Goal: Information Seeking & Learning: Learn about a topic

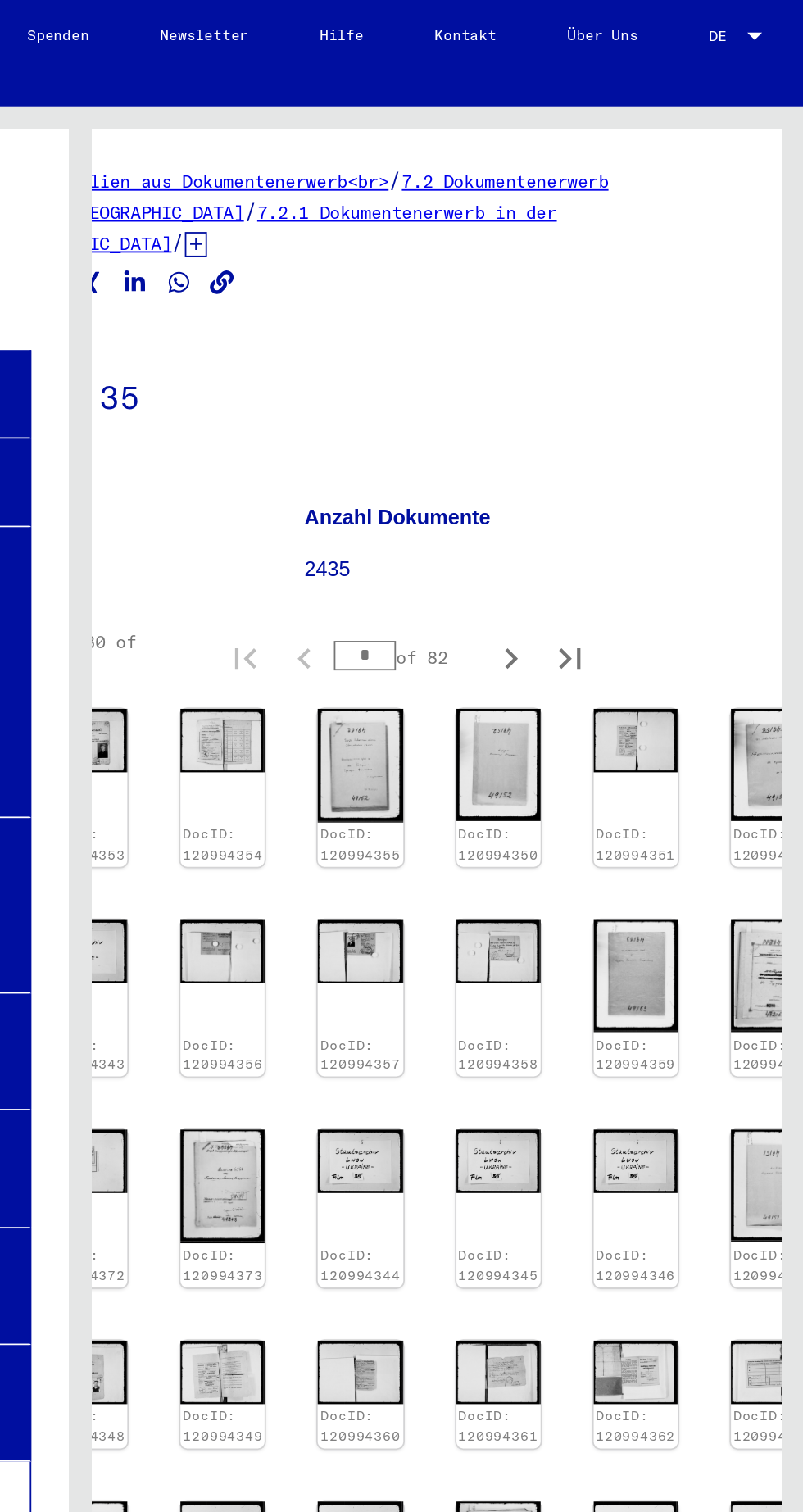
scroll to position [164, 73]
click at [629, 940] on icon "Next page" at bounding box center [641, 952] width 23 height 23
type input "*"
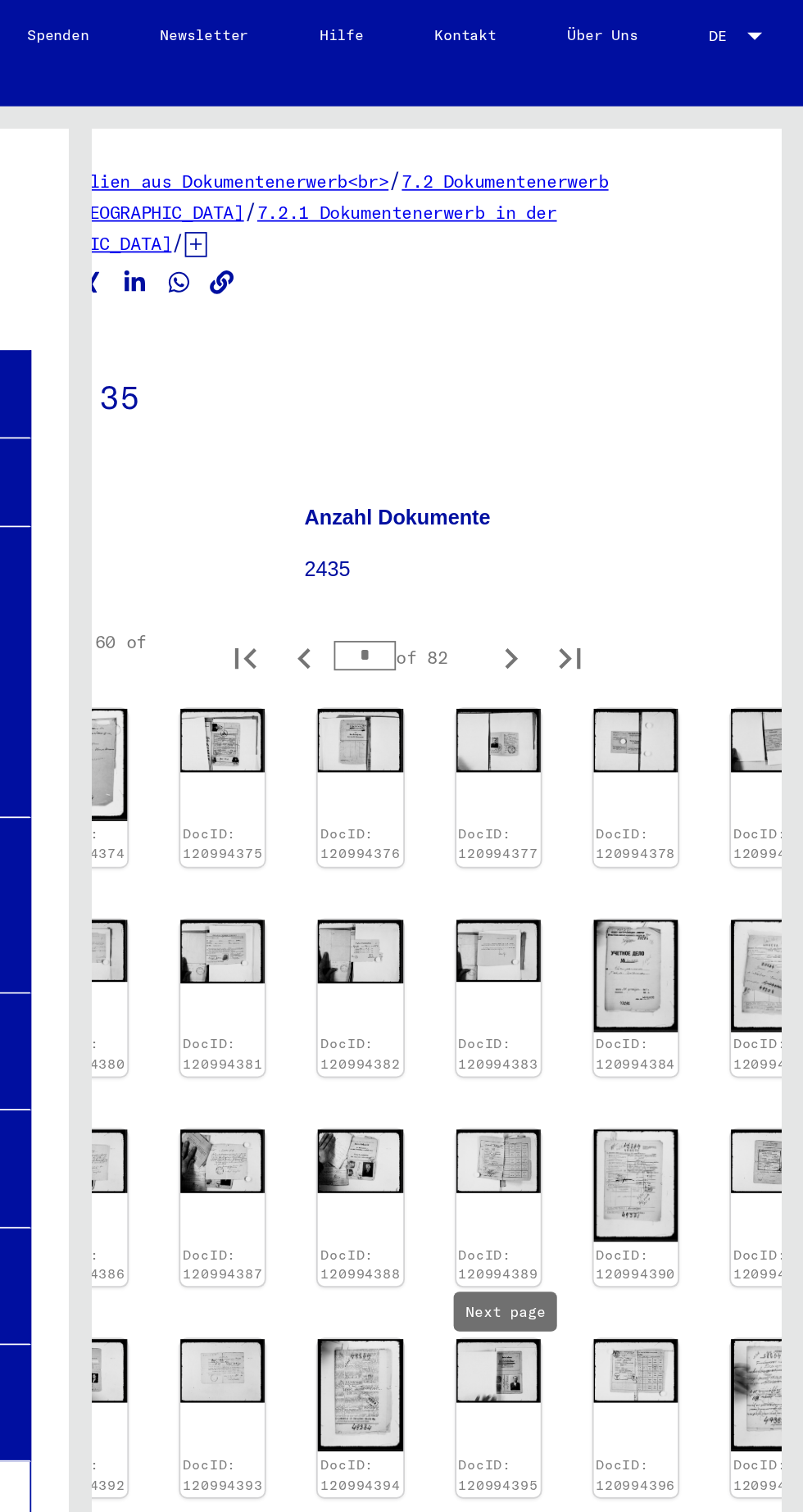
scroll to position [188, 73]
click at [637, 966] on icon "Next page" at bounding box center [641, 978] width 23 height 23
type input "*"
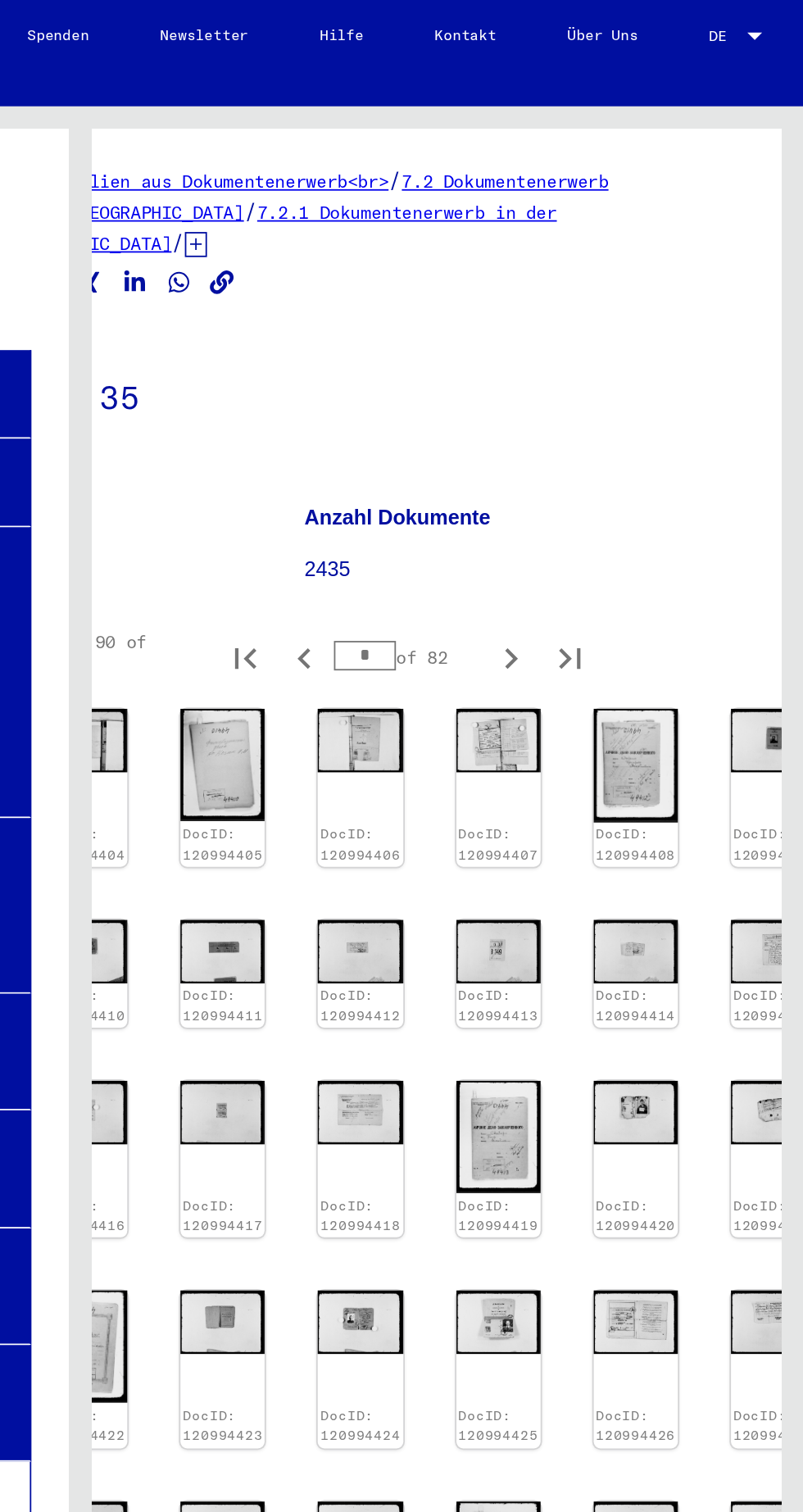
scroll to position [163, 73]
click at [699, 600] on img at bounding box center [709, 617] width 46 height 36
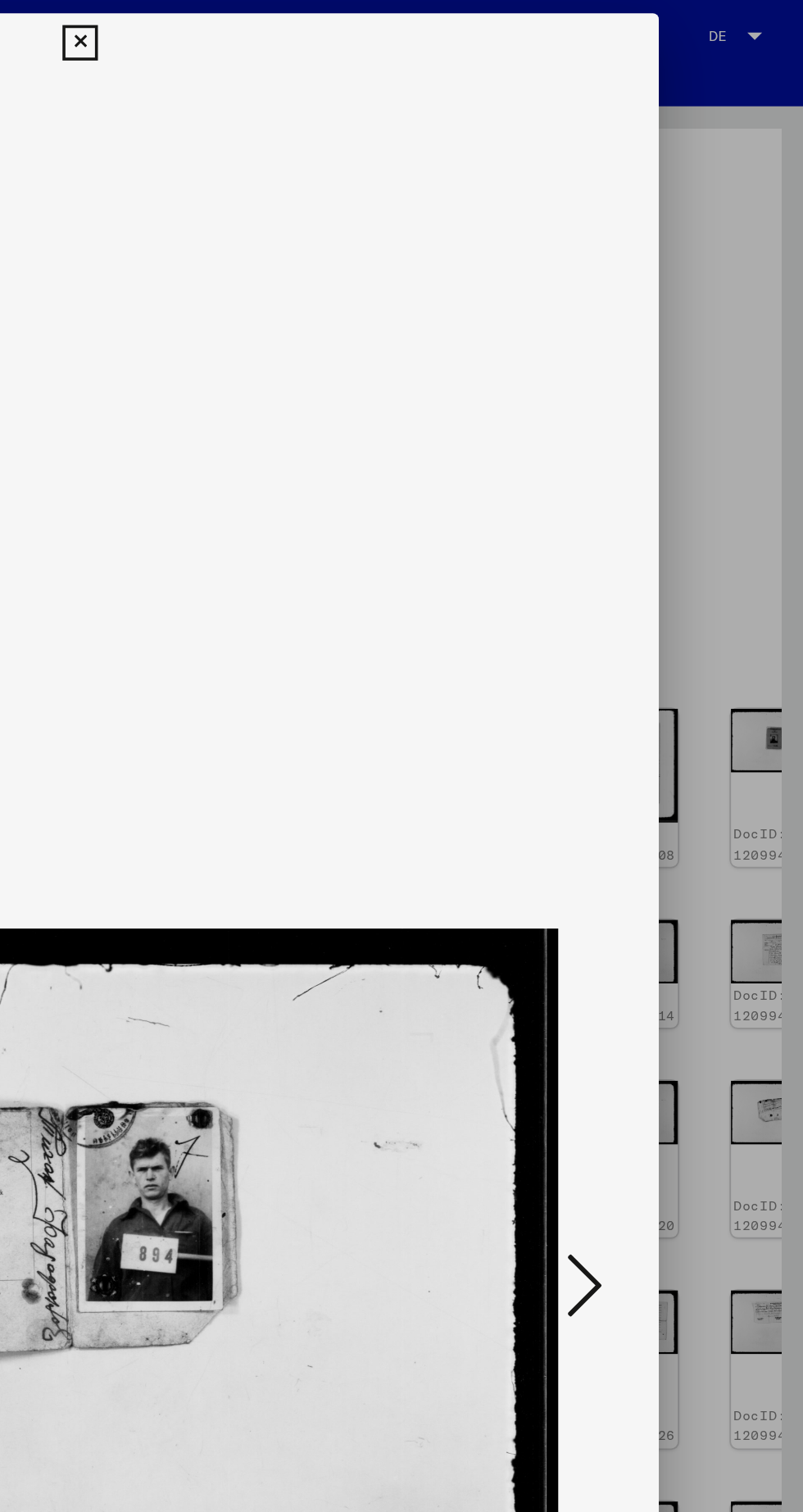
click at [682, 722] on icon at bounding box center [681, 714] width 19 height 40
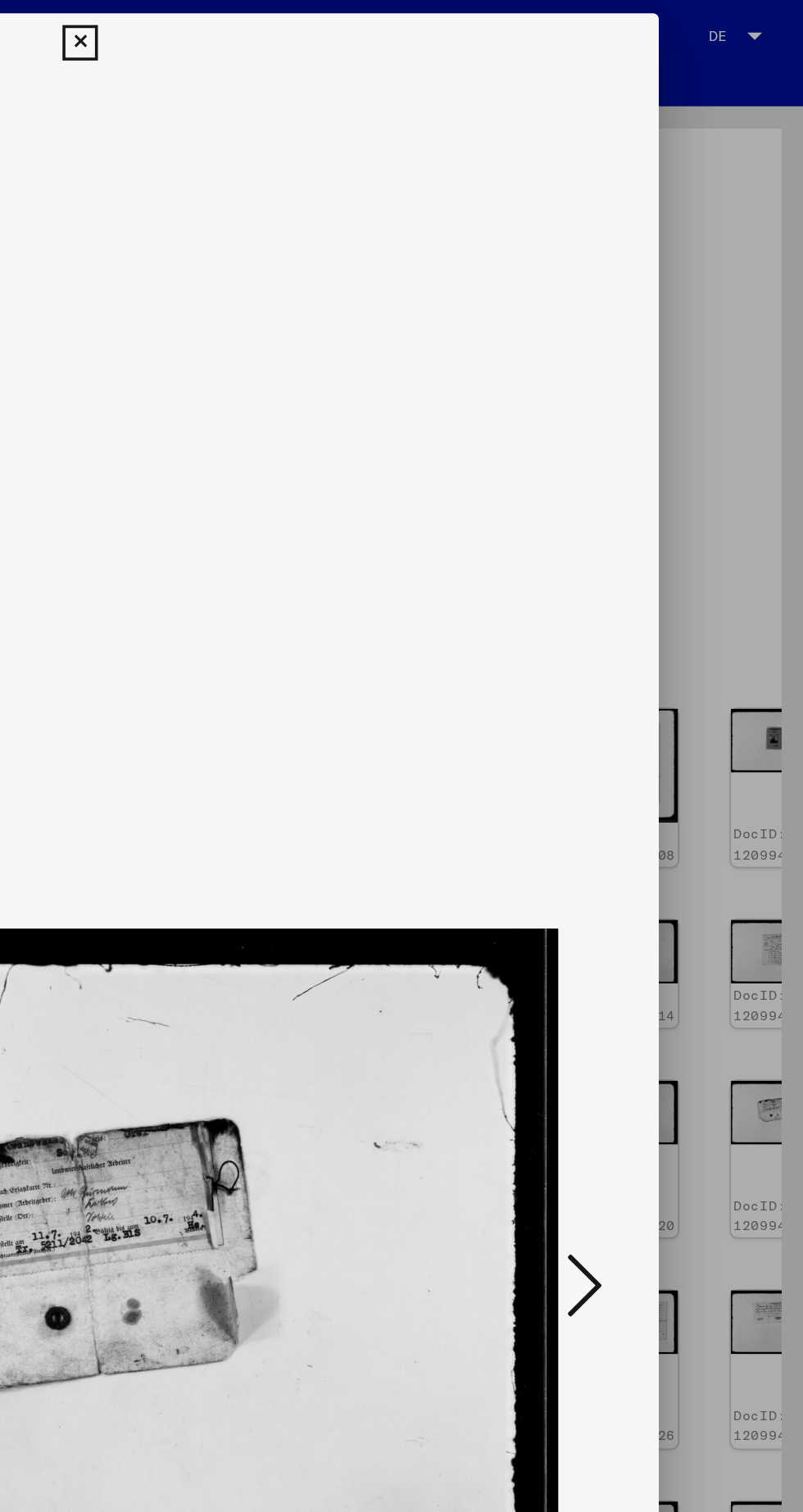
click at [680, 715] on icon at bounding box center [681, 714] width 19 height 40
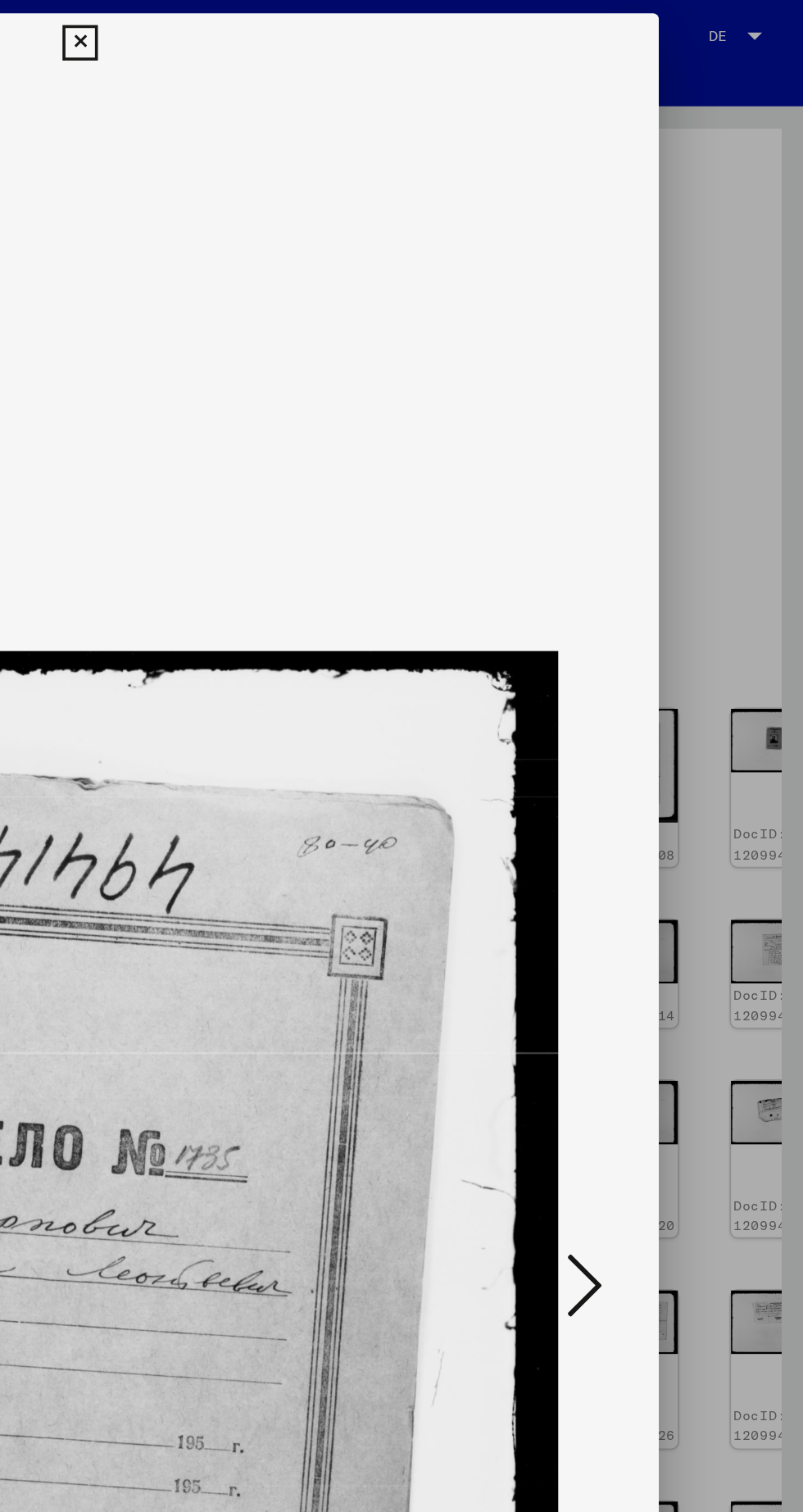
click at [690, 715] on icon at bounding box center [681, 714] width 19 height 40
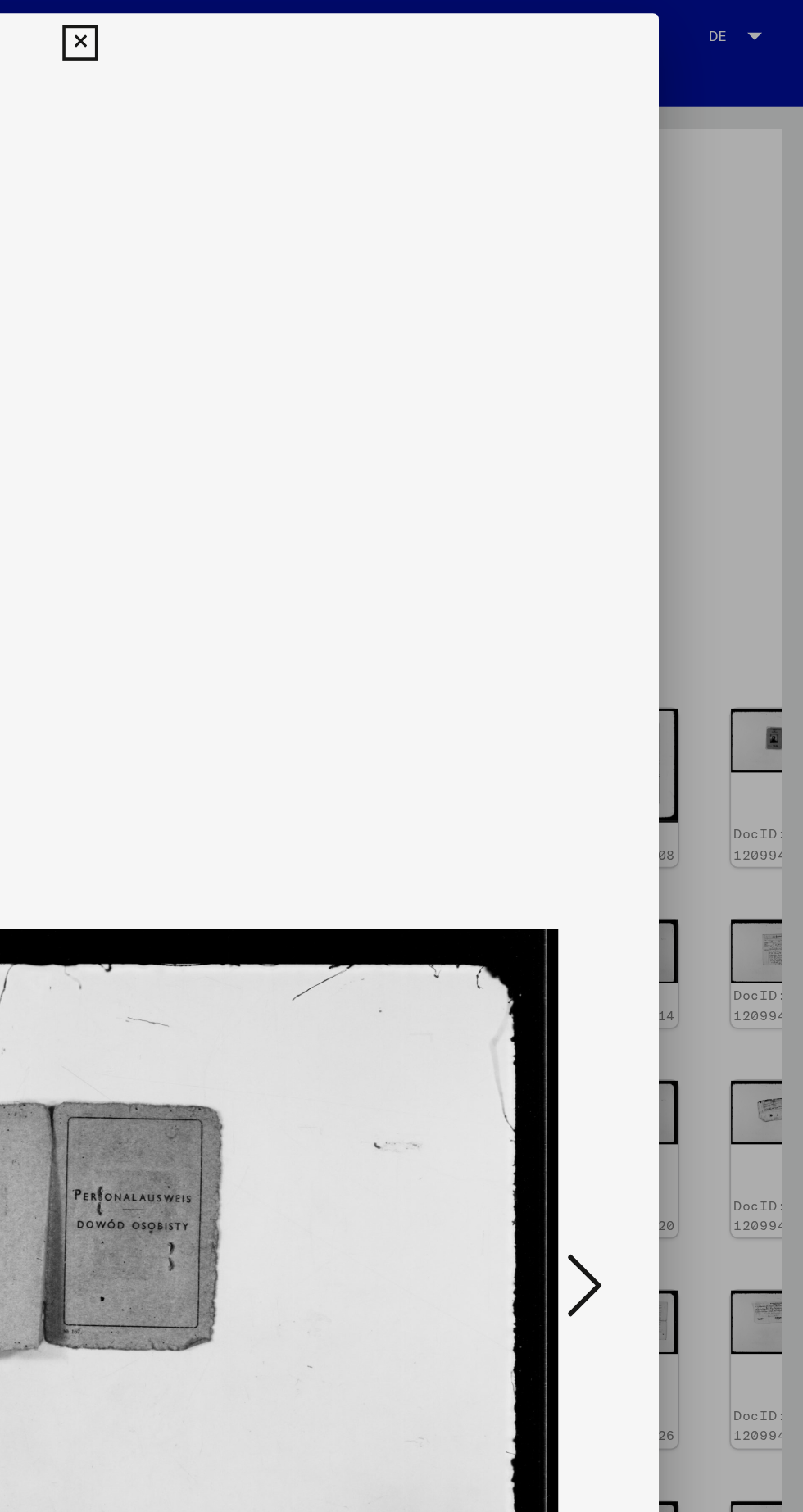
click at [692, 721] on button at bounding box center [681, 715] width 30 height 46
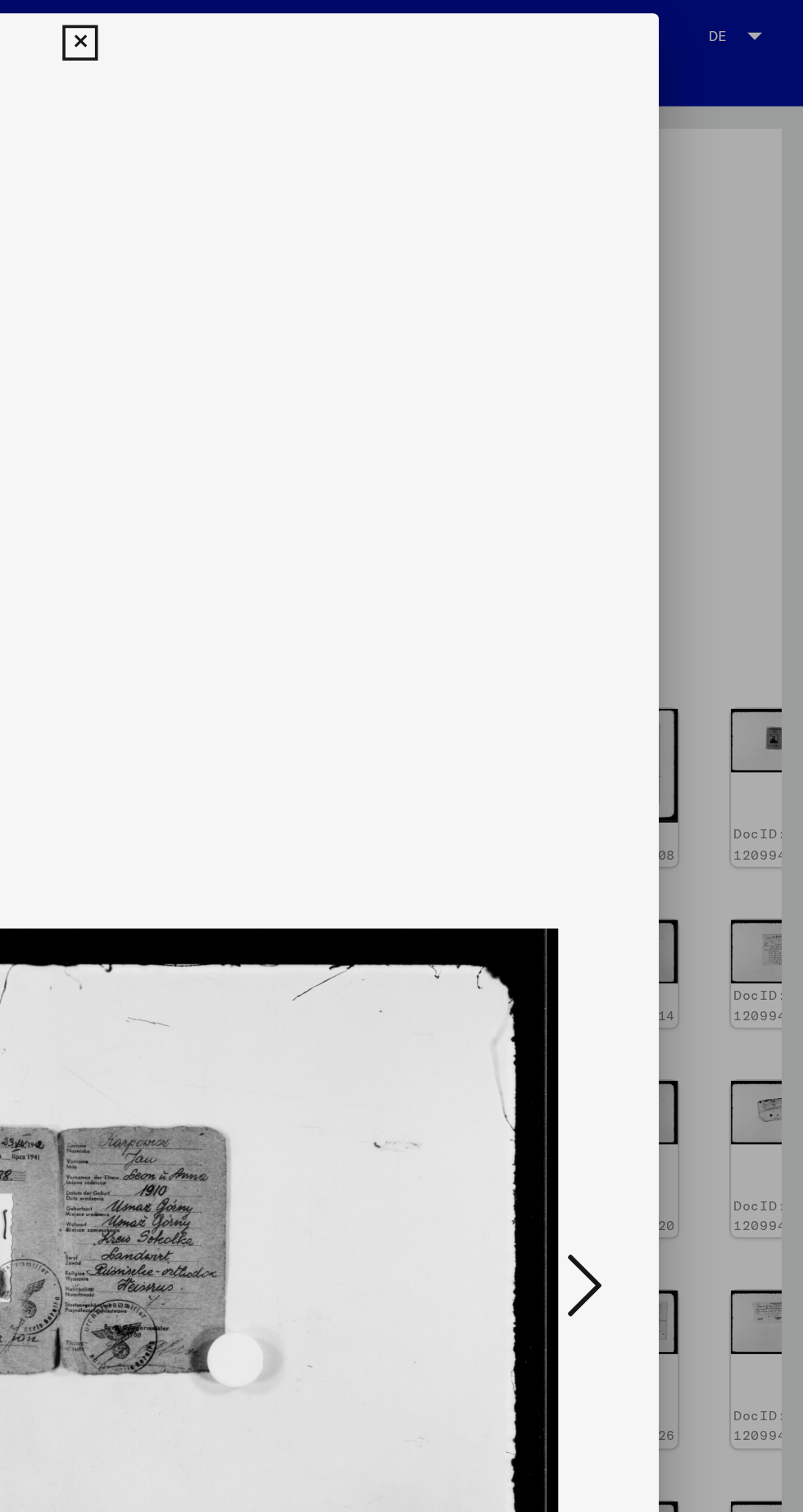
click at [689, 720] on icon at bounding box center [681, 714] width 19 height 40
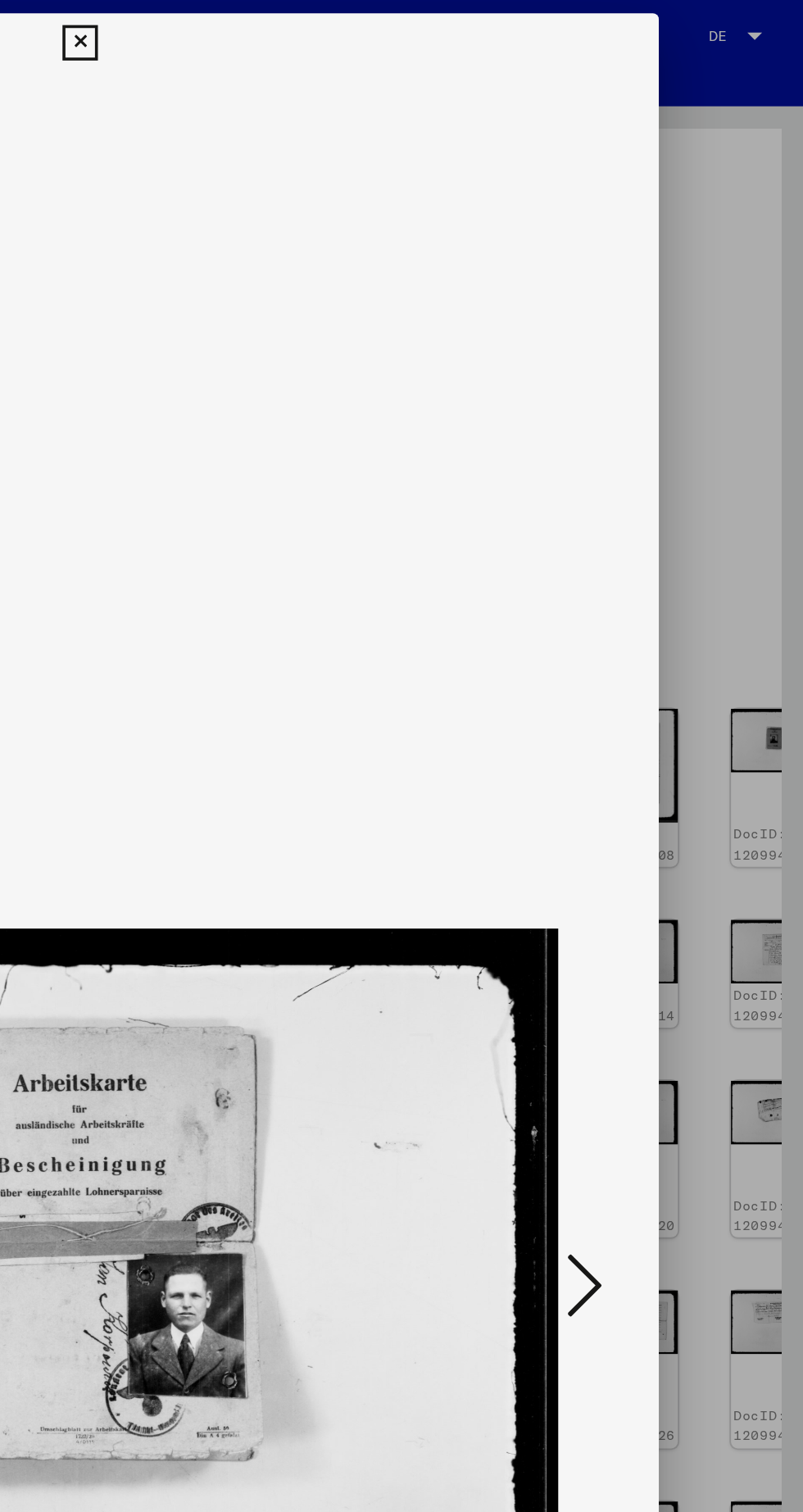
click at [692, 724] on button at bounding box center [681, 715] width 30 height 46
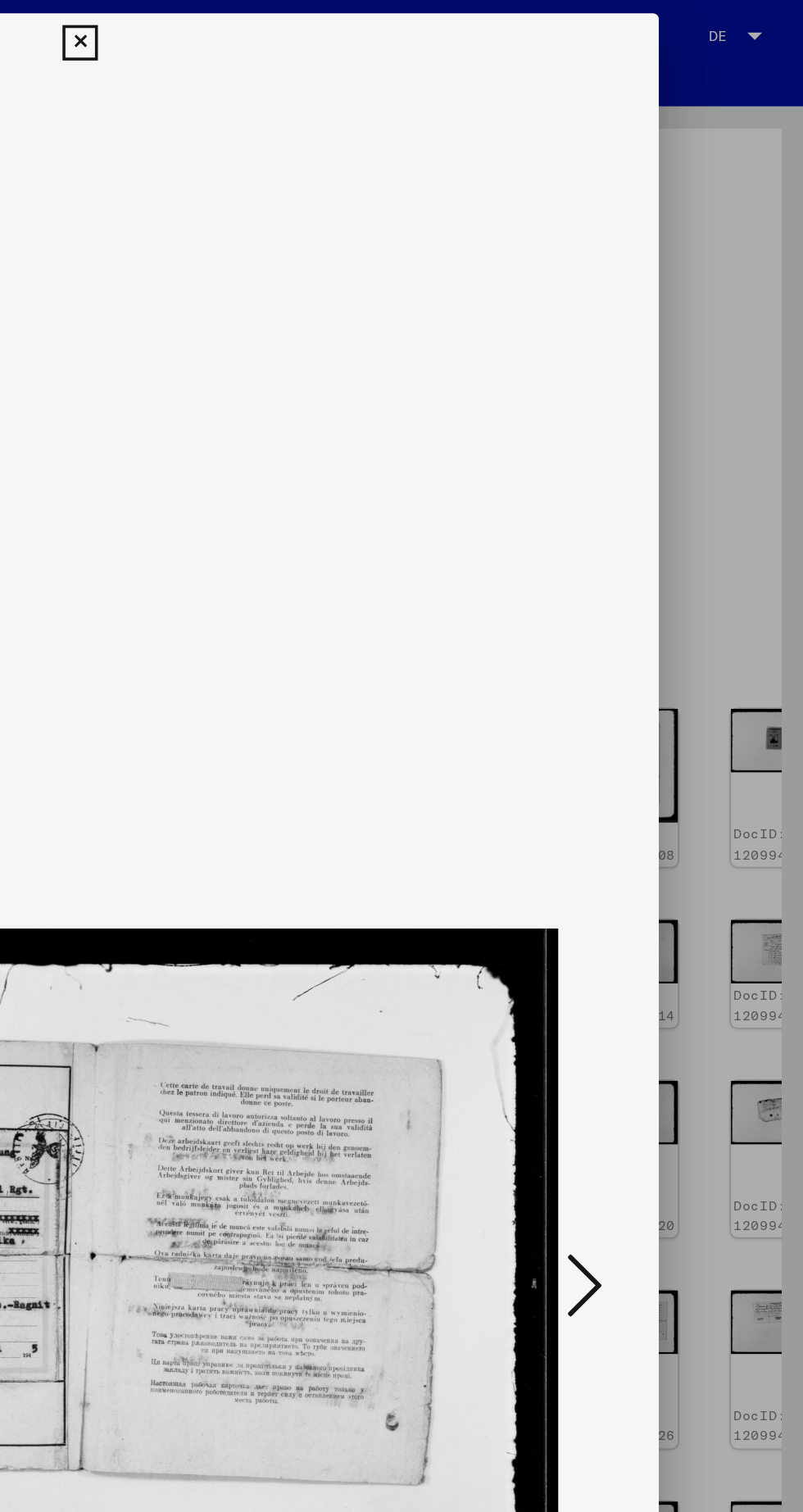
click at [685, 720] on icon at bounding box center [681, 714] width 19 height 40
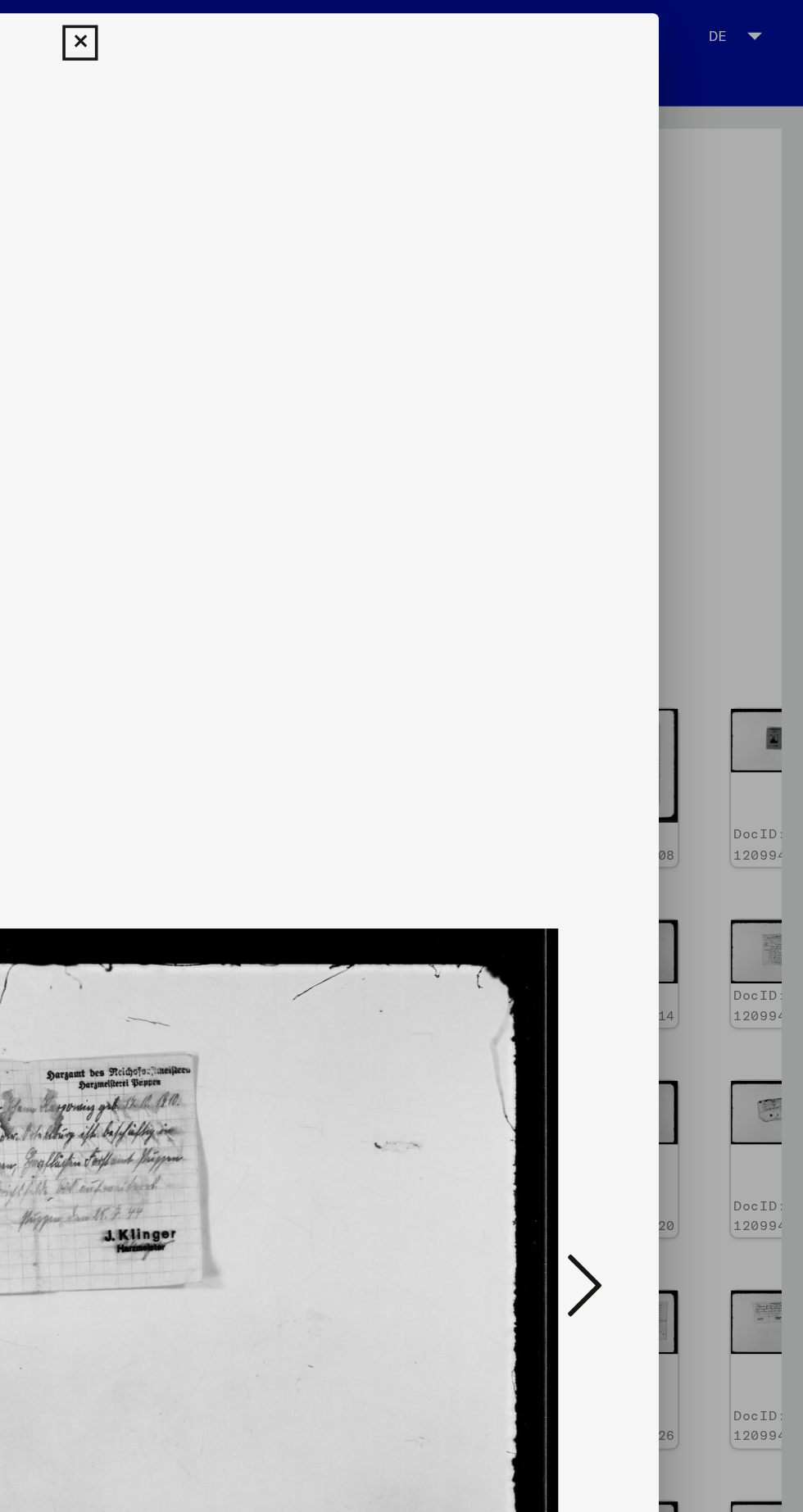
click at [692, 722] on button at bounding box center [681, 715] width 30 height 46
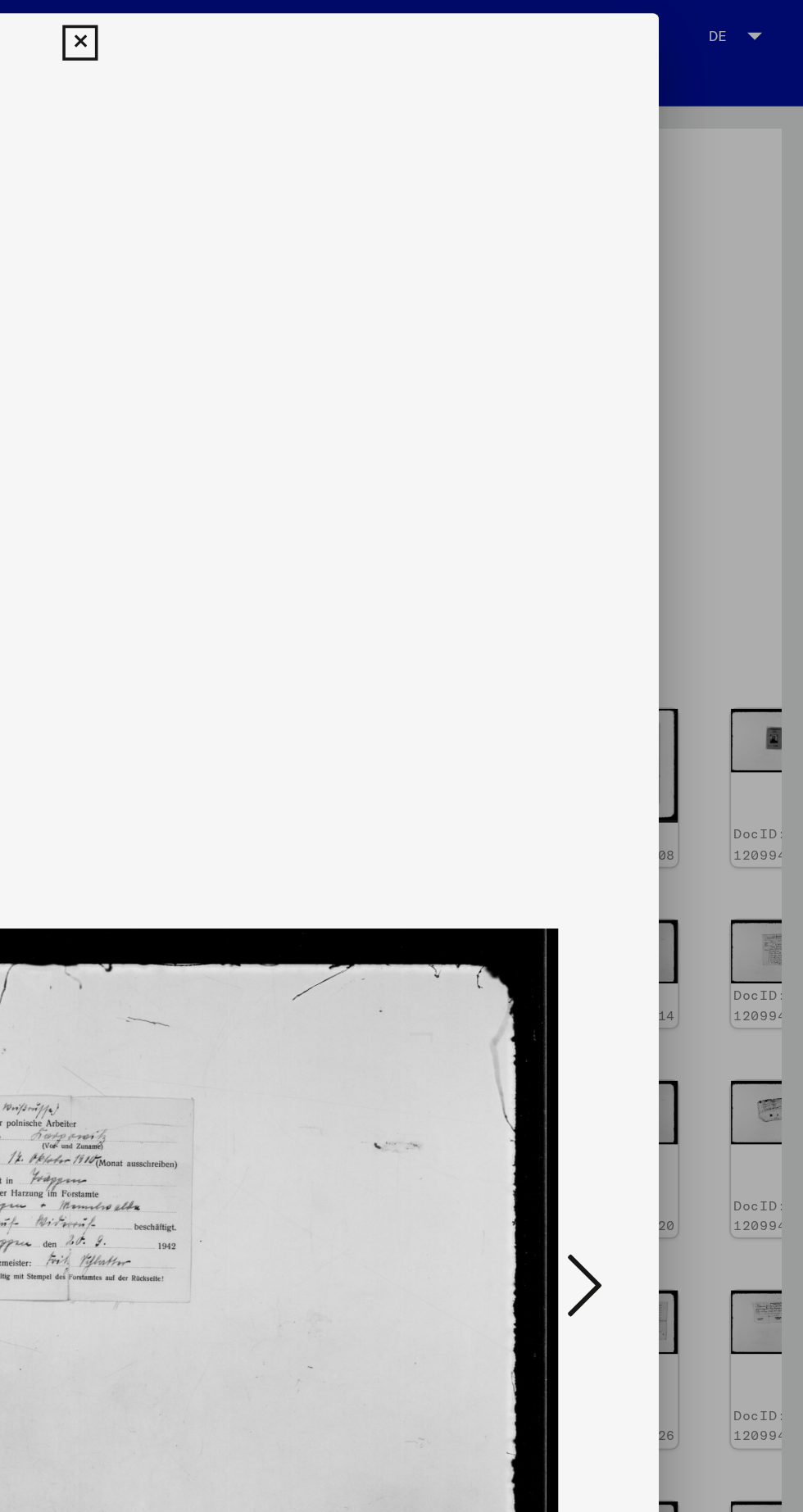
click at [686, 719] on icon at bounding box center [681, 714] width 19 height 40
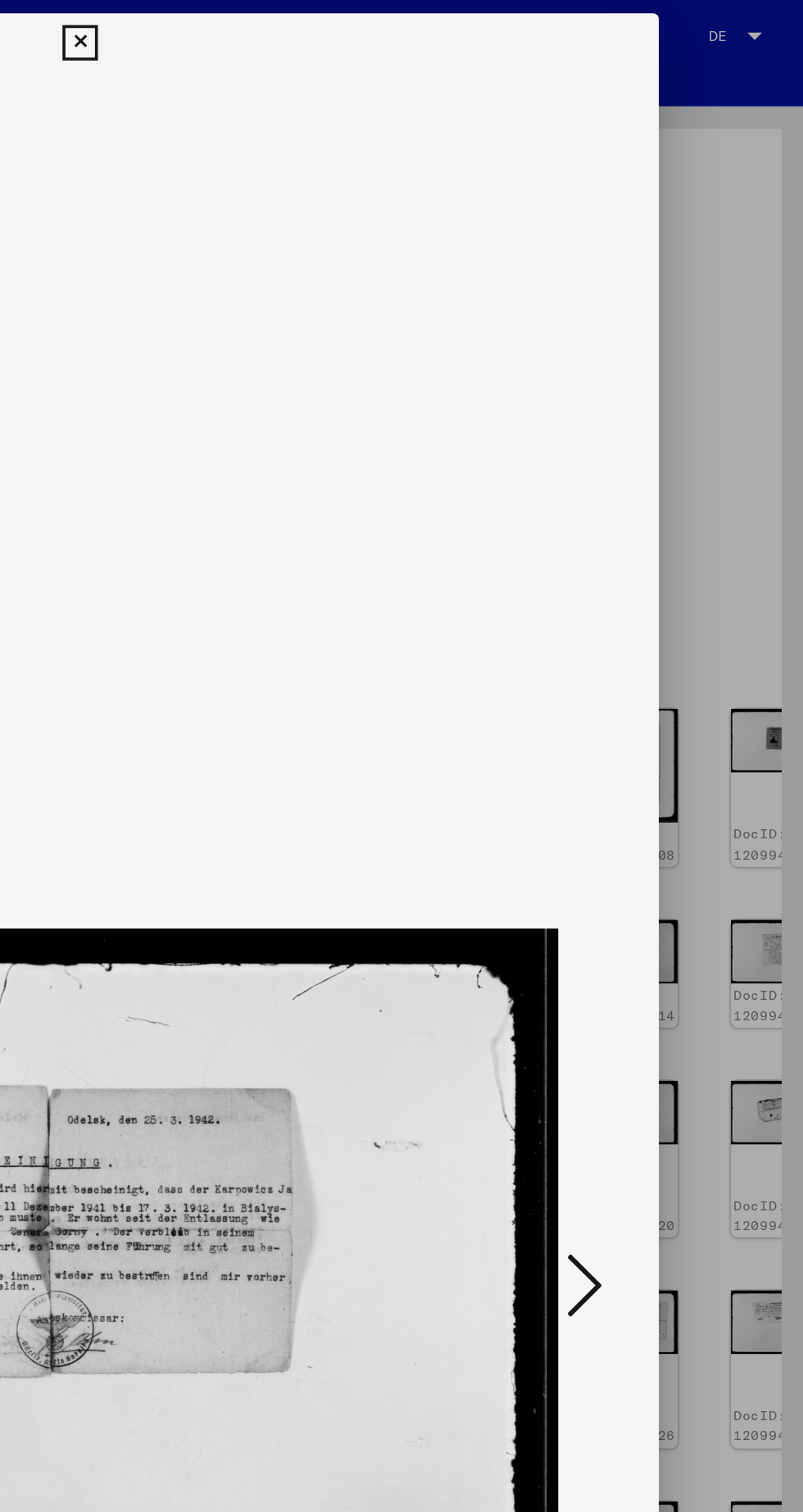
click at [692, 724] on button at bounding box center [681, 715] width 30 height 46
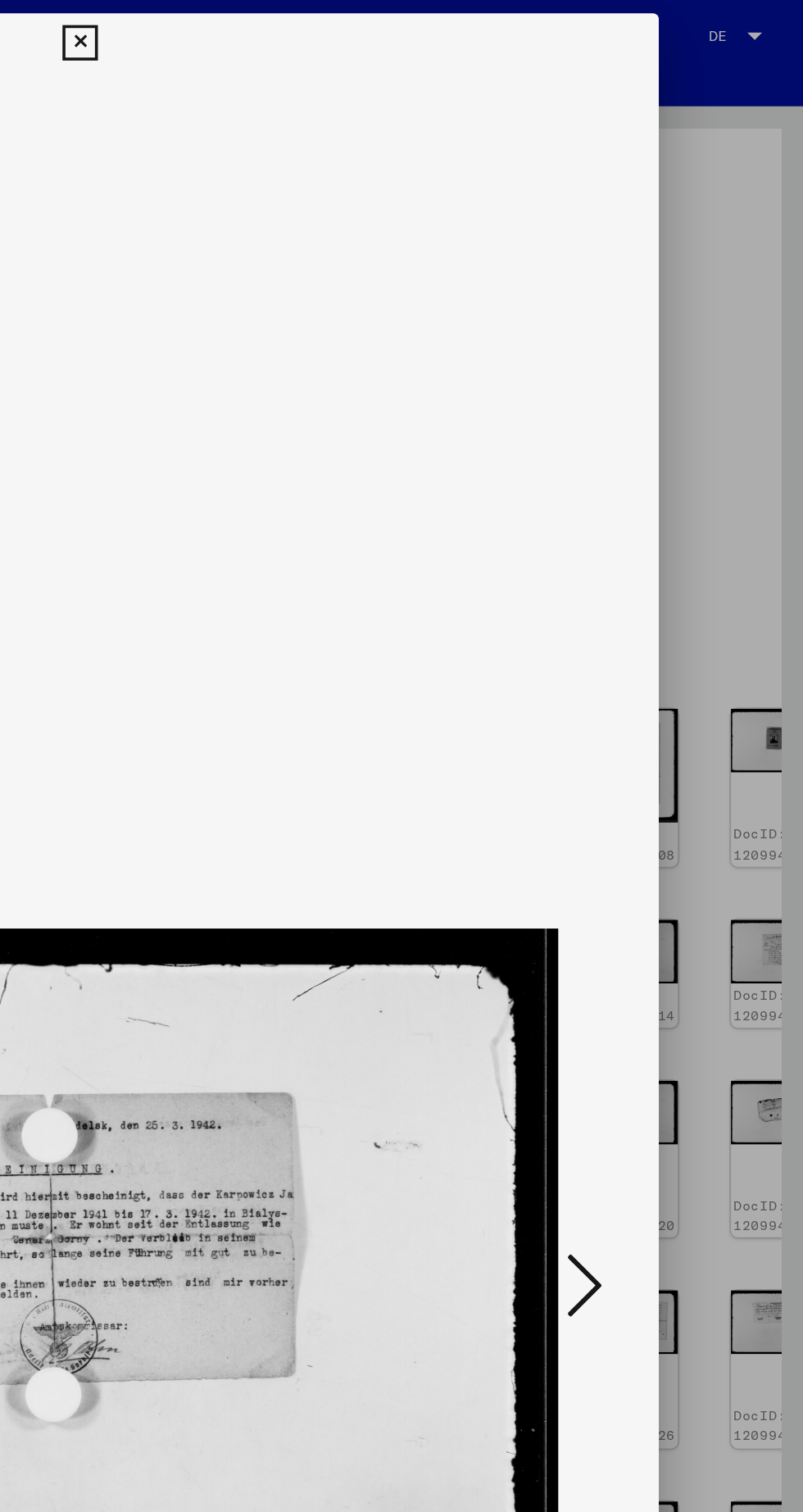
click at [689, 720] on icon at bounding box center [681, 714] width 19 height 40
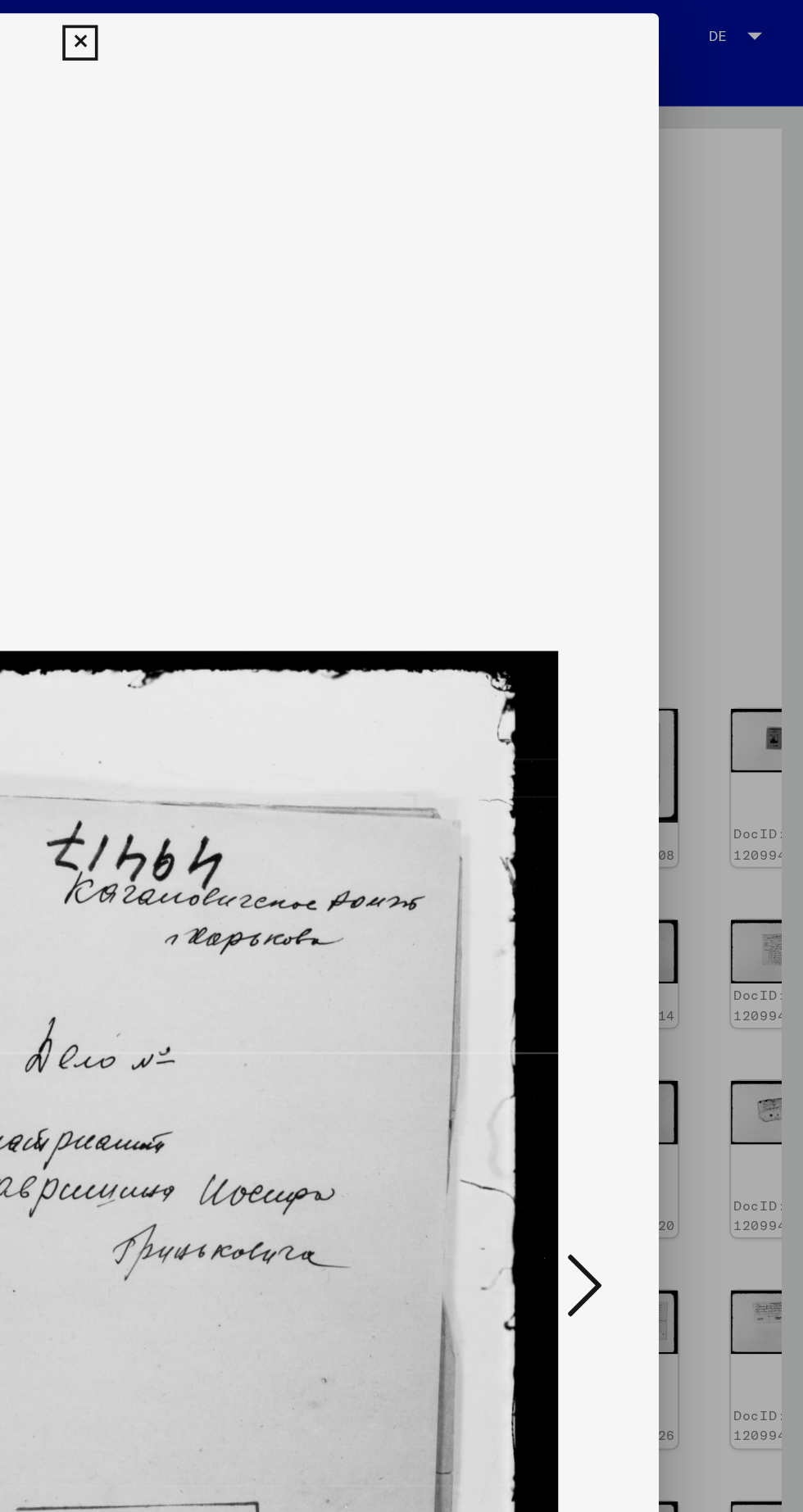
click at [684, 719] on icon at bounding box center [681, 714] width 19 height 40
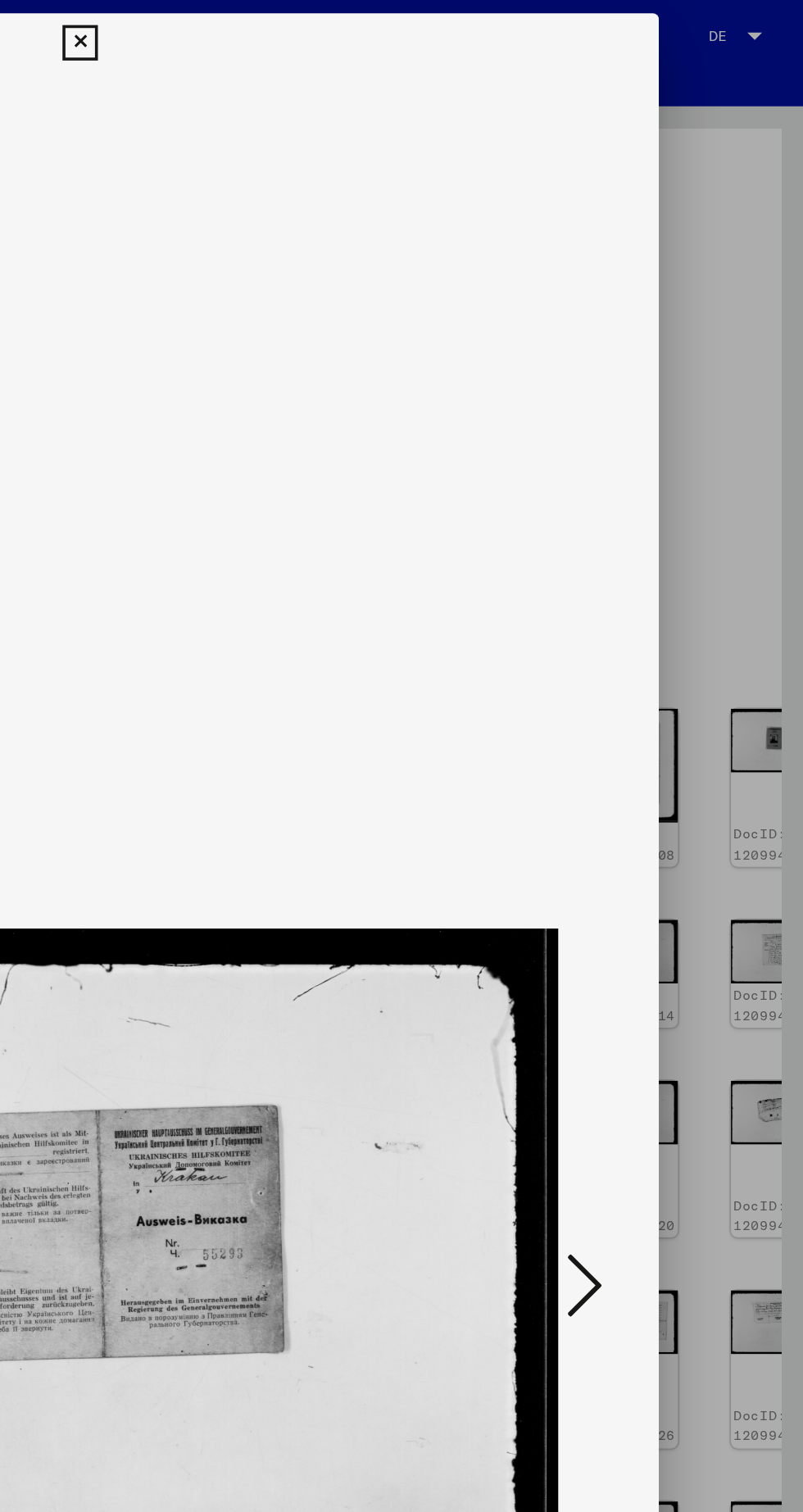
click at [691, 716] on icon at bounding box center [681, 714] width 19 height 40
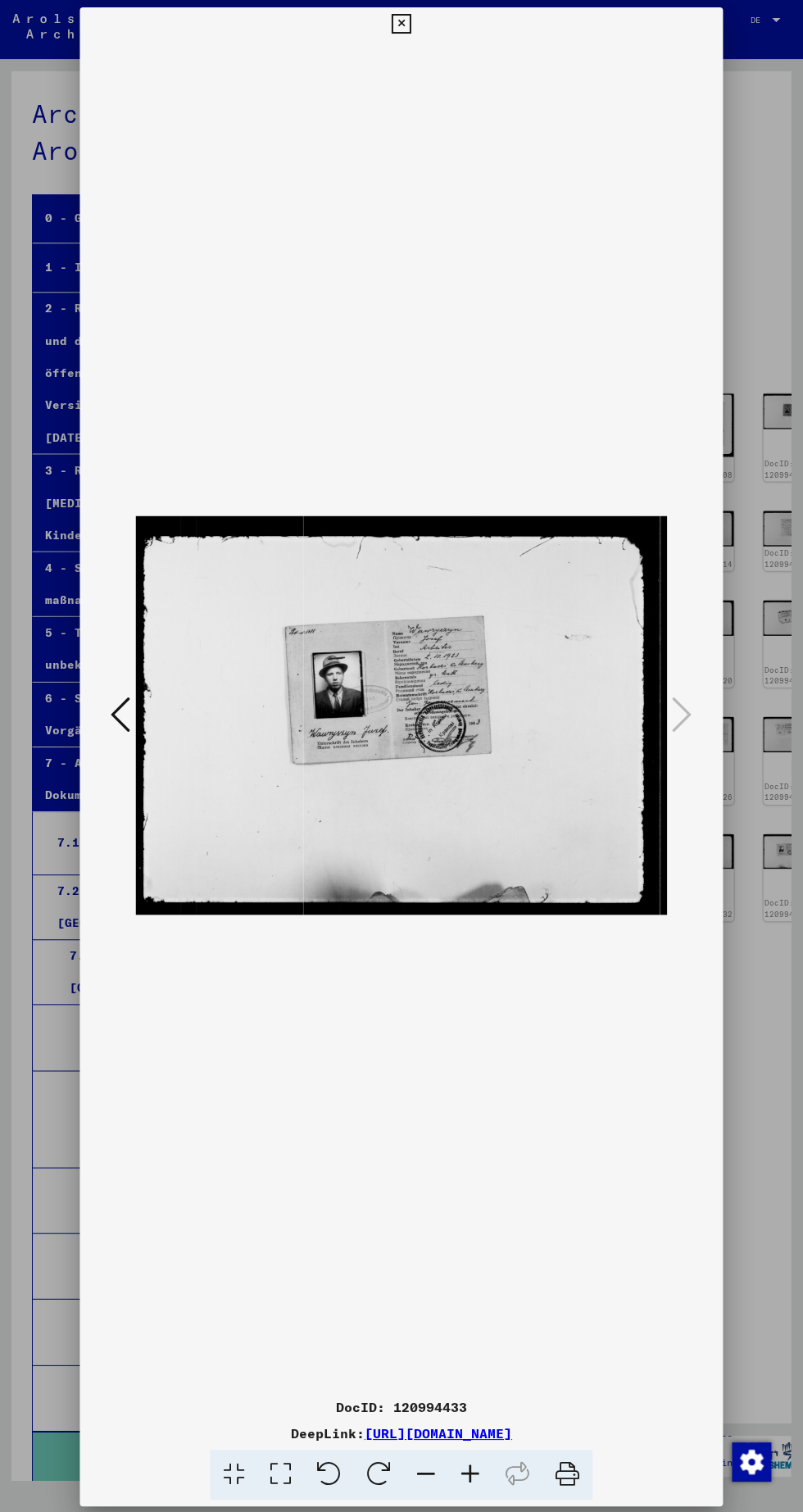
click at [402, 18] on icon at bounding box center [402, 23] width 19 height 19
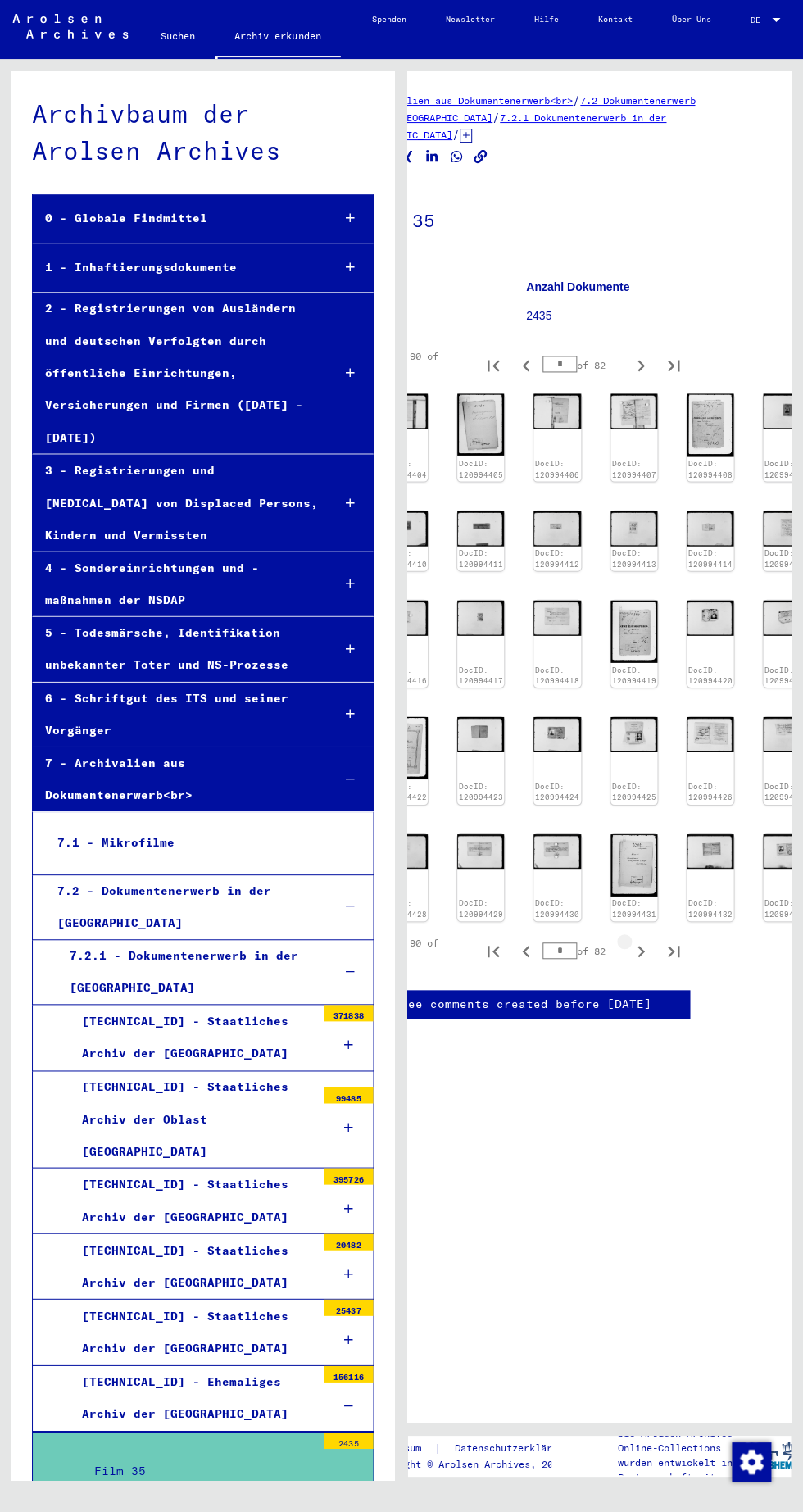
click at [647, 939] on icon "Next page" at bounding box center [641, 951] width 23 height 23
type input "*"
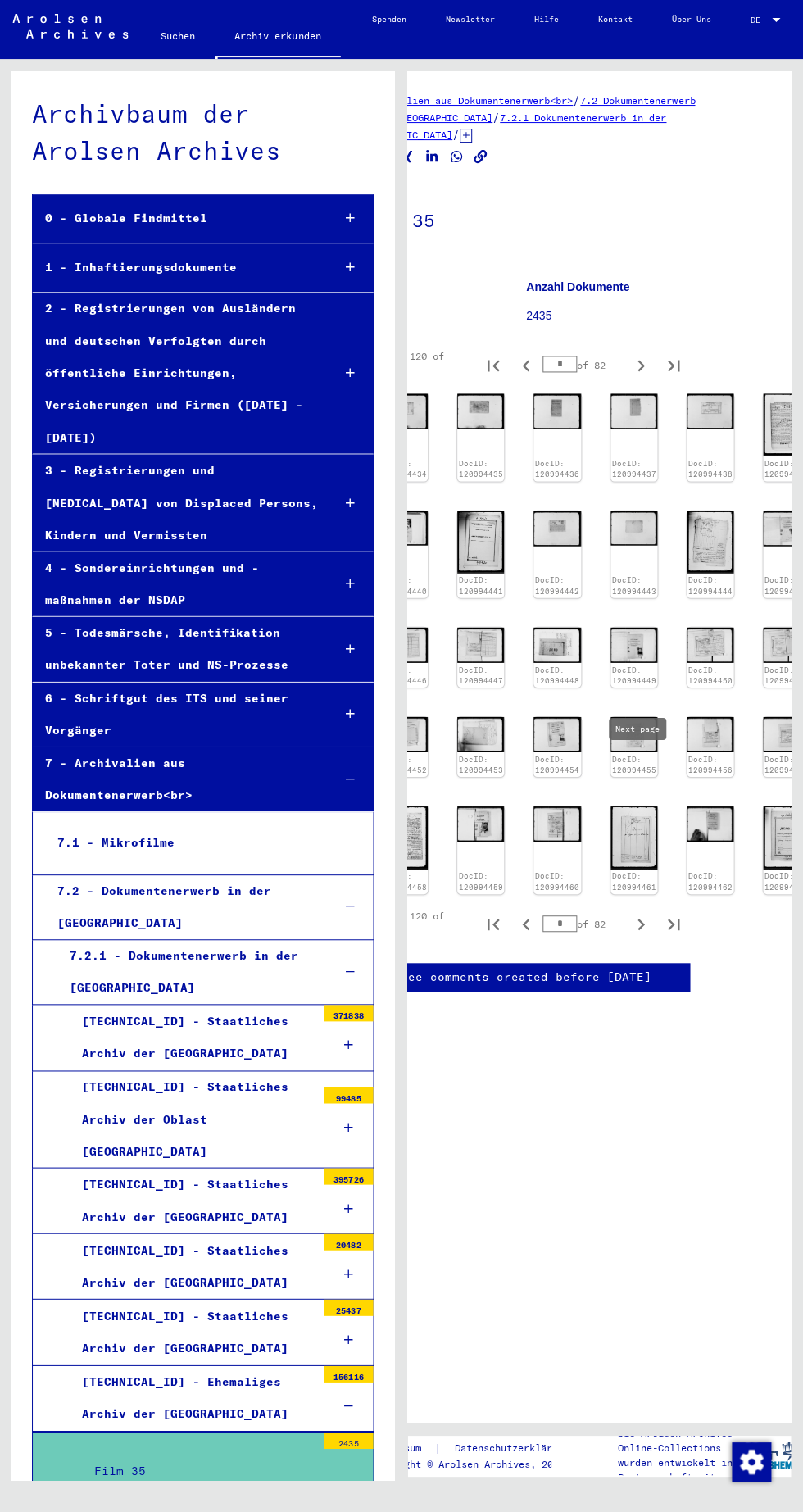
scroll to position [0, 0]
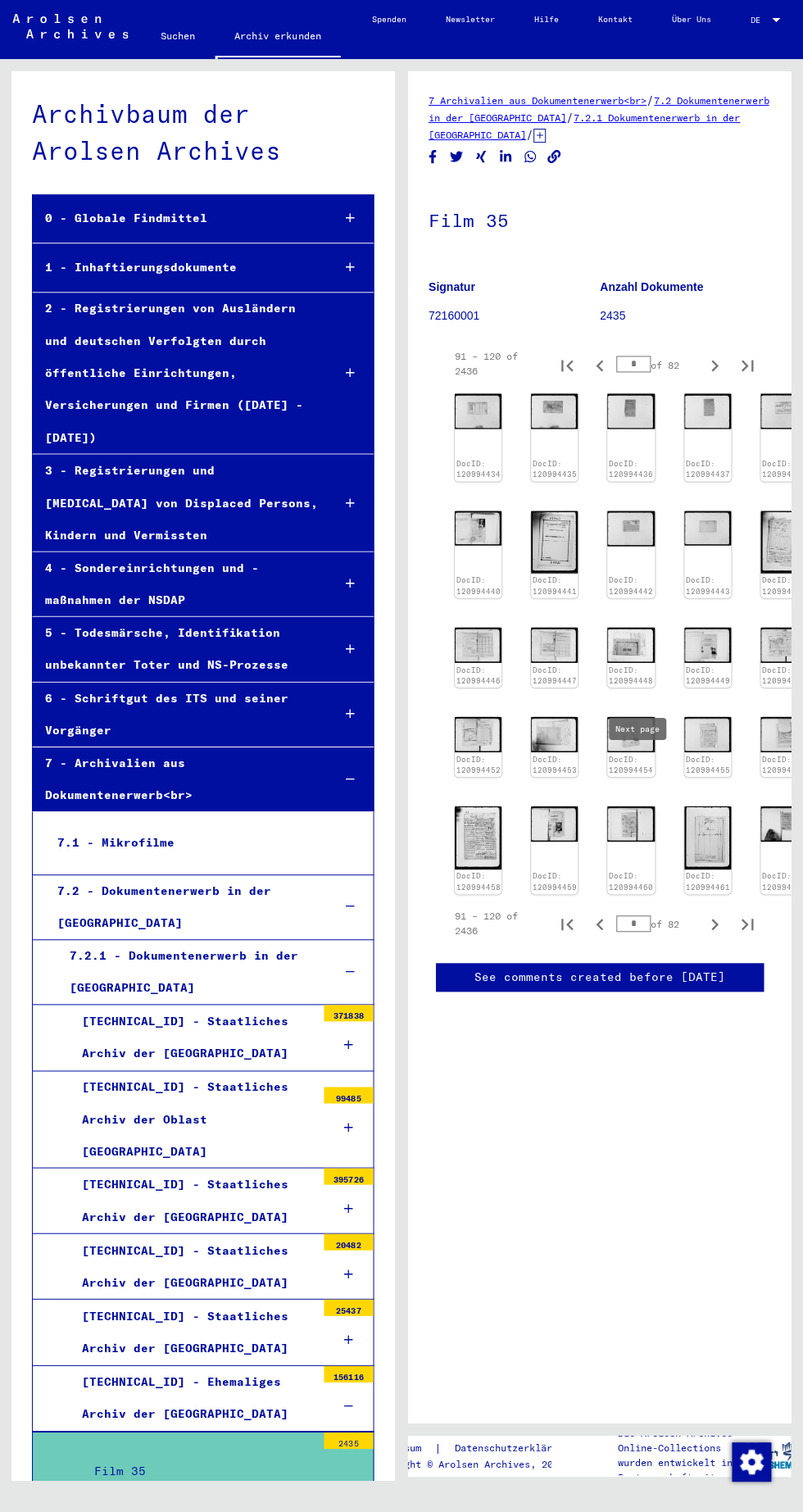
click at [477, 417] on img at bounding box center [478, 410] width 46 height 36
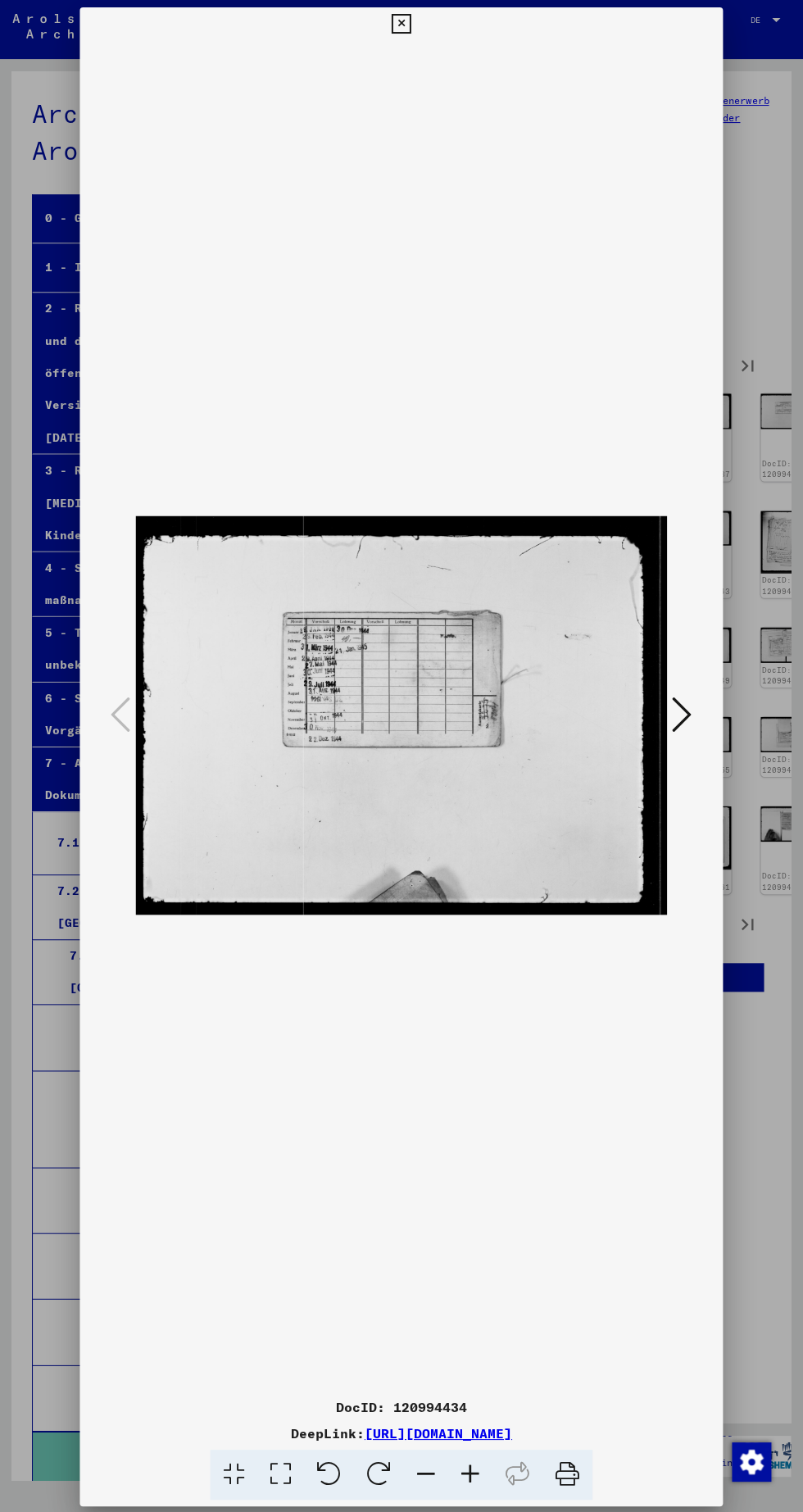
click at [683, 714] on icon at bounding box center [681, 714] width 19 height 40
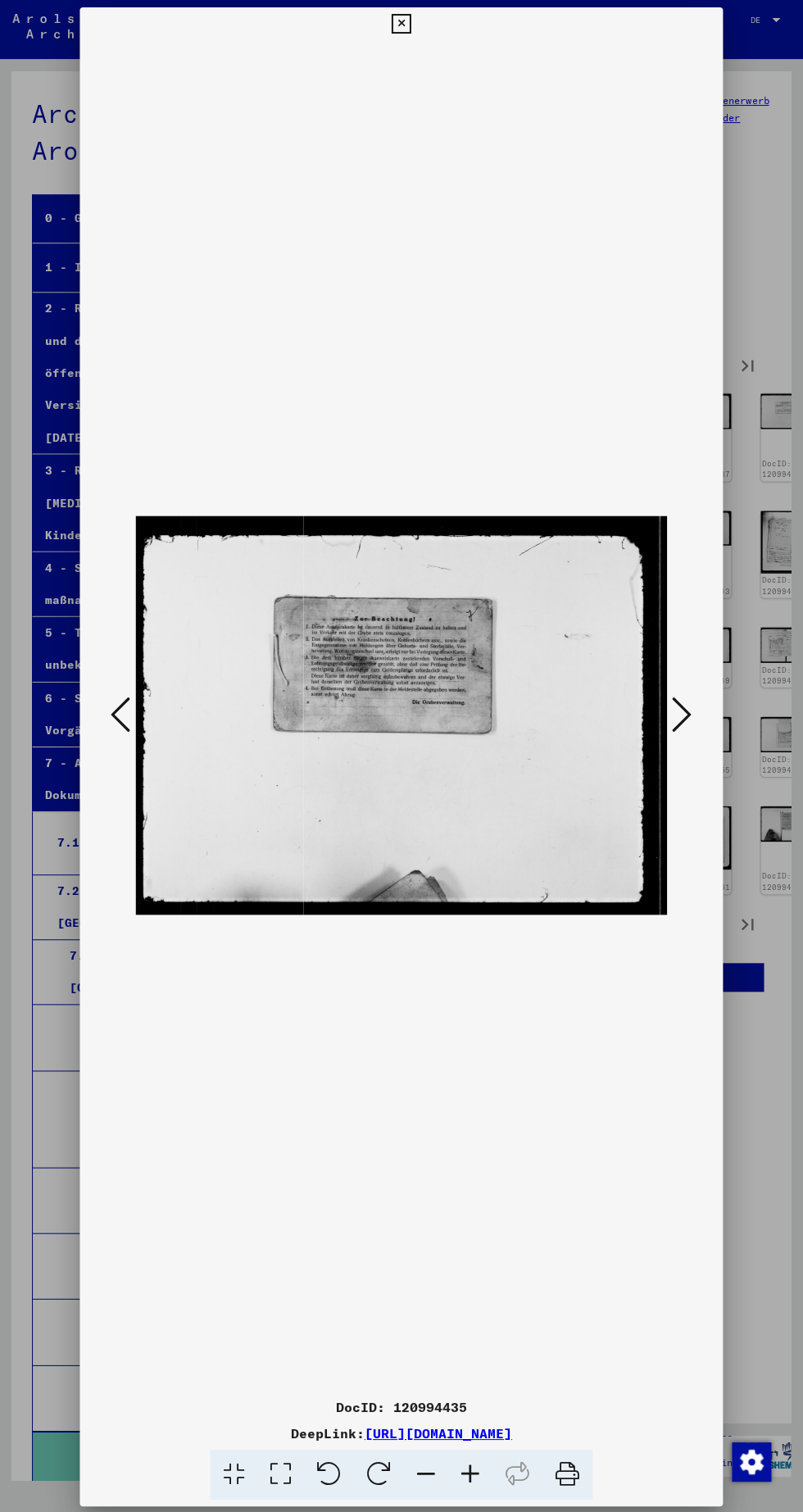
click at [681, 711] on icon at bounding box center [681, 714] width 19 height 40
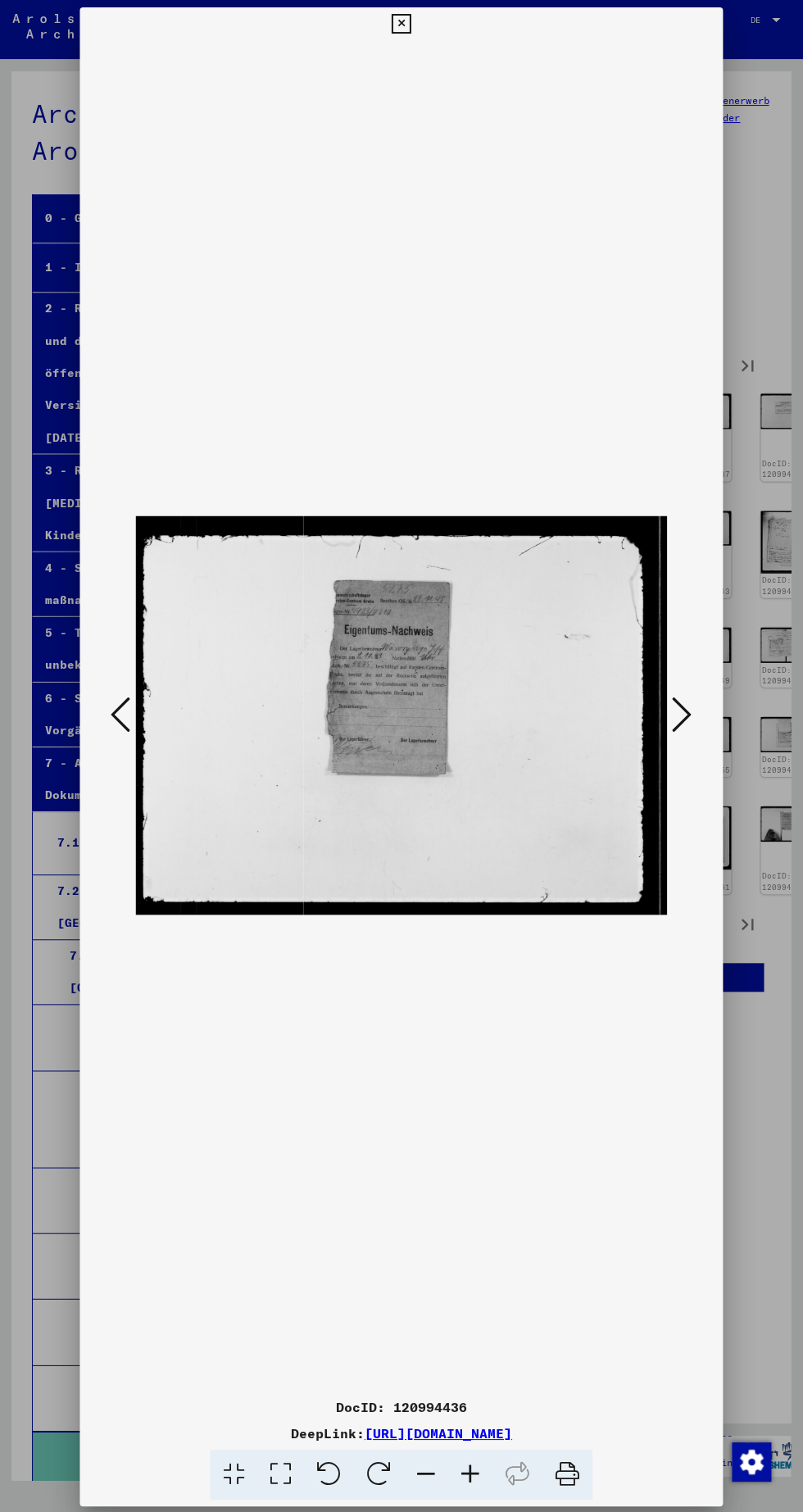
click at [681, 718] on icon at bounding box center [681, 714] width 19 height 40
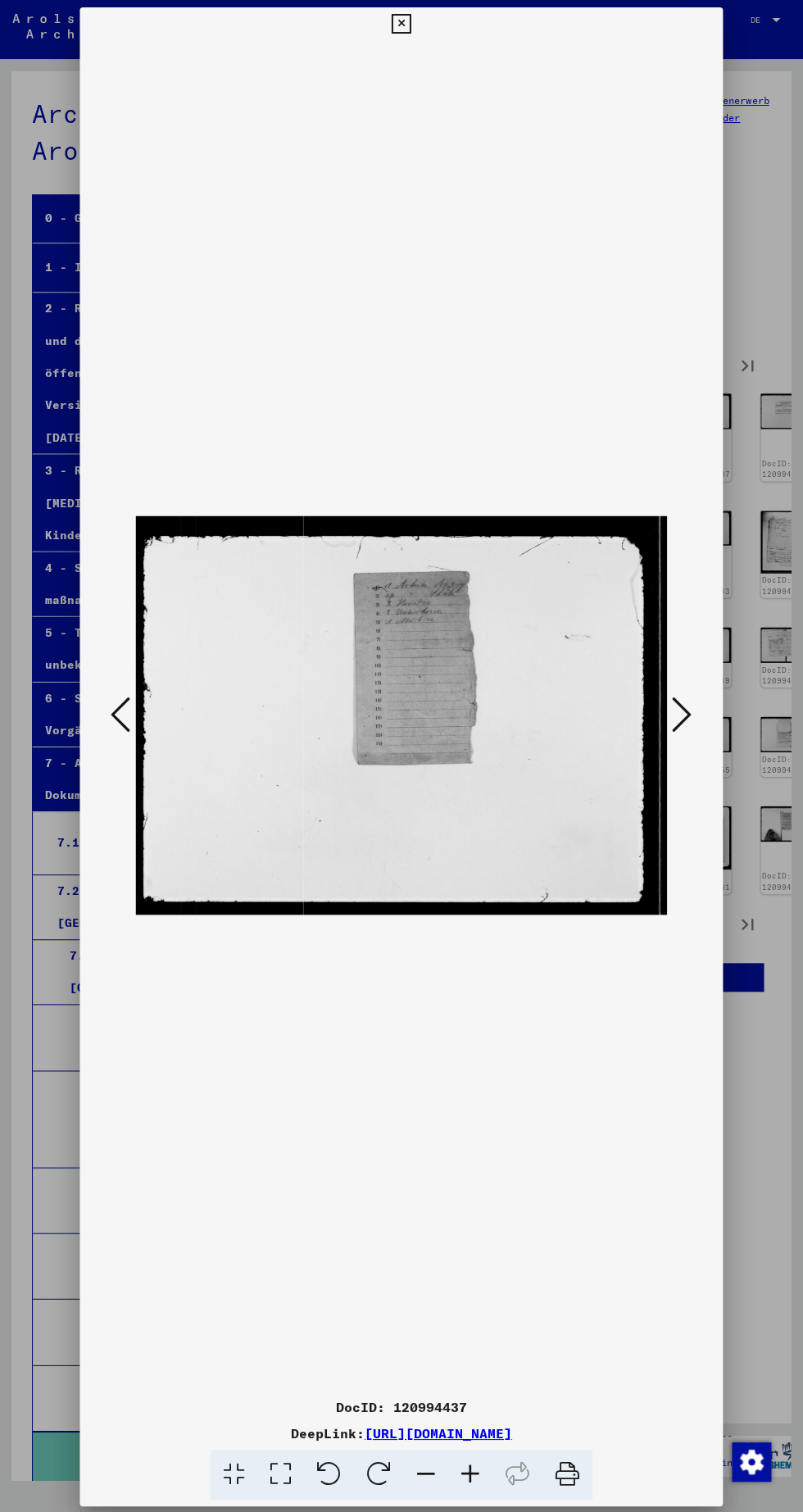
click at [687, 718] on icon at bounding box center [681, 714] width 19 height 40
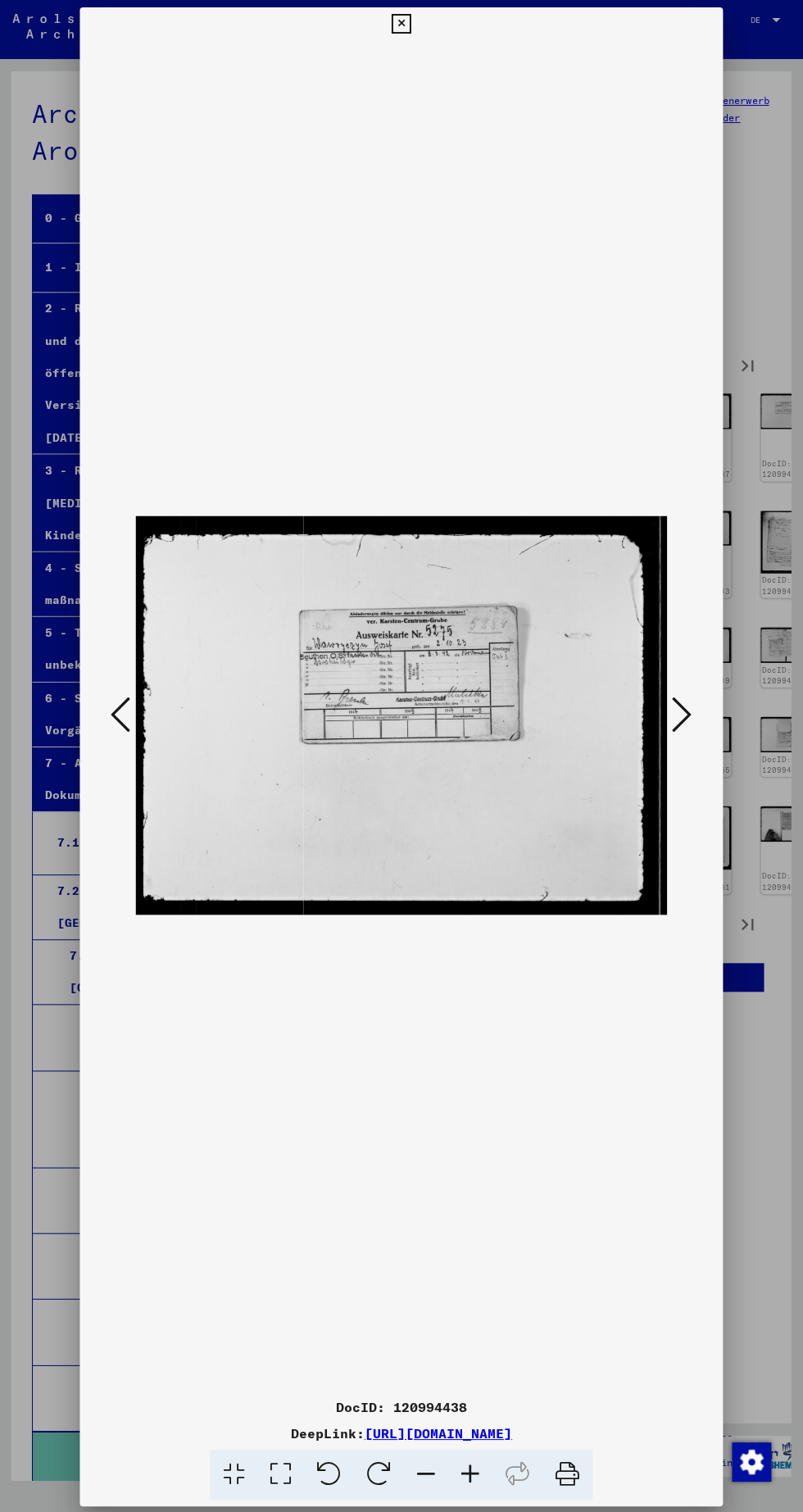
click at [688, 704] on icon at bounding box center [681, 714] width 19 height 40
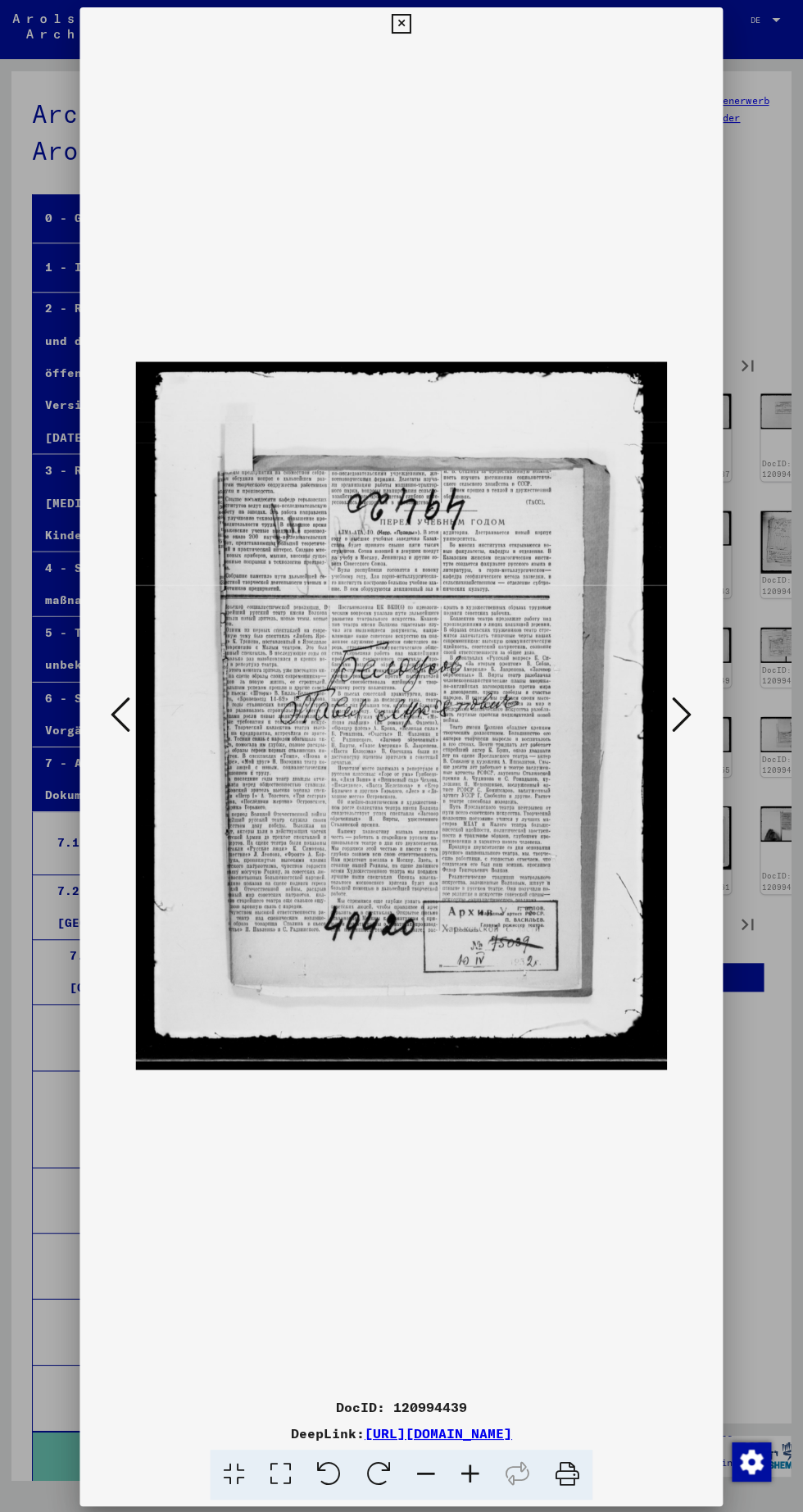
click at [682, 712] on icon at bounding box center [681, 714] width 19 height 40
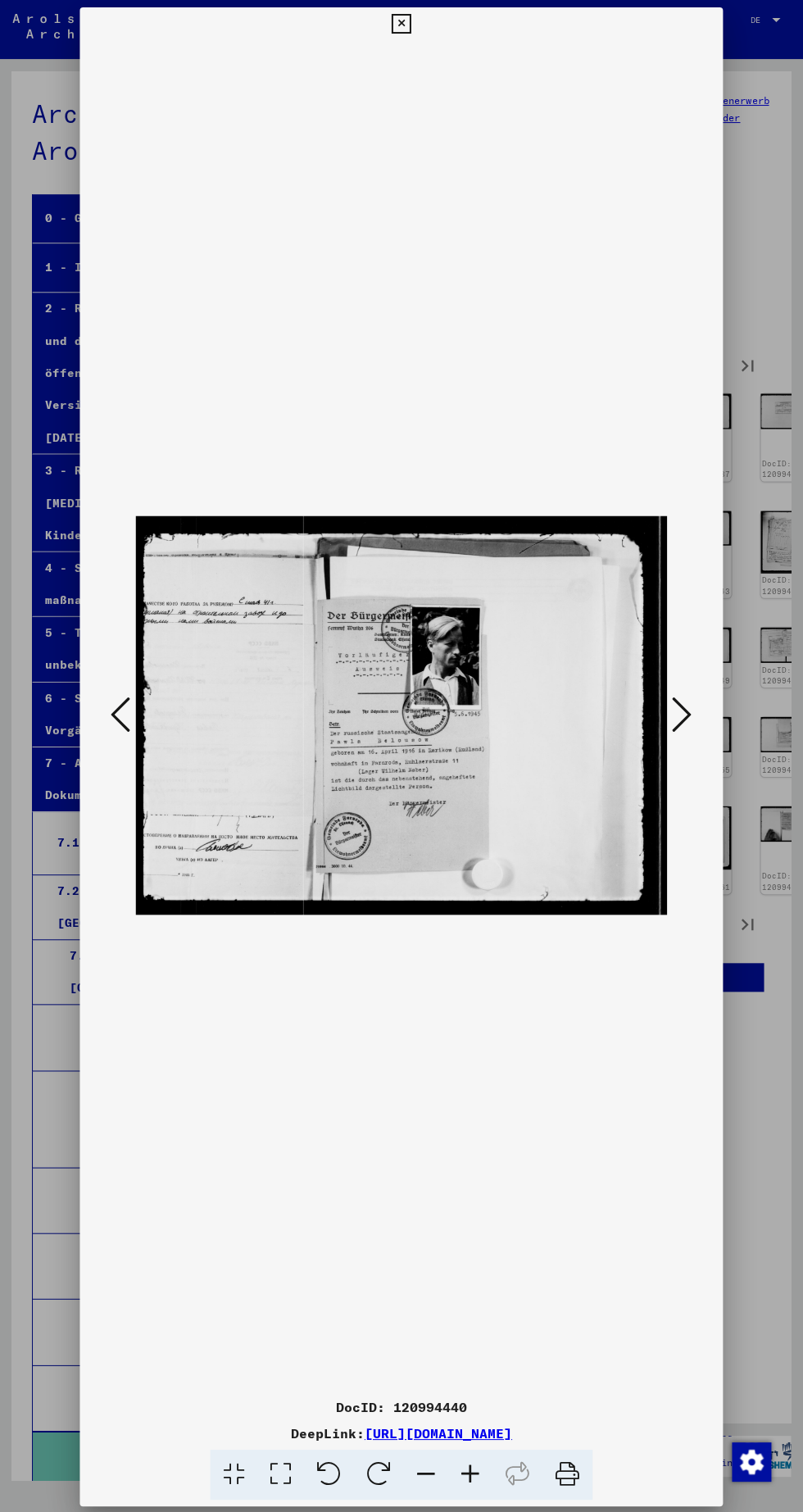
click at [682, 713] on icon at bounding box center [681, 714] width 19 height 40
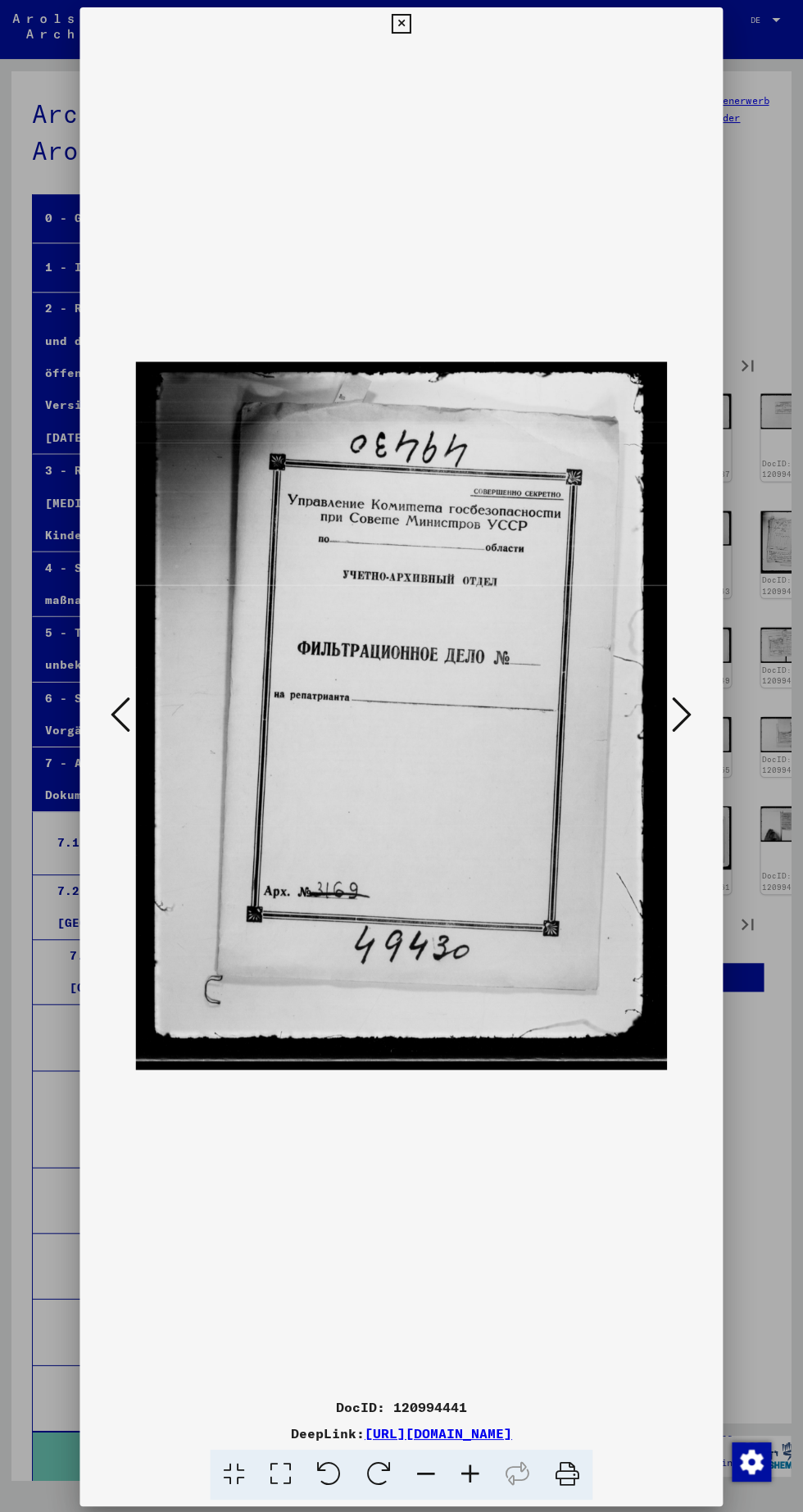
click at [687, 723] on icon at bounding box center [681, 714] width 19 height 40
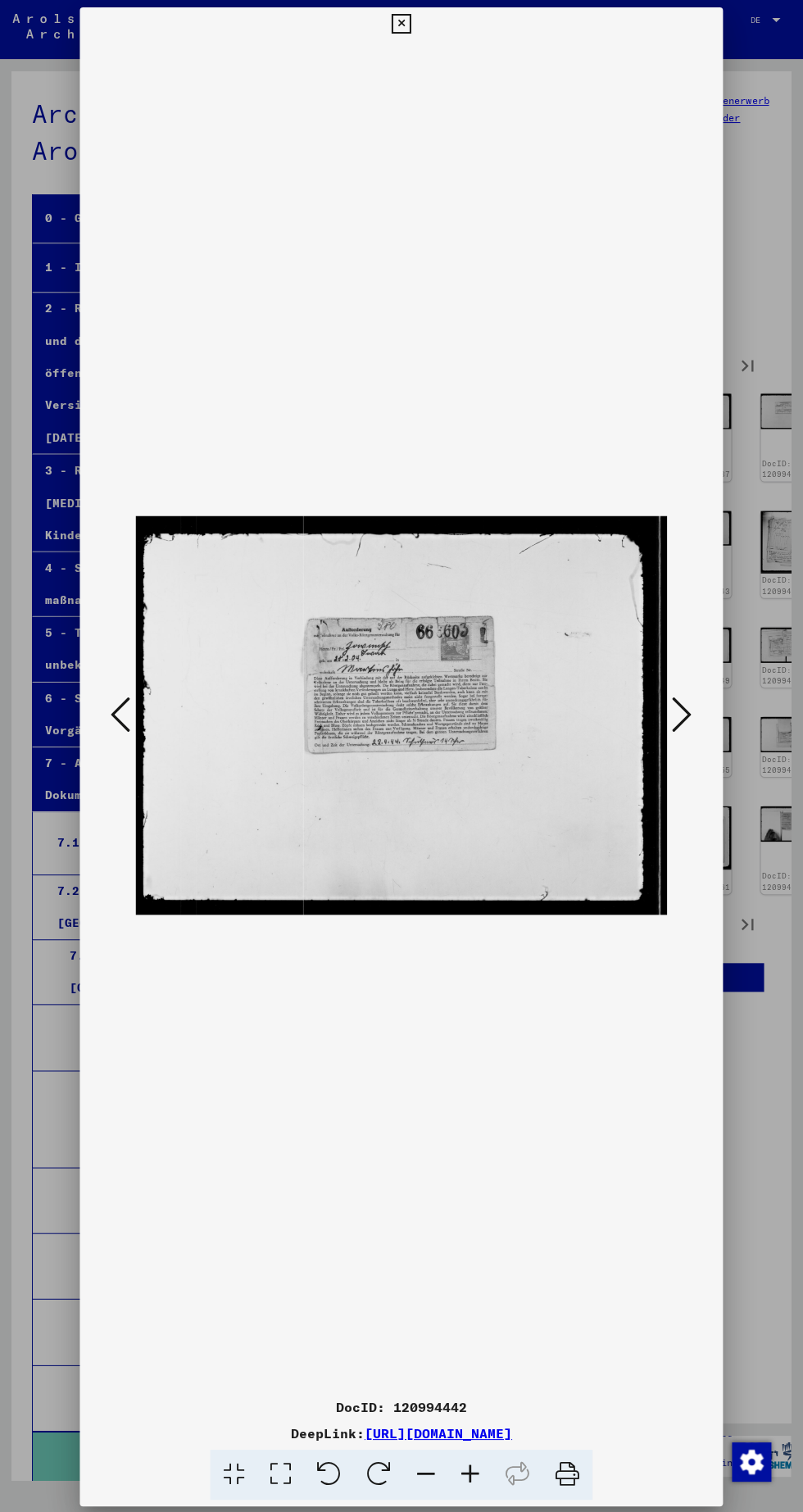
click at [685, 720] on icon at bounding box center [681, 714] width 19 height 40
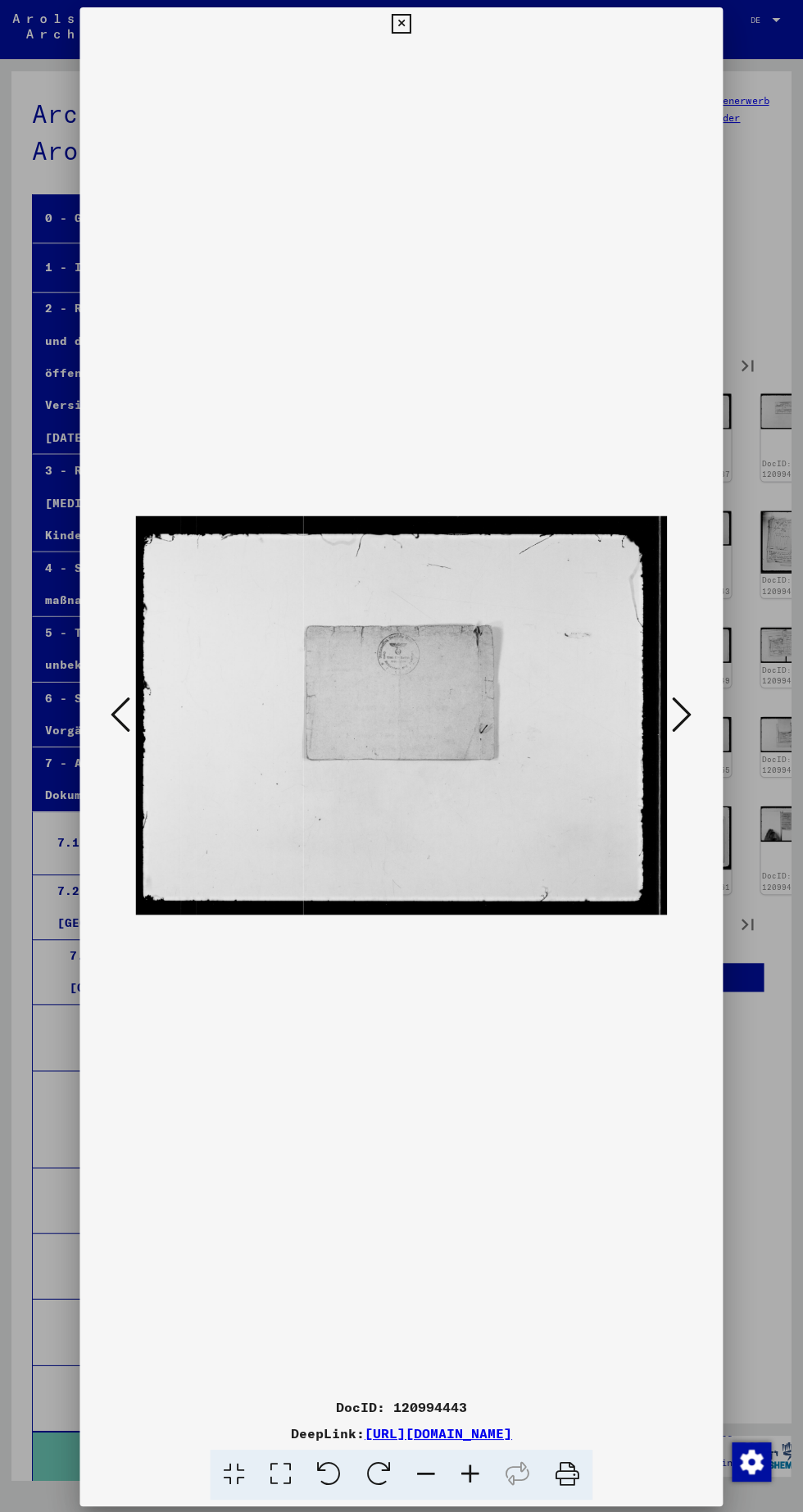
click at [678, 724] on icon at bounding box center [681, 714] width 19 height 40
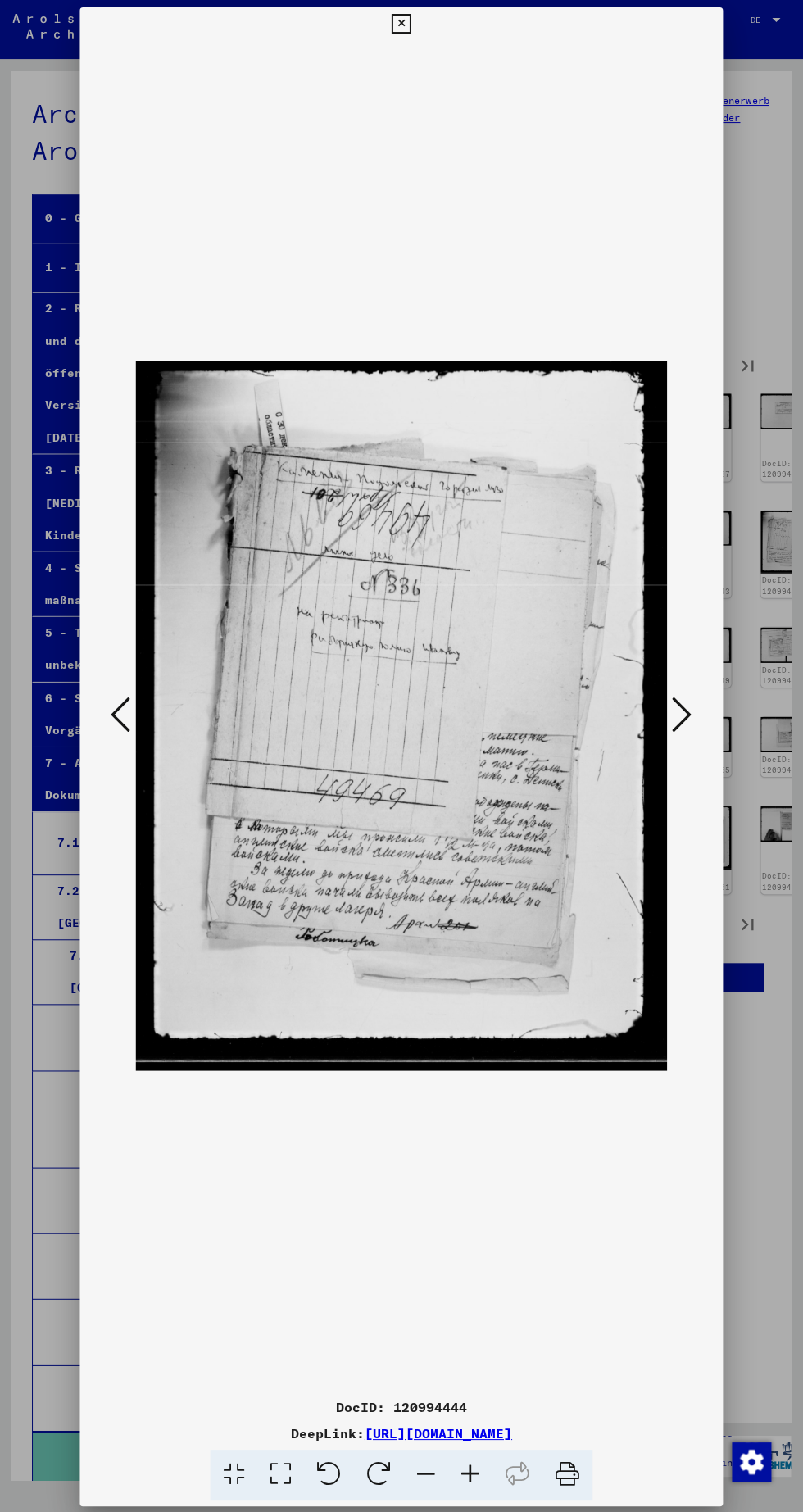
click at [687, 724] on icon at bounding box center [681, 714] width 19 height 40
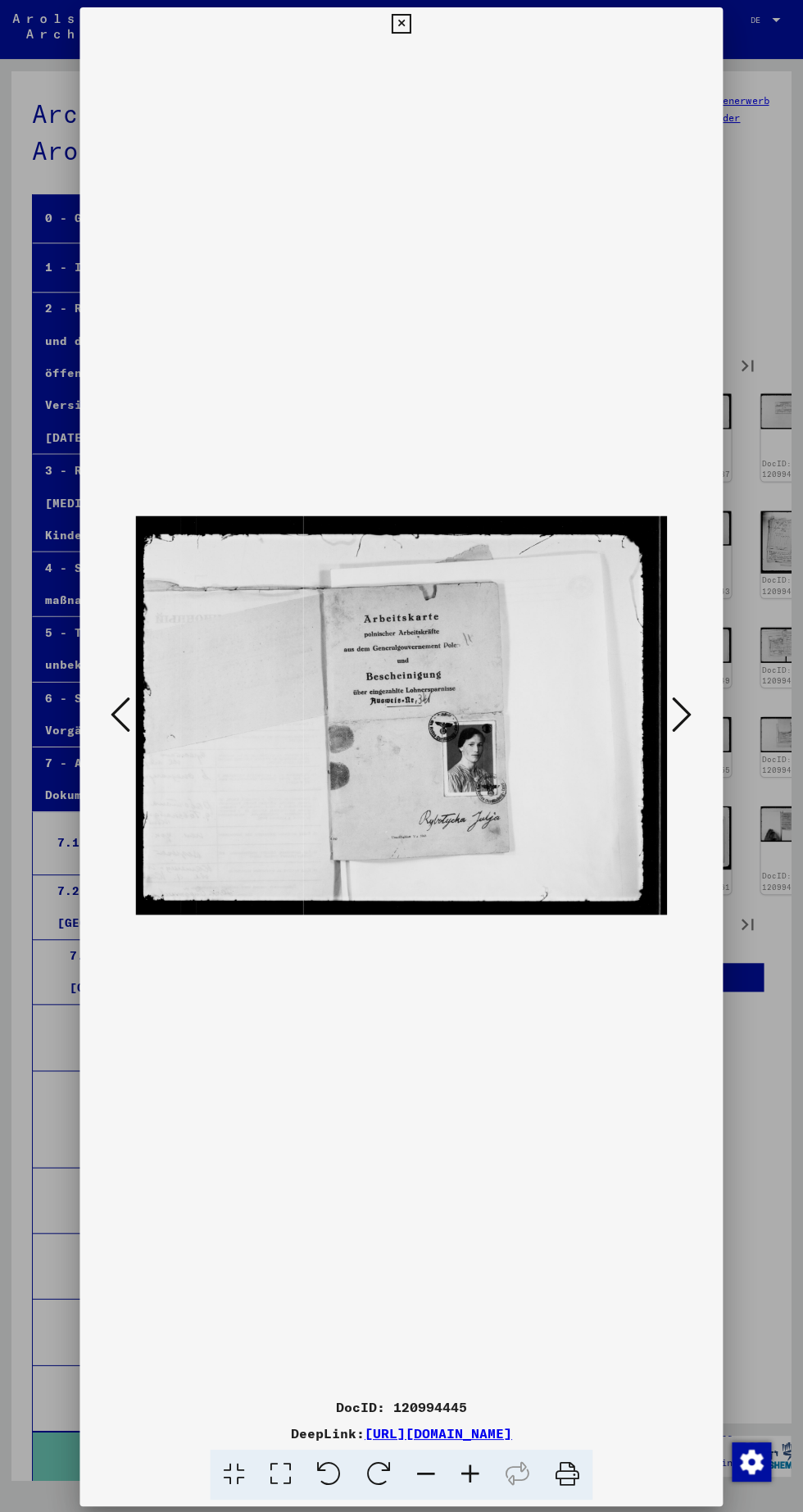
click at [695, 724] on button at bounding box center [681, 715] width 30 height 46
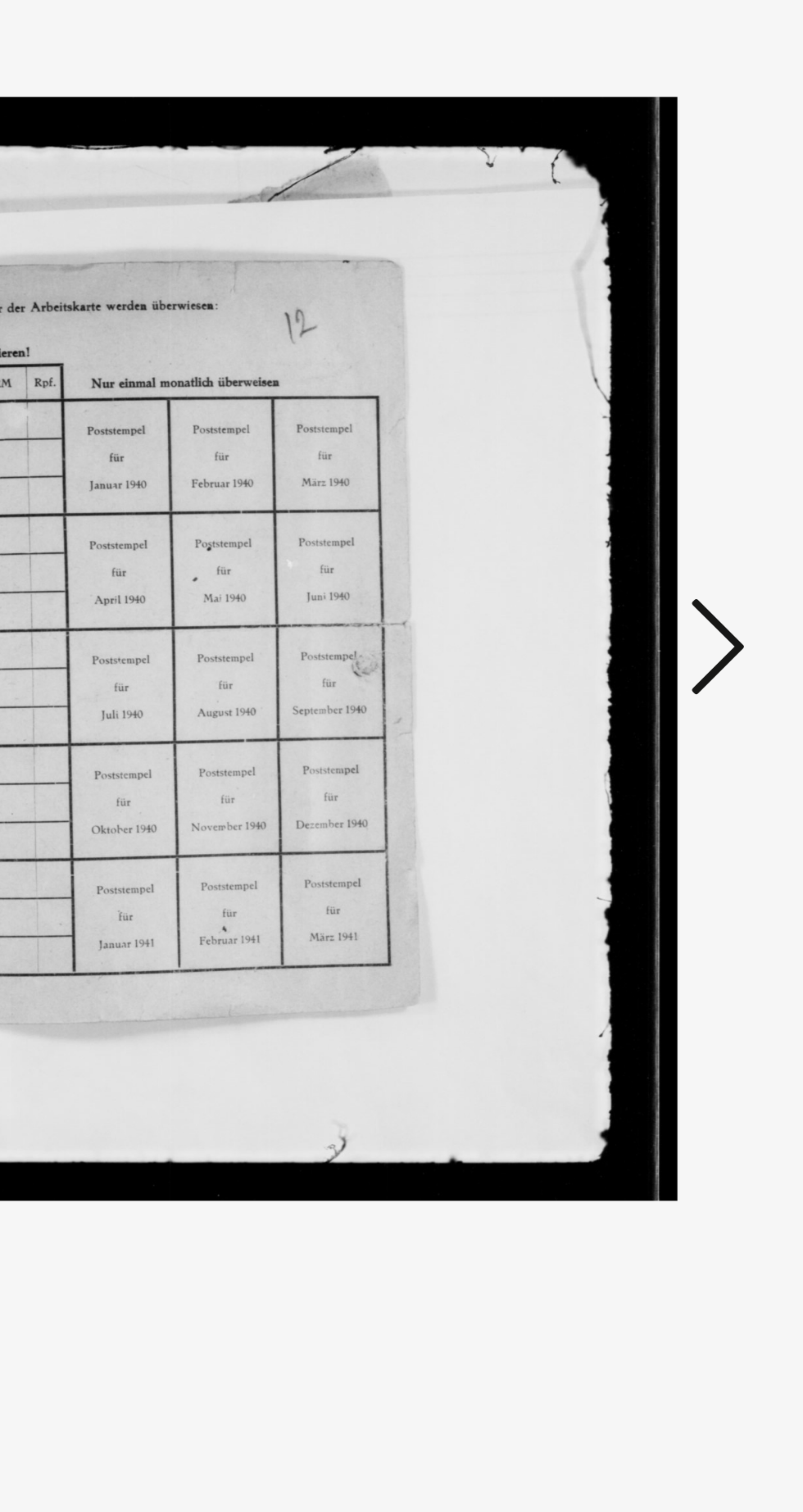
click at [684, 715] on icon at bounding box center [681, 714] width 19 height 40
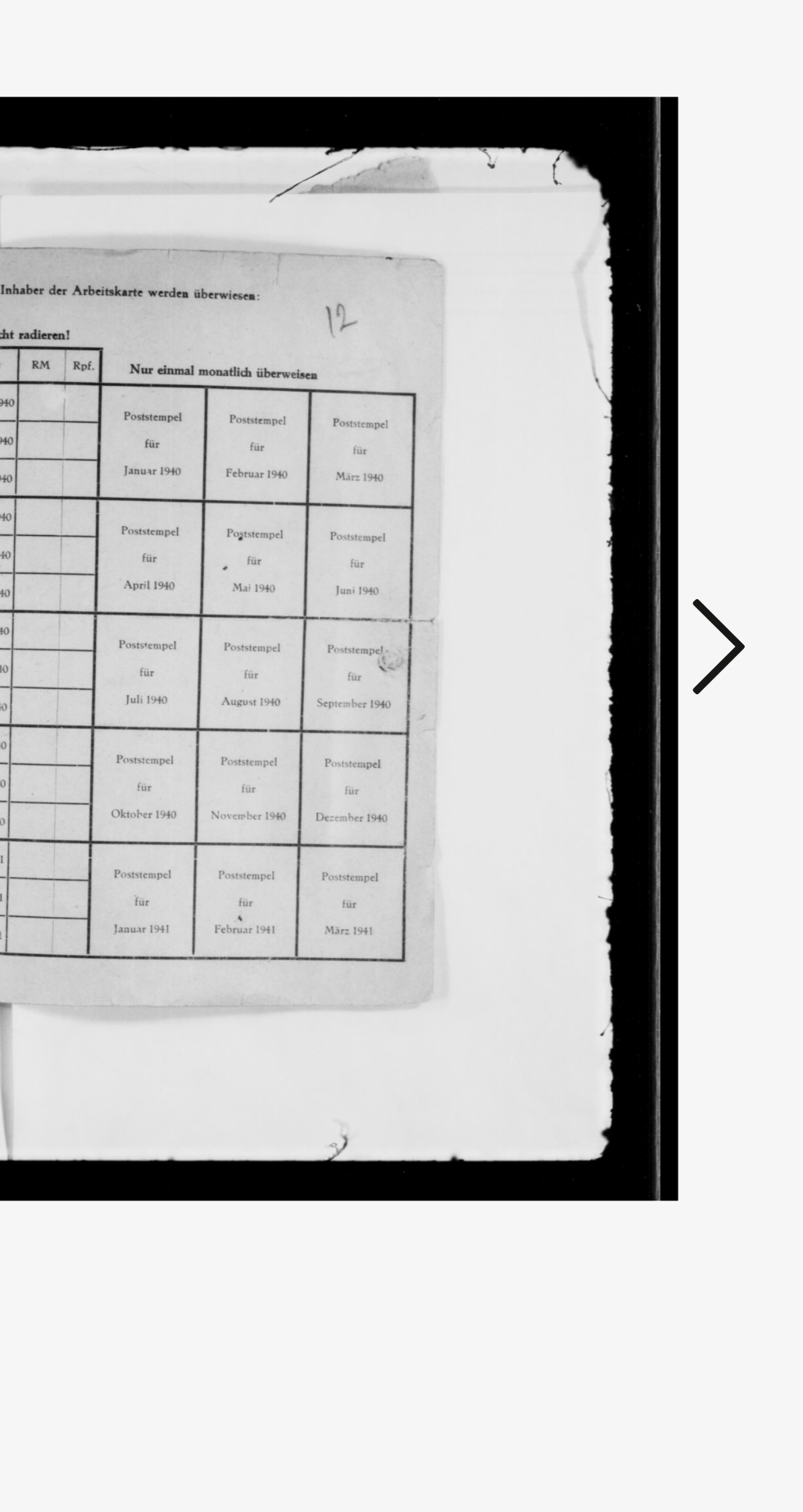
click at [684, 718] on icon at bounding box center [681, 714] width 19 height 40
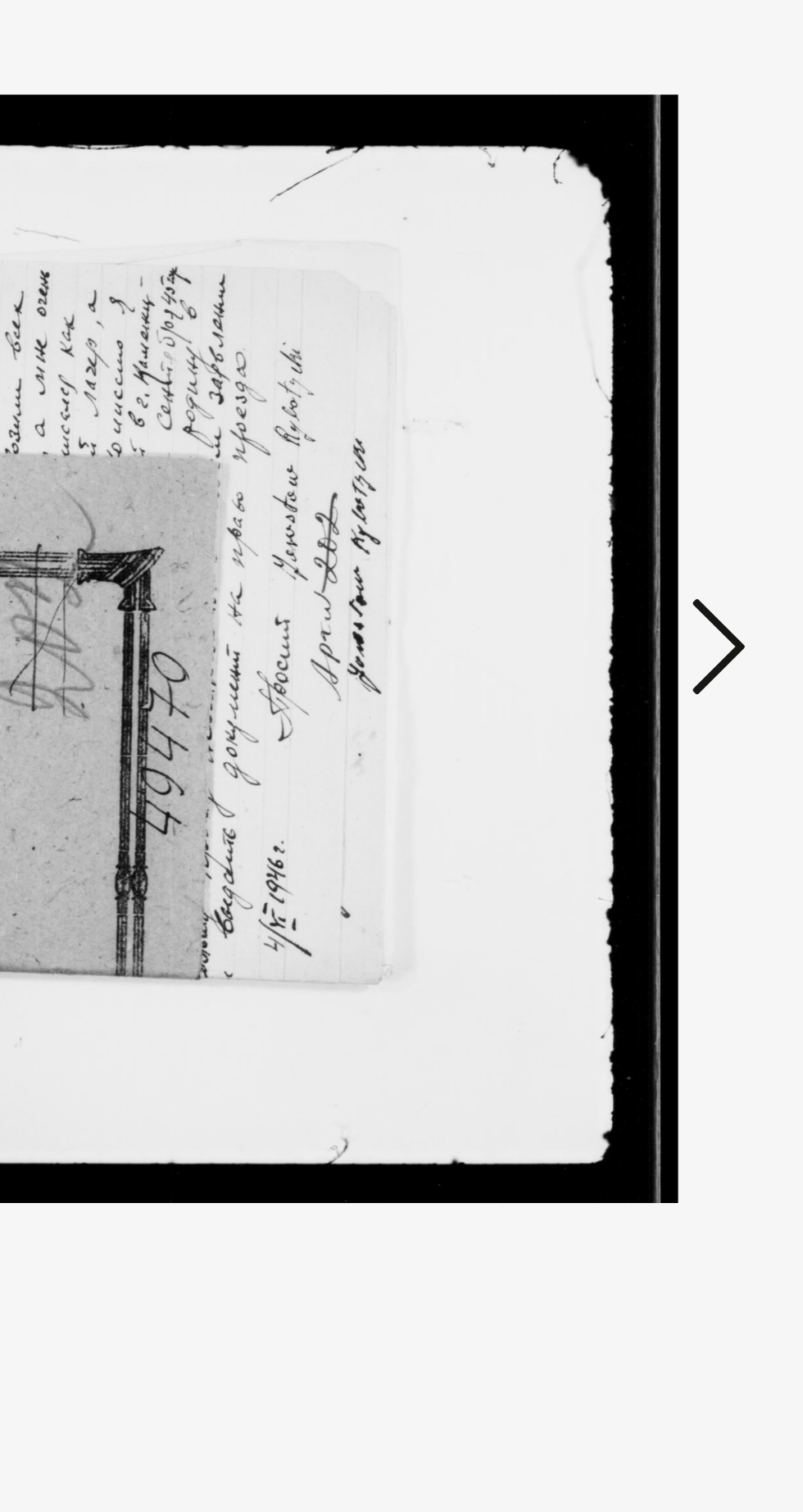
click at [680, 715] on icon at bounding box center [681, 714] width 19 height 40
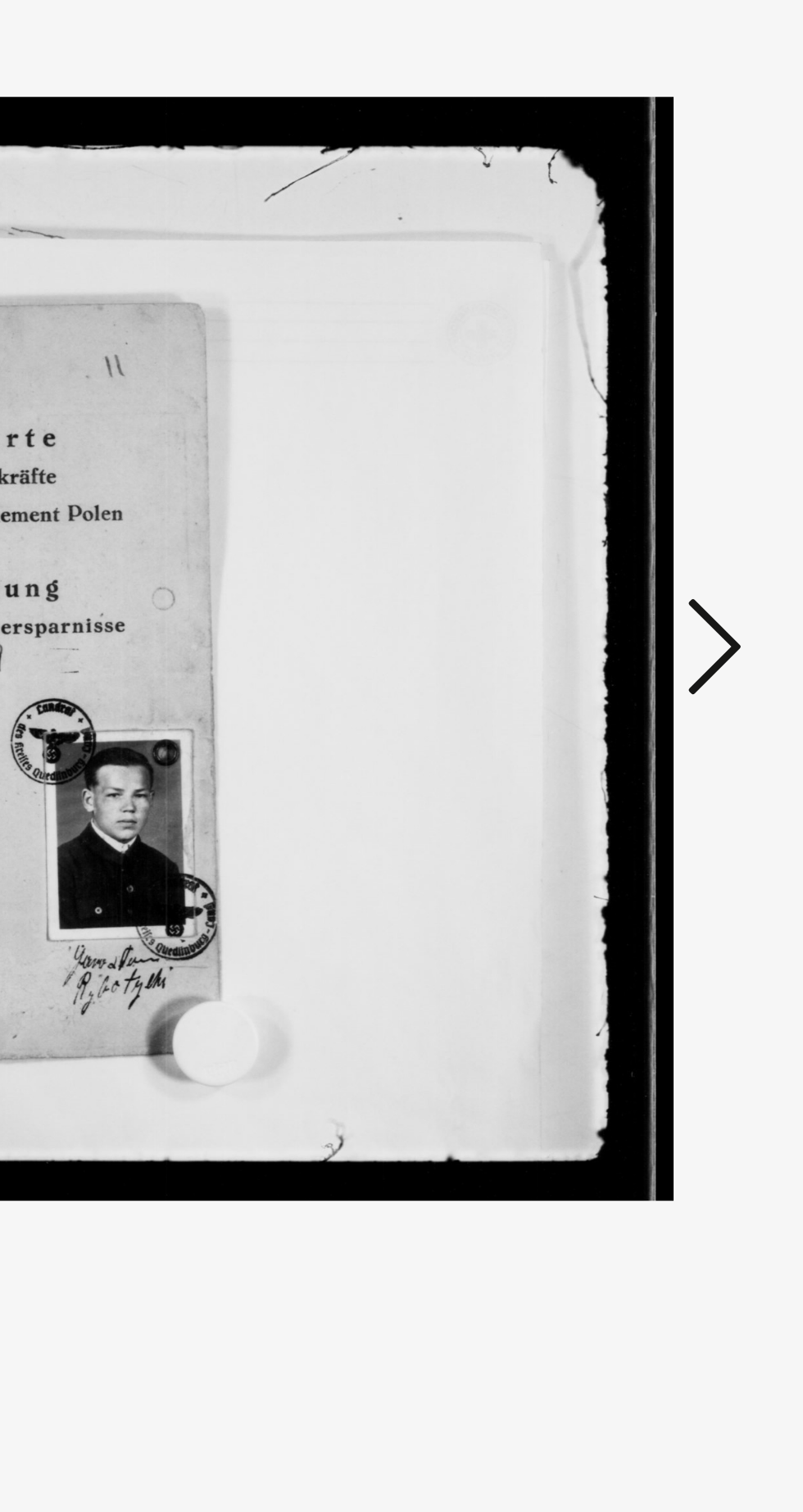
click at [682, 719] on icon at bounding box center [681, 714] width 19 height 40
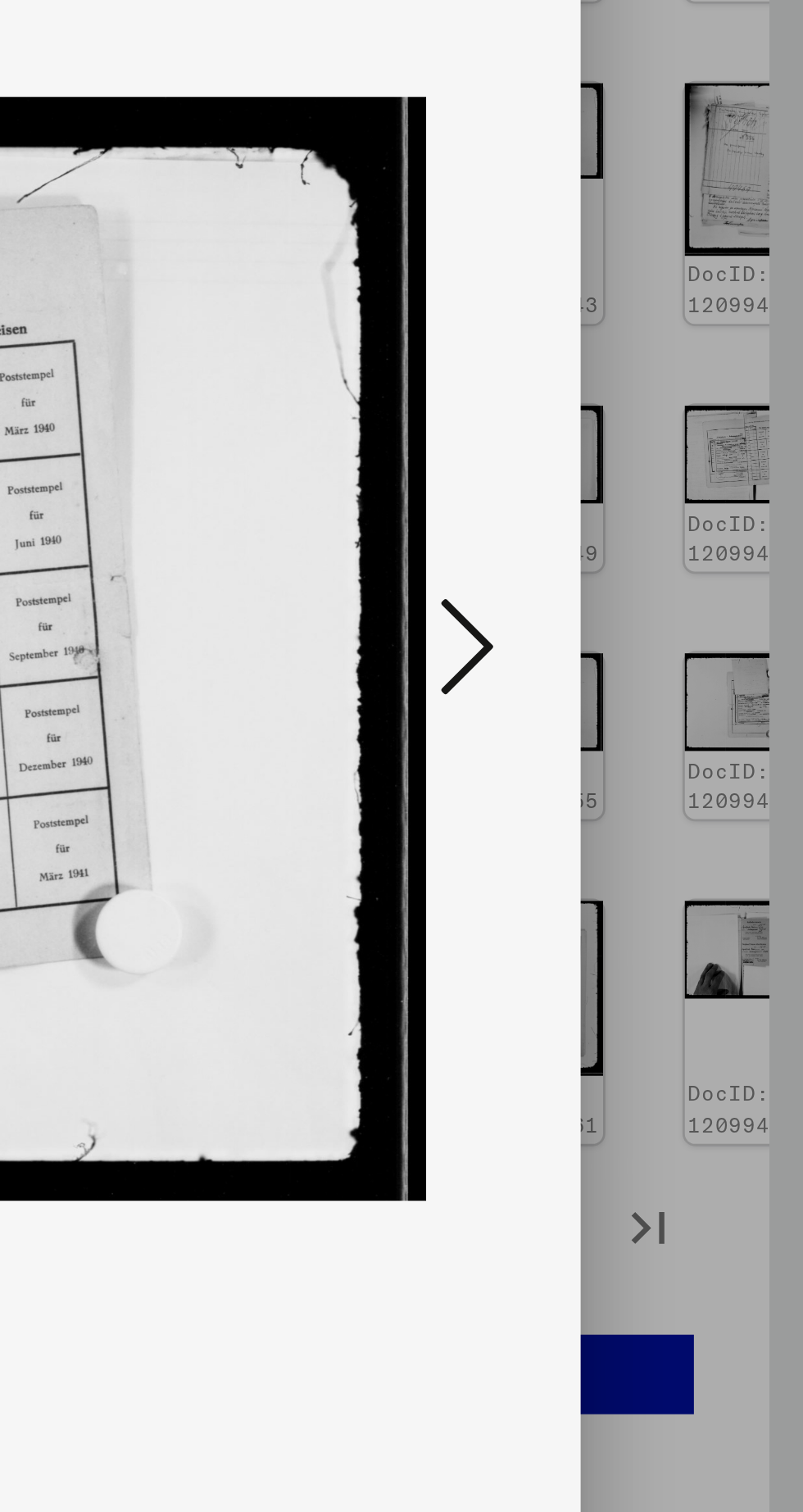
click at [679, 720] on icon at bounding box center [681, 714] width 19 height 40
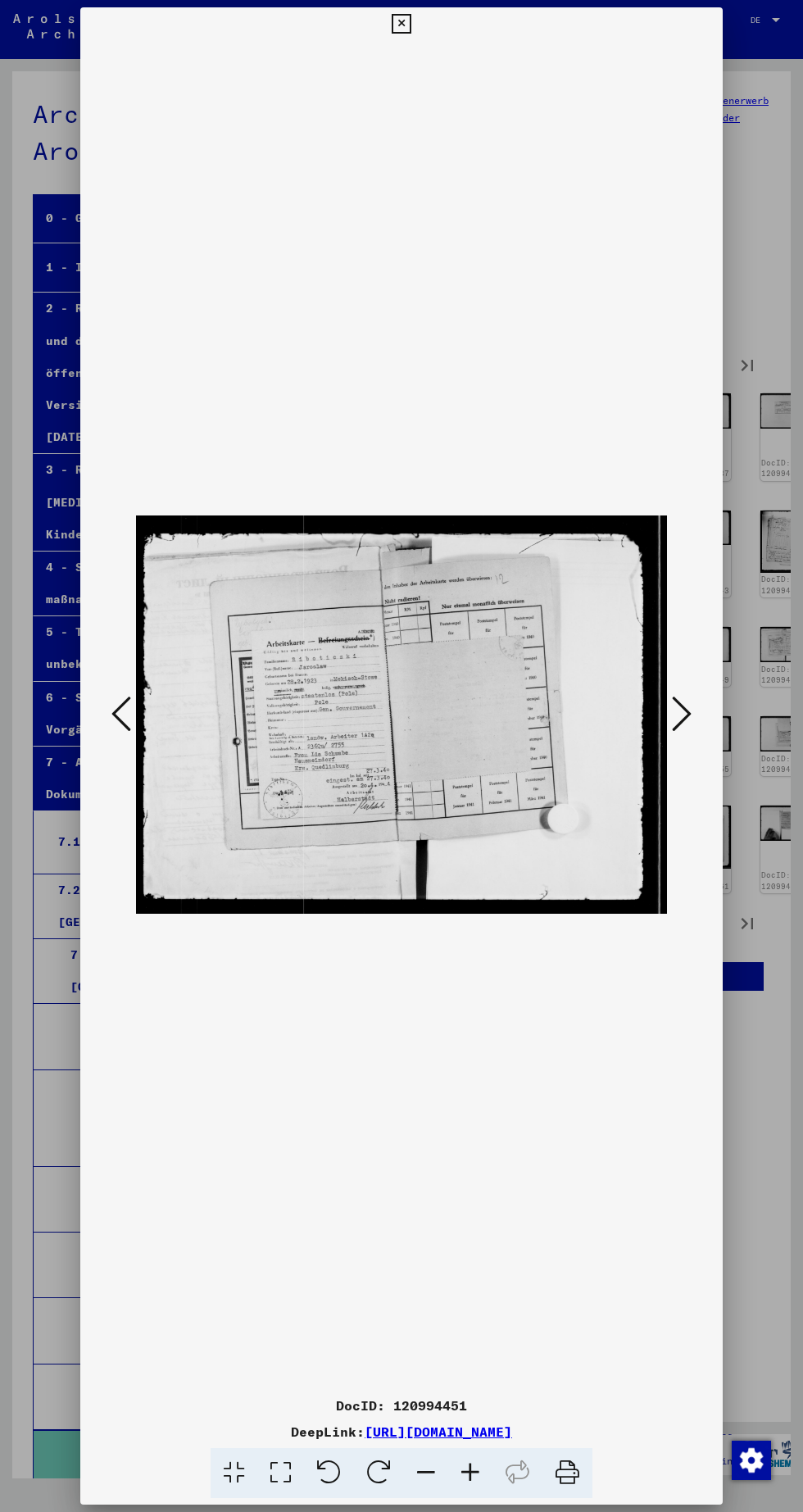
click at [689, 722] on icon at bounding box center [681, 714] width 19 height 40
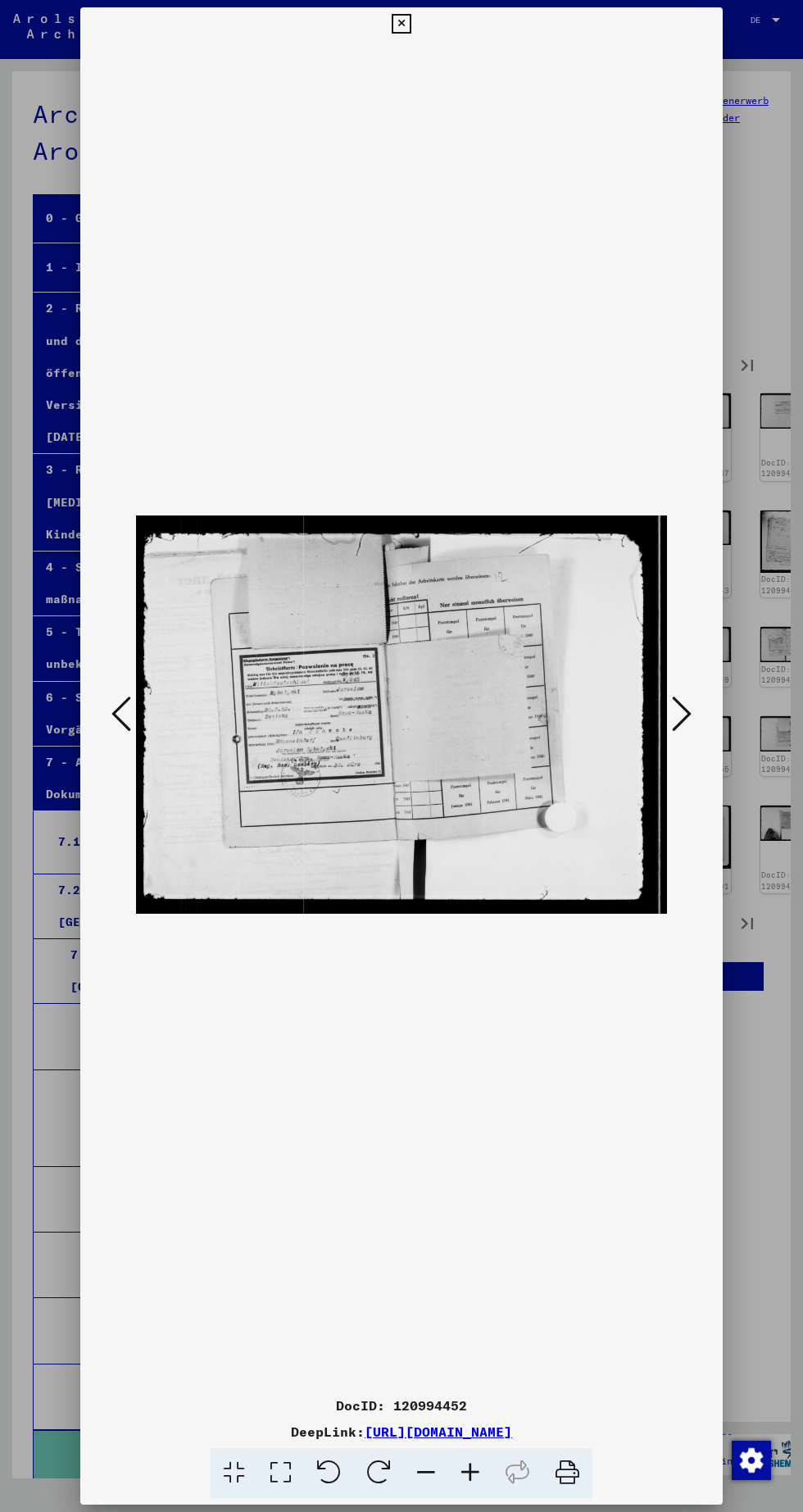
click at [684, 725] on icon at bounding box center [681, 714] width 19 height 40
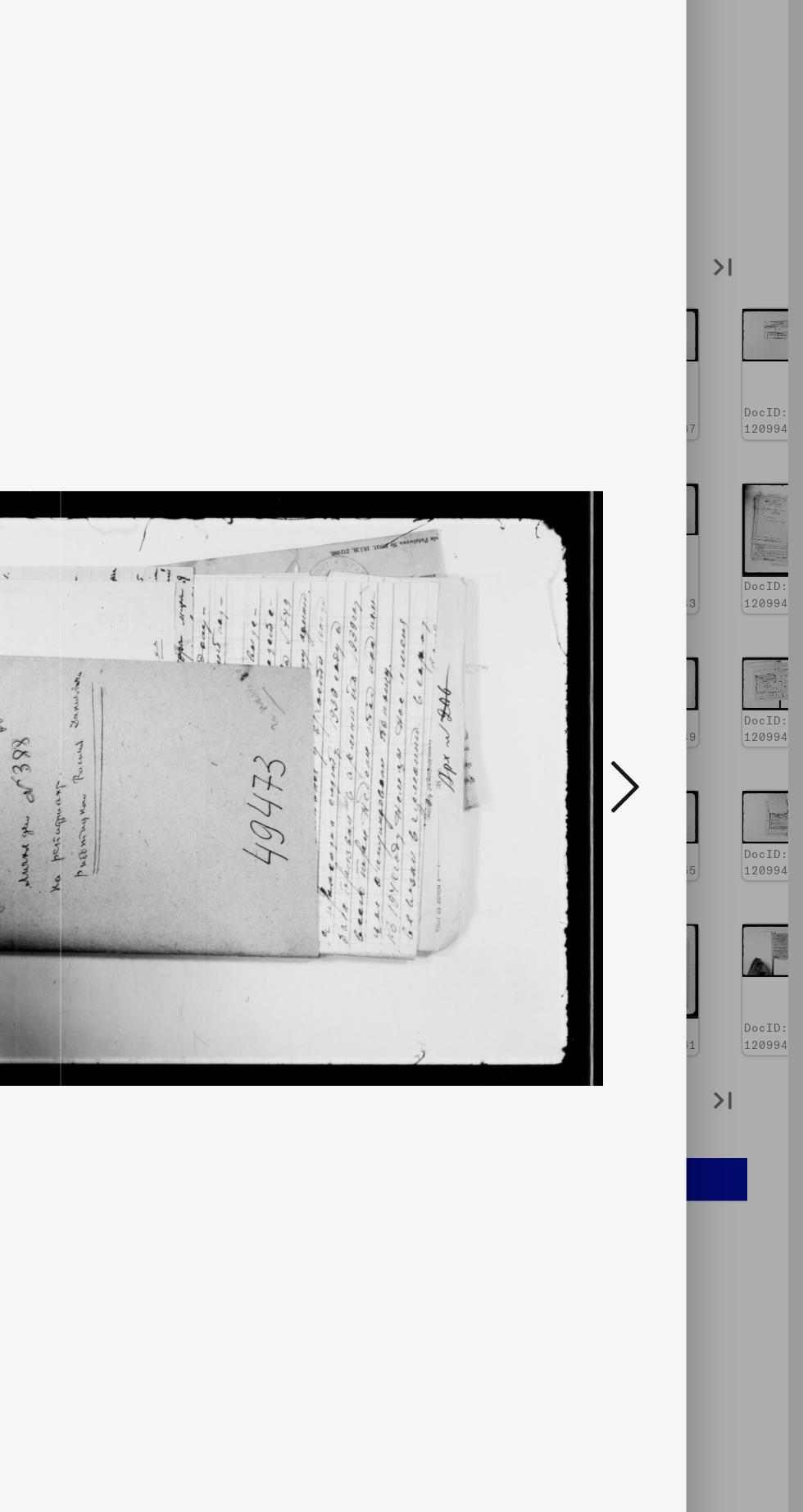
click at [679, 714] on icon at bounding box center [681, 714] width 19 height 40
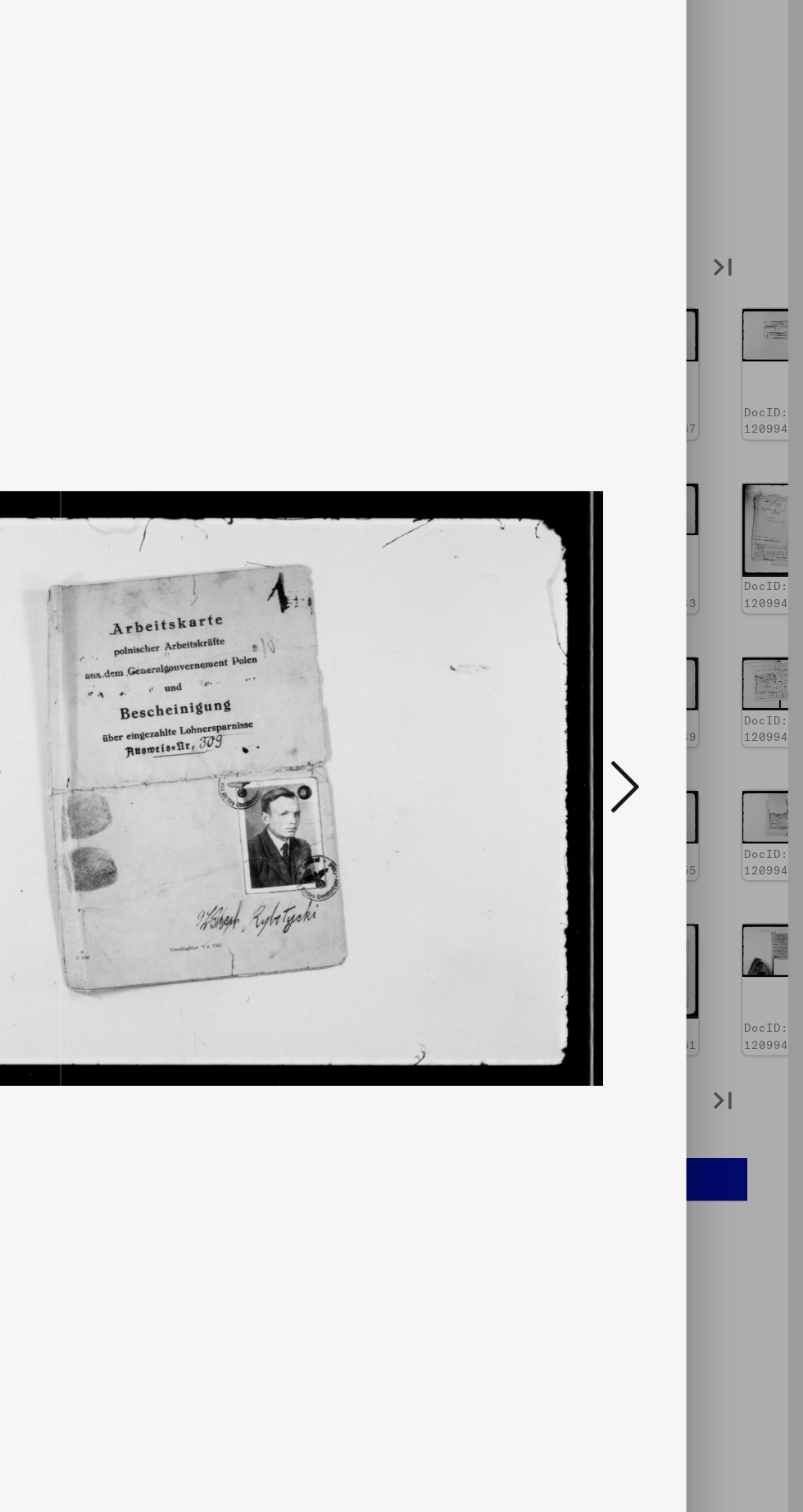
click at [680, 728] on icon at bounding box center [681, 714] width 19 height 40
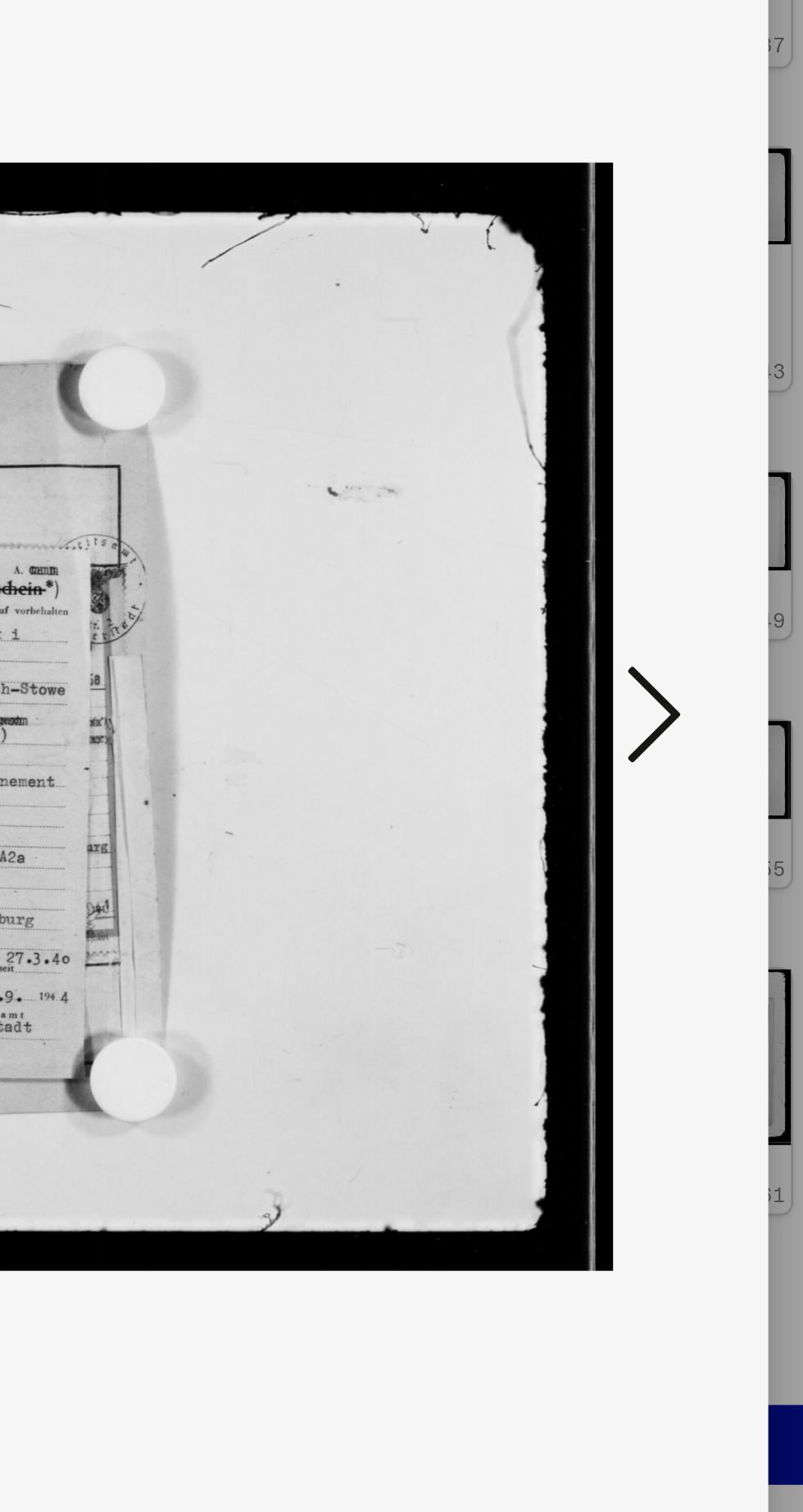
click at [680, 719] on icon at bounding box center [681, 714] width 19 height 40
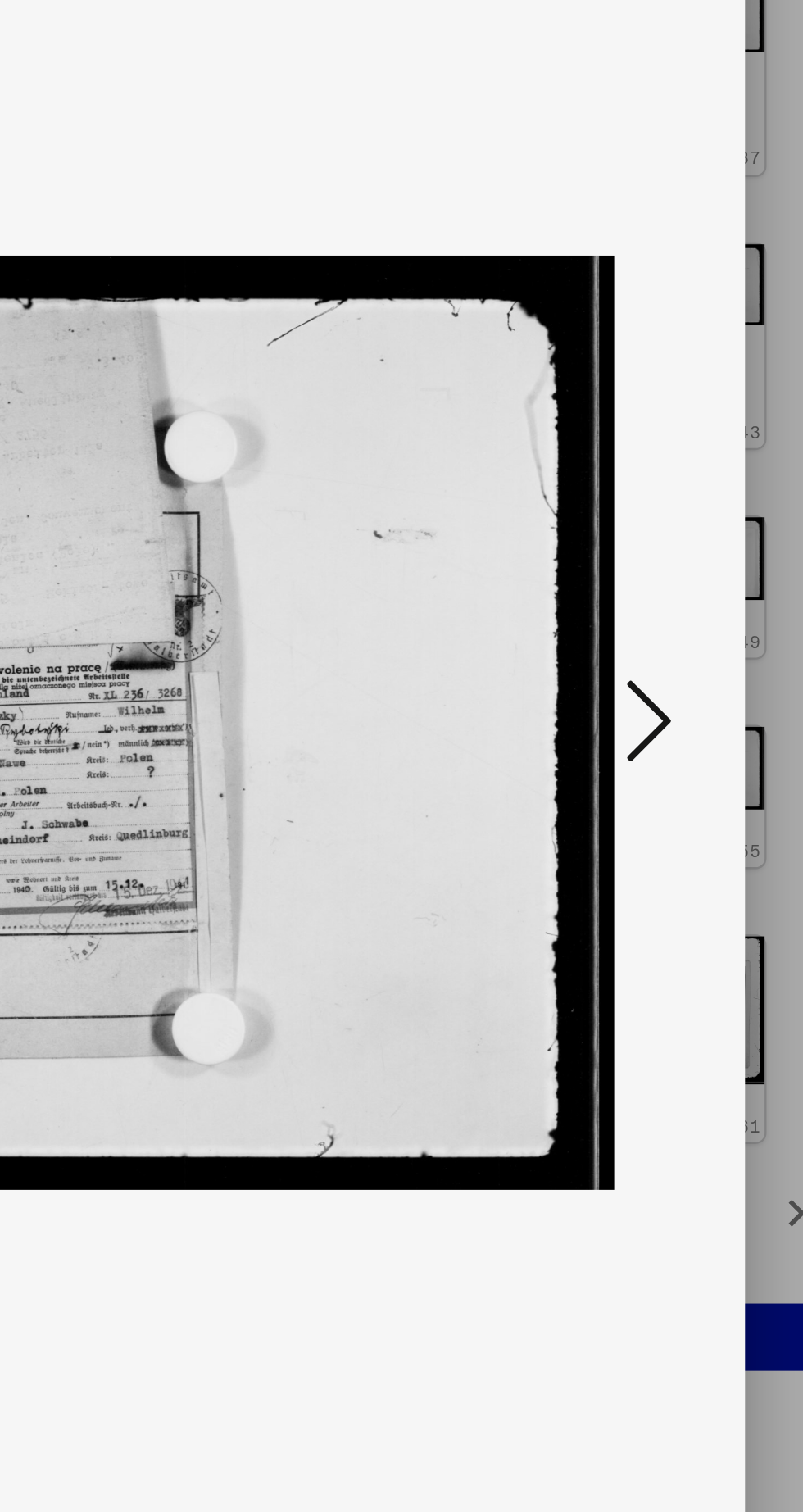
click at [680, 718] on icon at bounding box center [681, 714] width 19 height 40
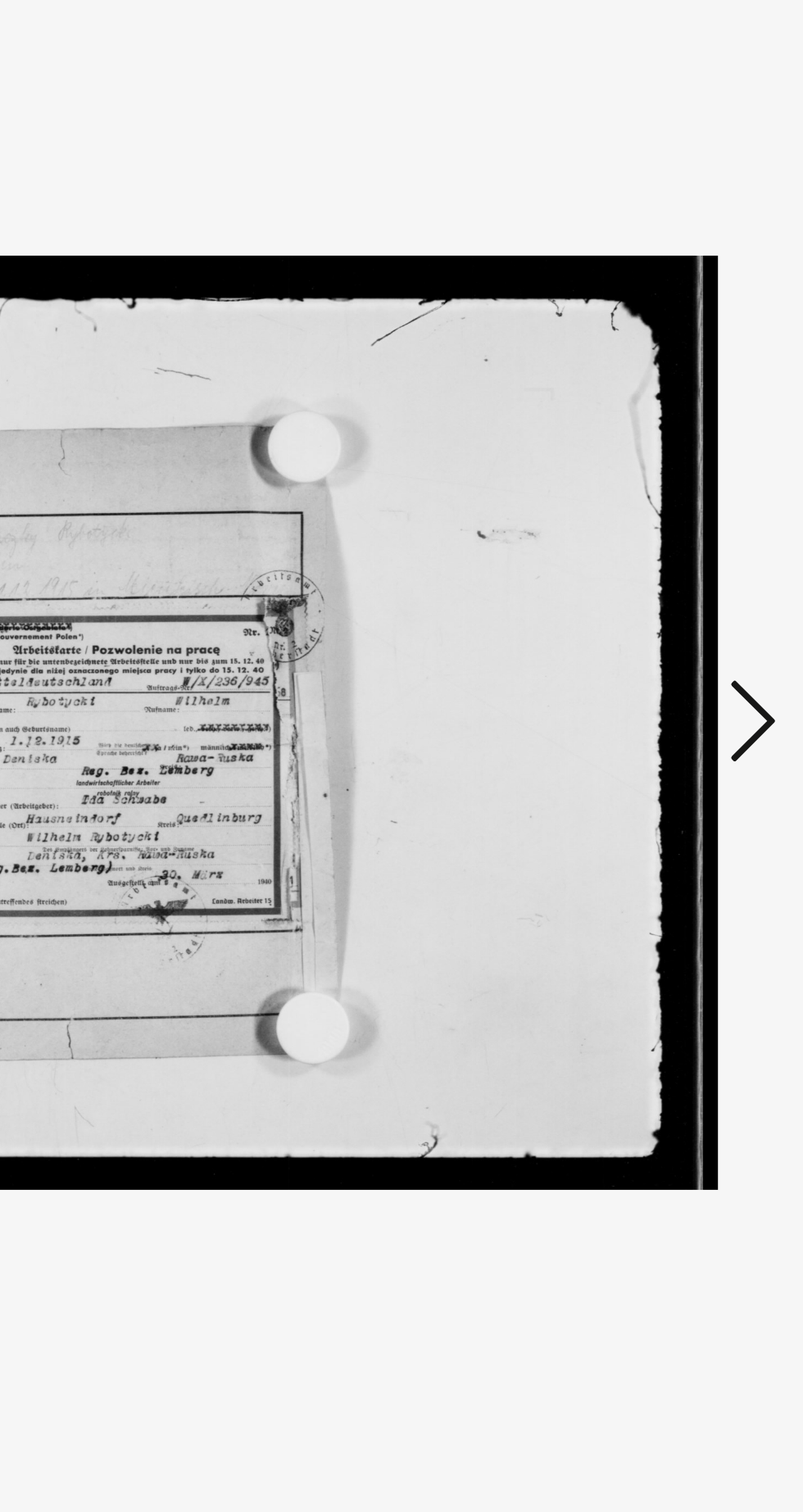
click at [684, 723] on icon at bounding box center [681, 714] width 19 height 40
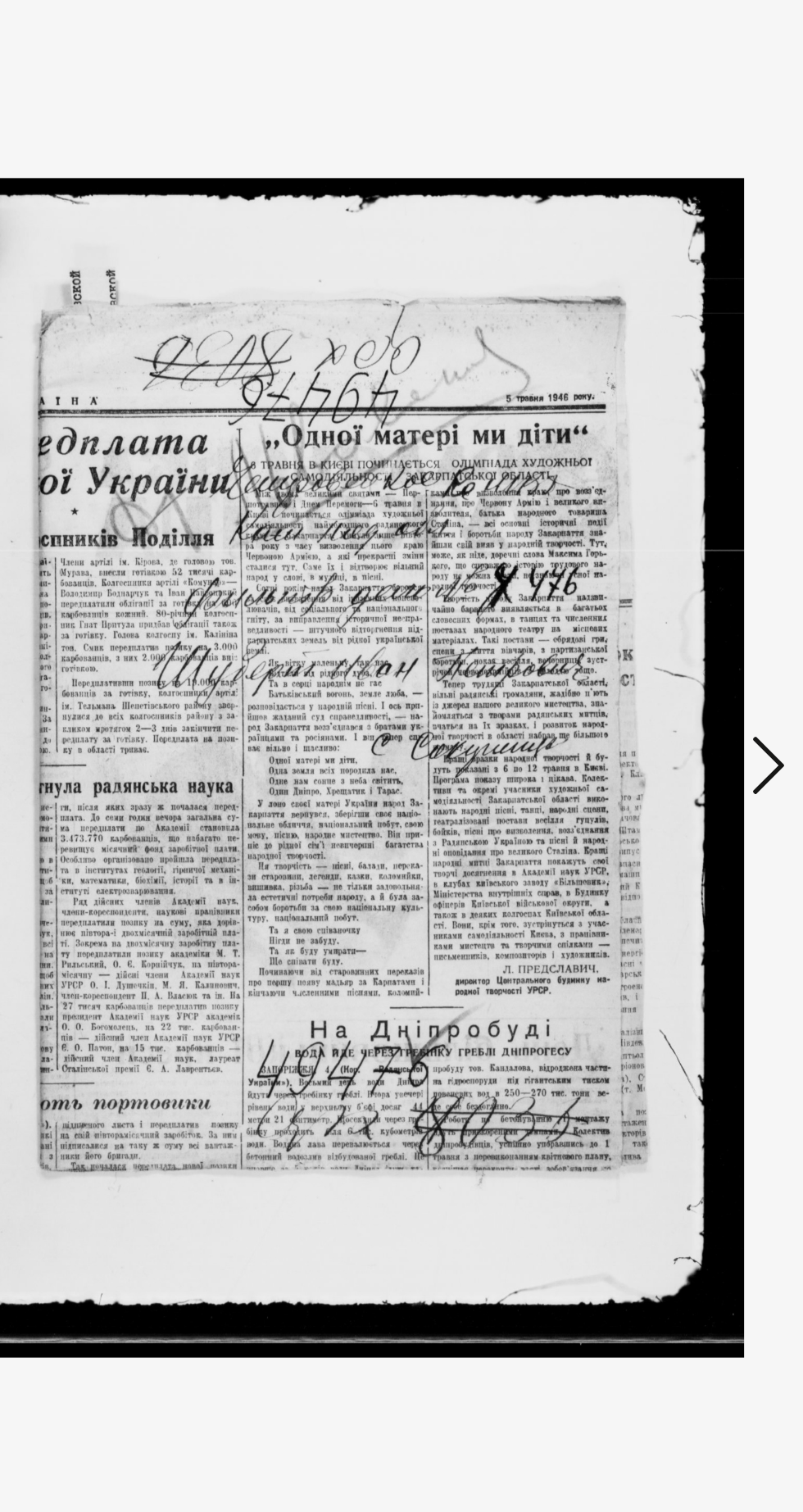
click at [674, 711] on icon at bounding box center [681, 714] width 19 height 40
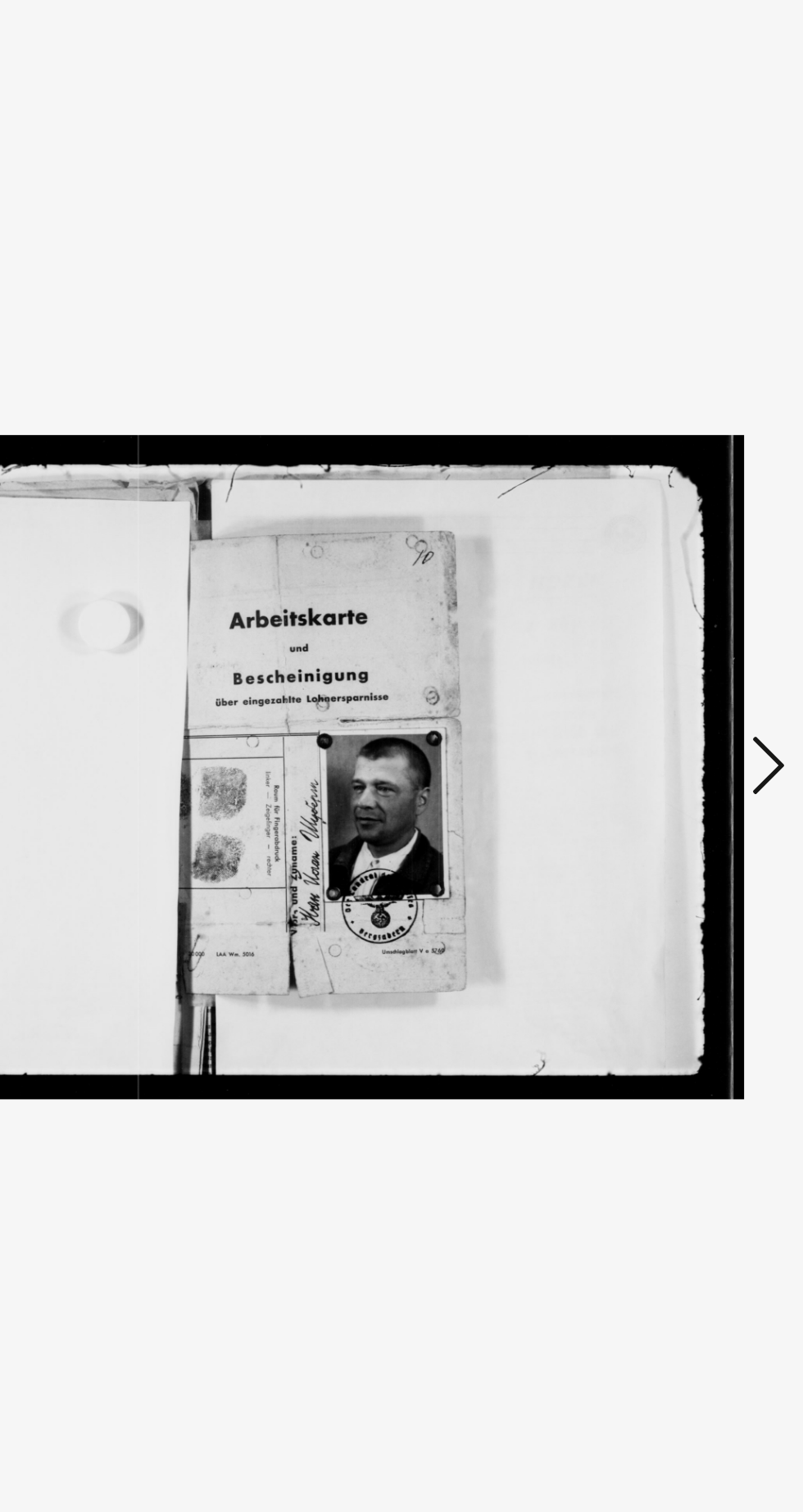
click at [686, 730] on icon at bounding box center [681, 714] width 19 height 40
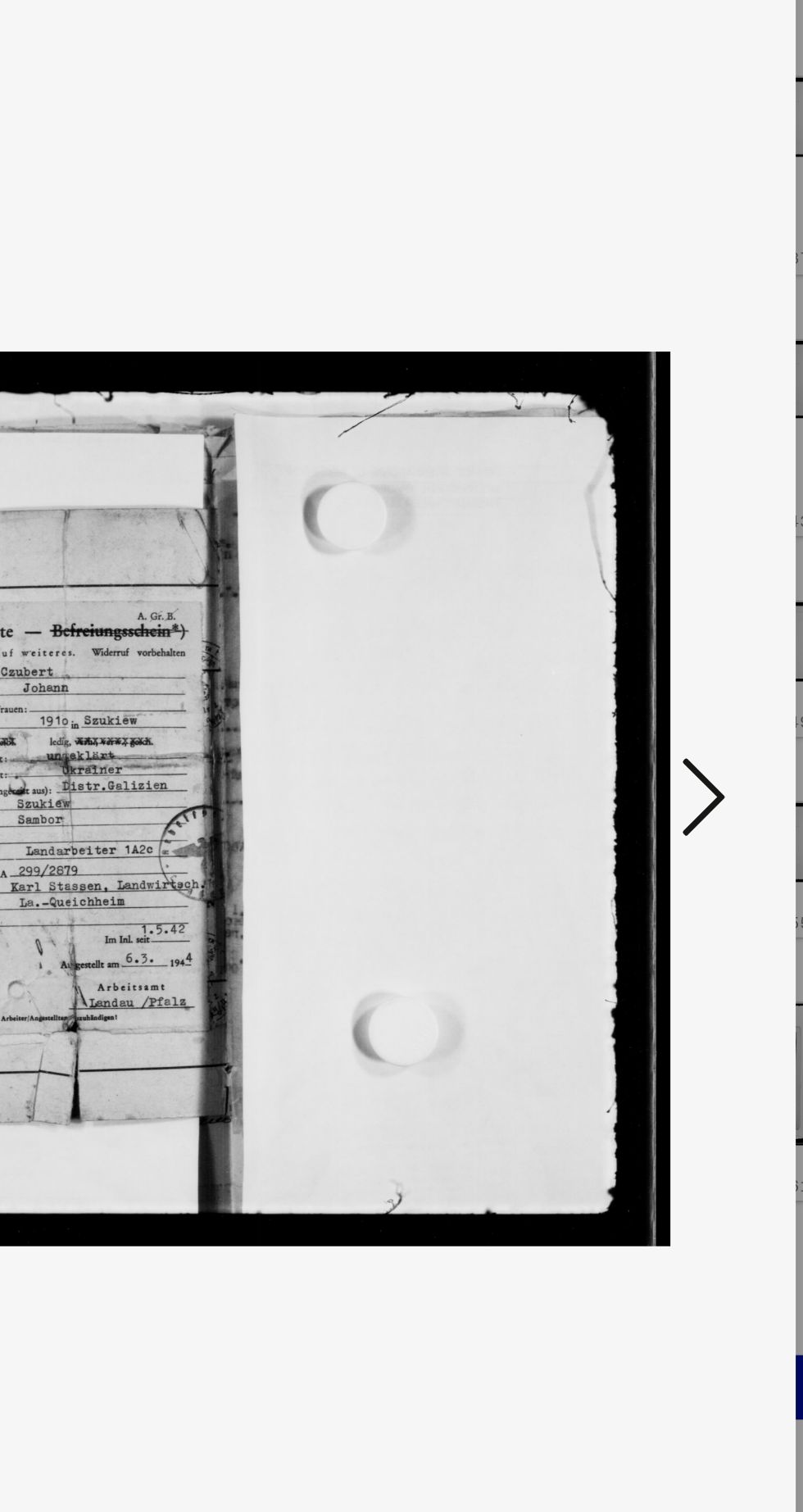
click at [686, 722] on icon at bounding box center [681, 714] width 19 height 40
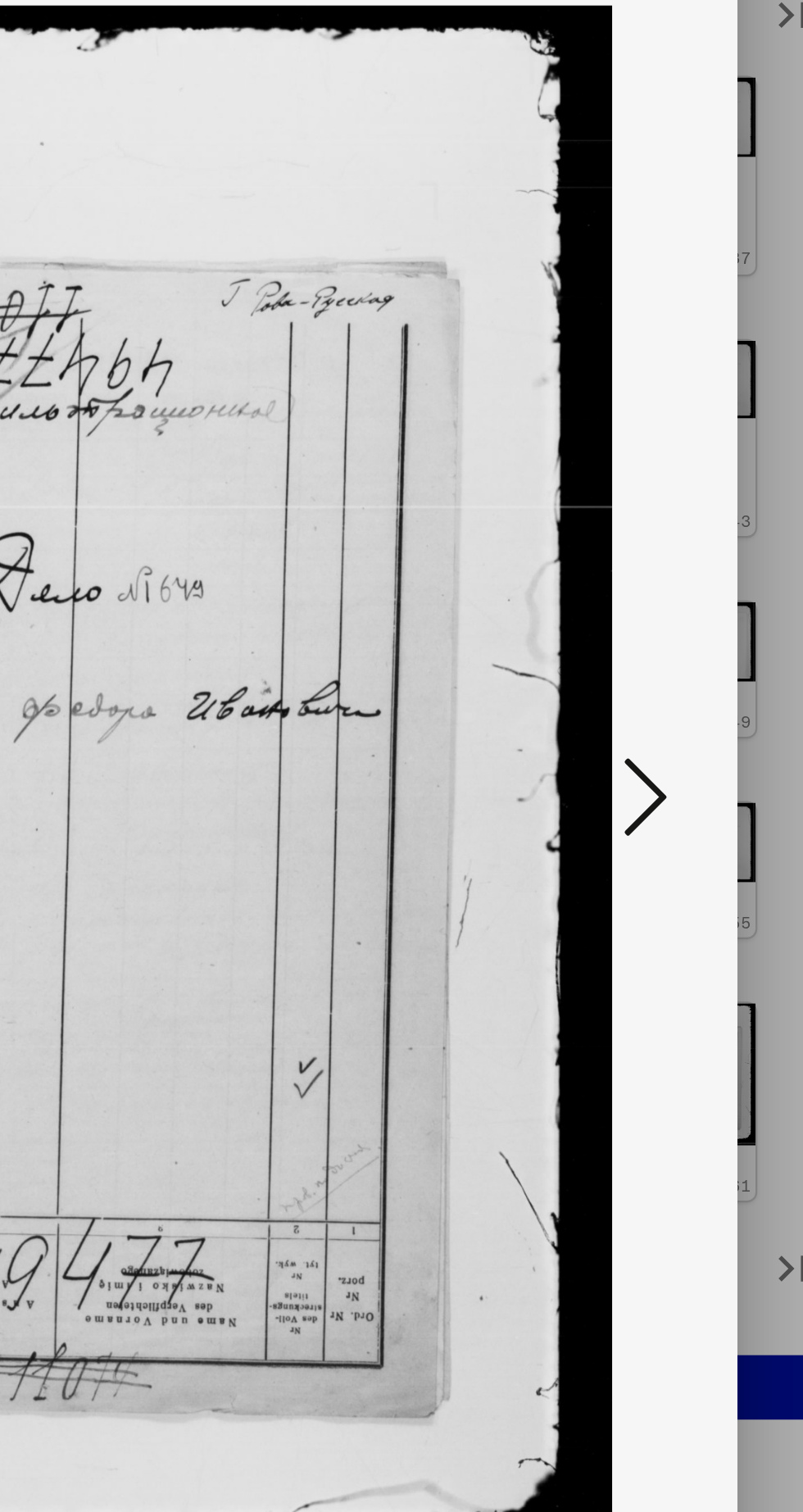
click at [685, 724] on icon at bounding box center [681, 714] width 19 height 40
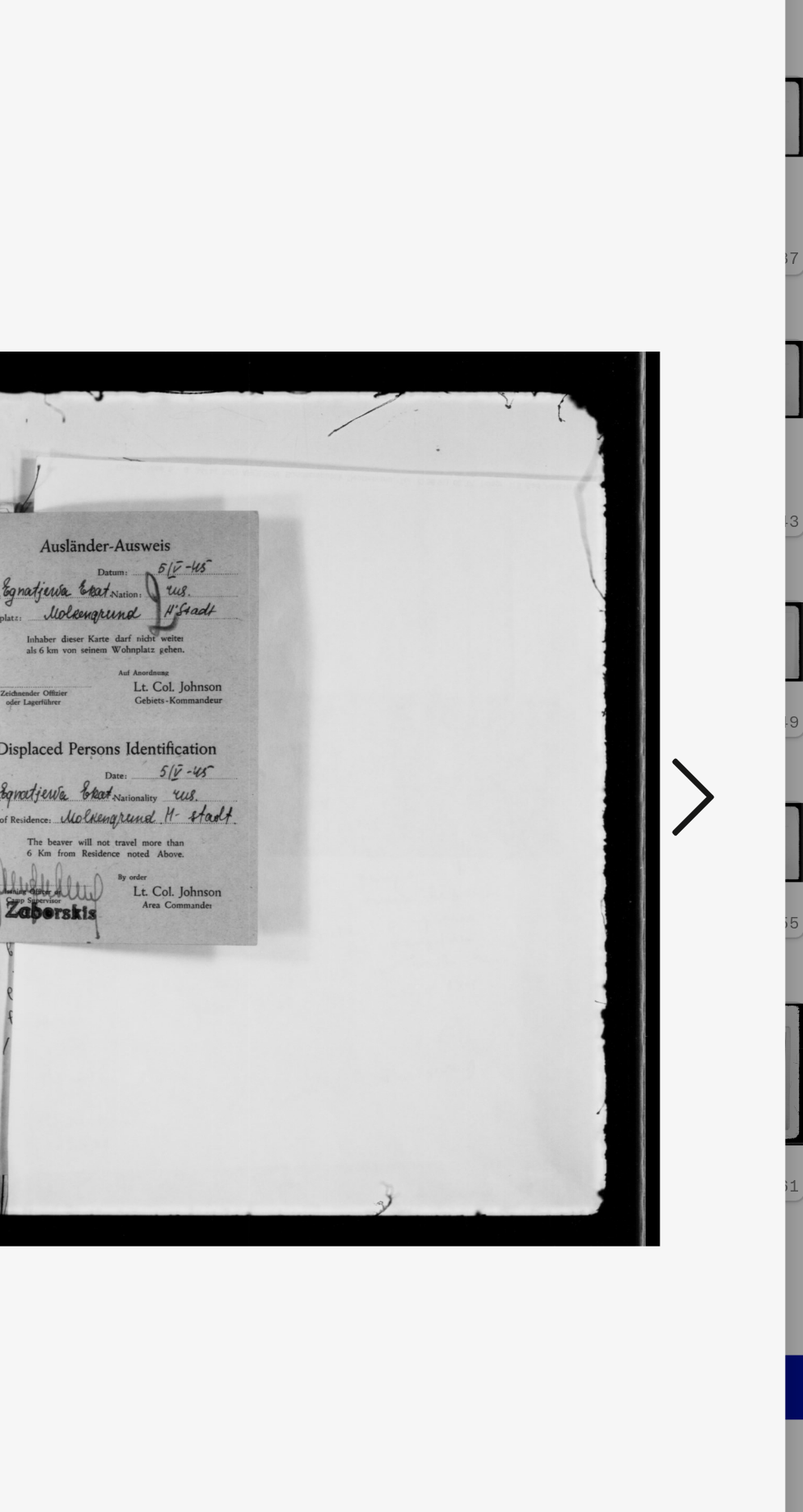
click at [682, 718] on icon at bounding box center [681, 714] width 19 height 40
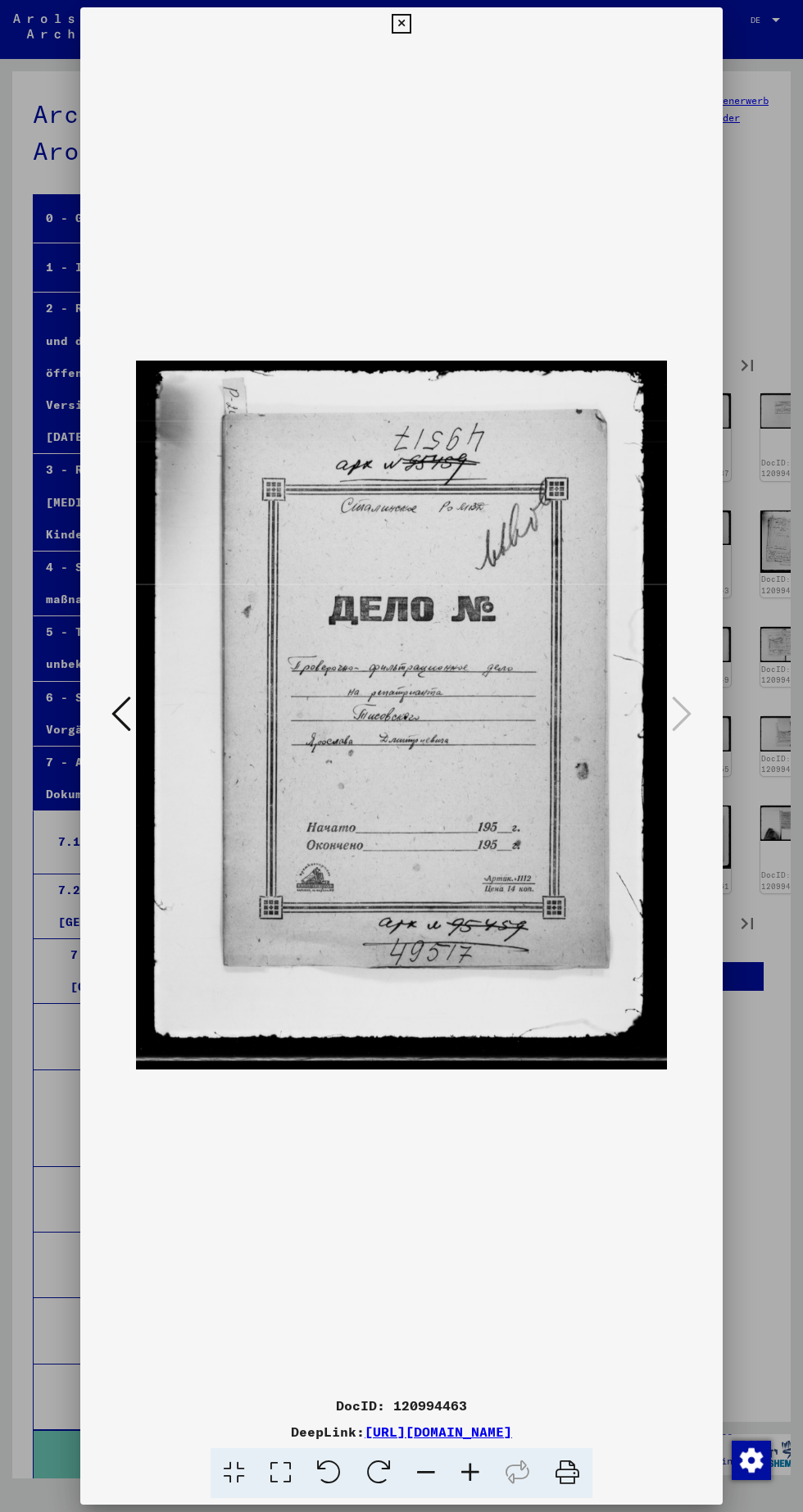
click at [408, 28] on icon at bounding box center [402, 23] width 19 height 19
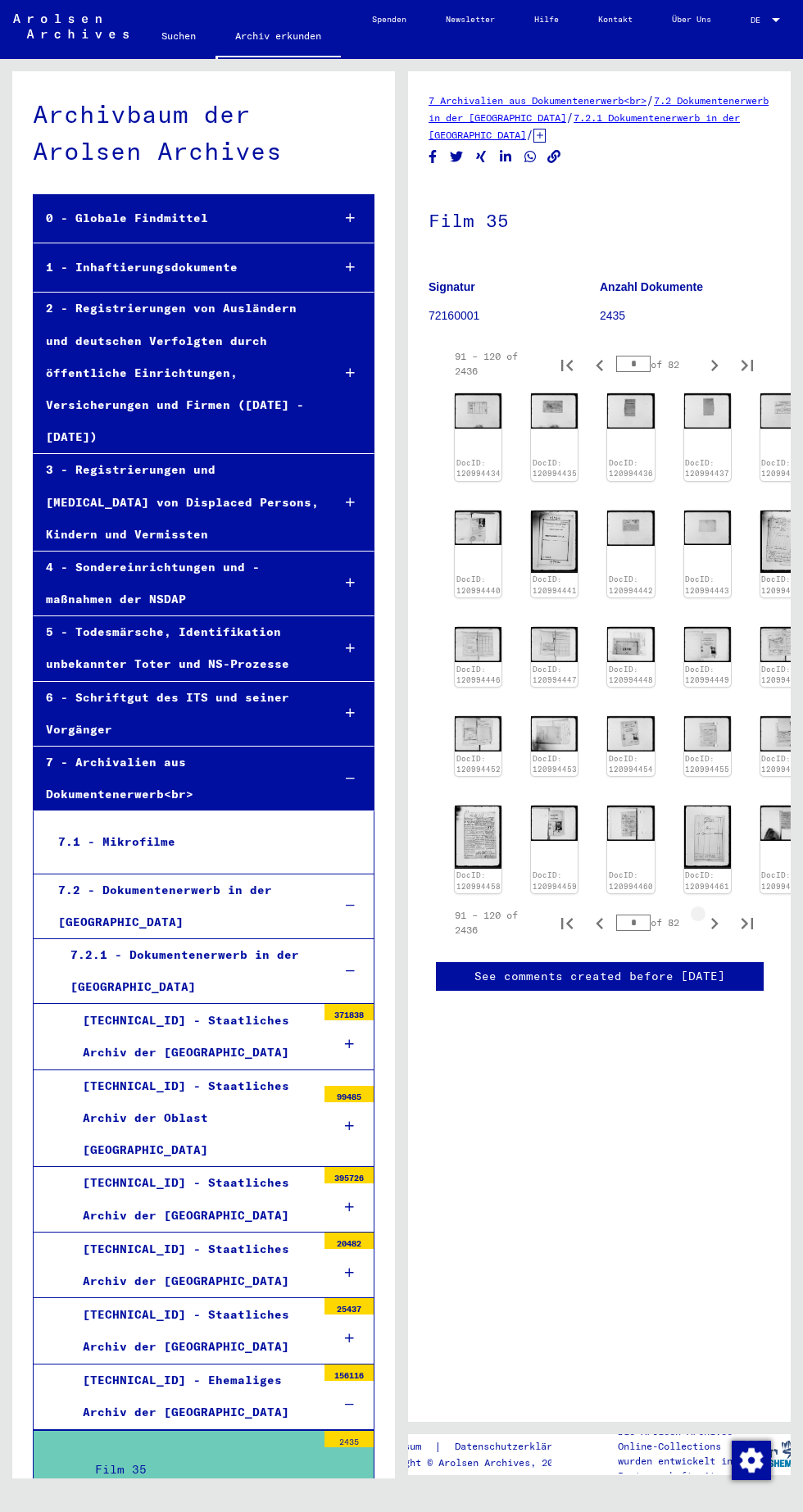
click at [713, 912] on icon "Next page" at bounding box center [714, 924] width 23 height 23
type input "*"
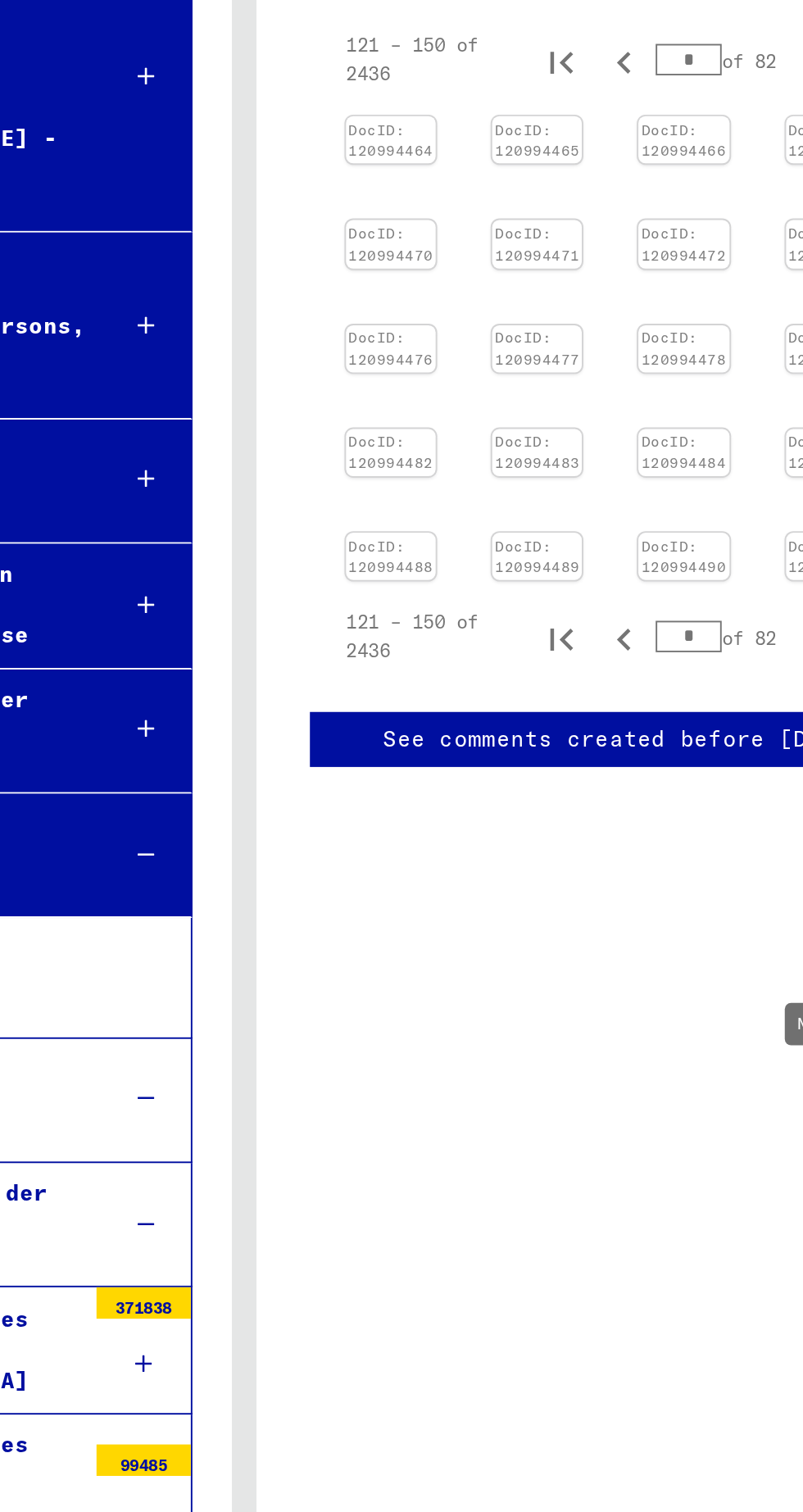
click at [471, 400] on link "DocID: 120994464" at bounding box center [479, 406] width 44 height 20
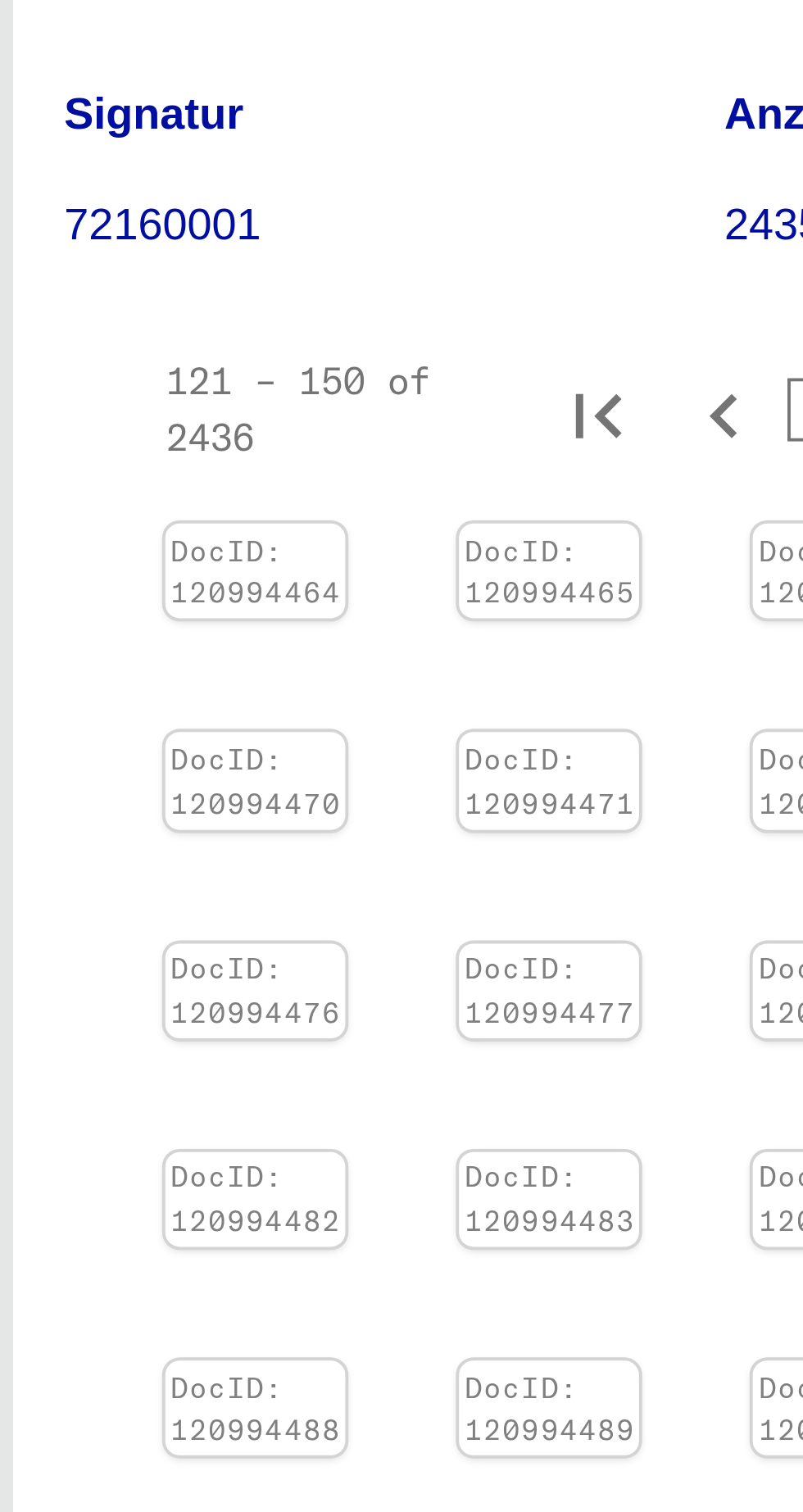
click at [472, 414] on link "DocID: 120994464" at bounding box center [471, 406] width 44 height 20
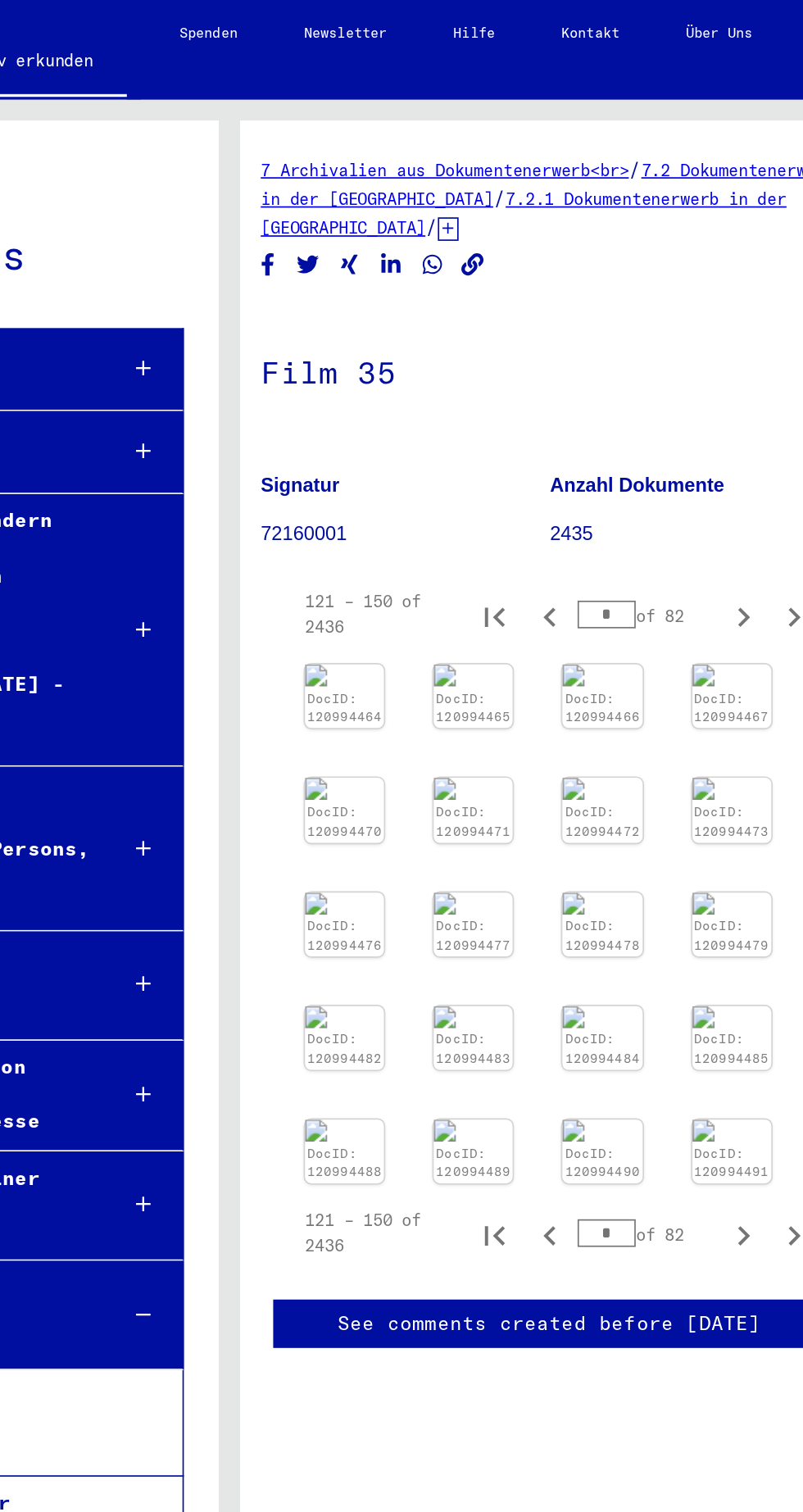
click at [458, 411] on link "DocID: 120994464" at bounding box center [470, 419] width 44 height 20
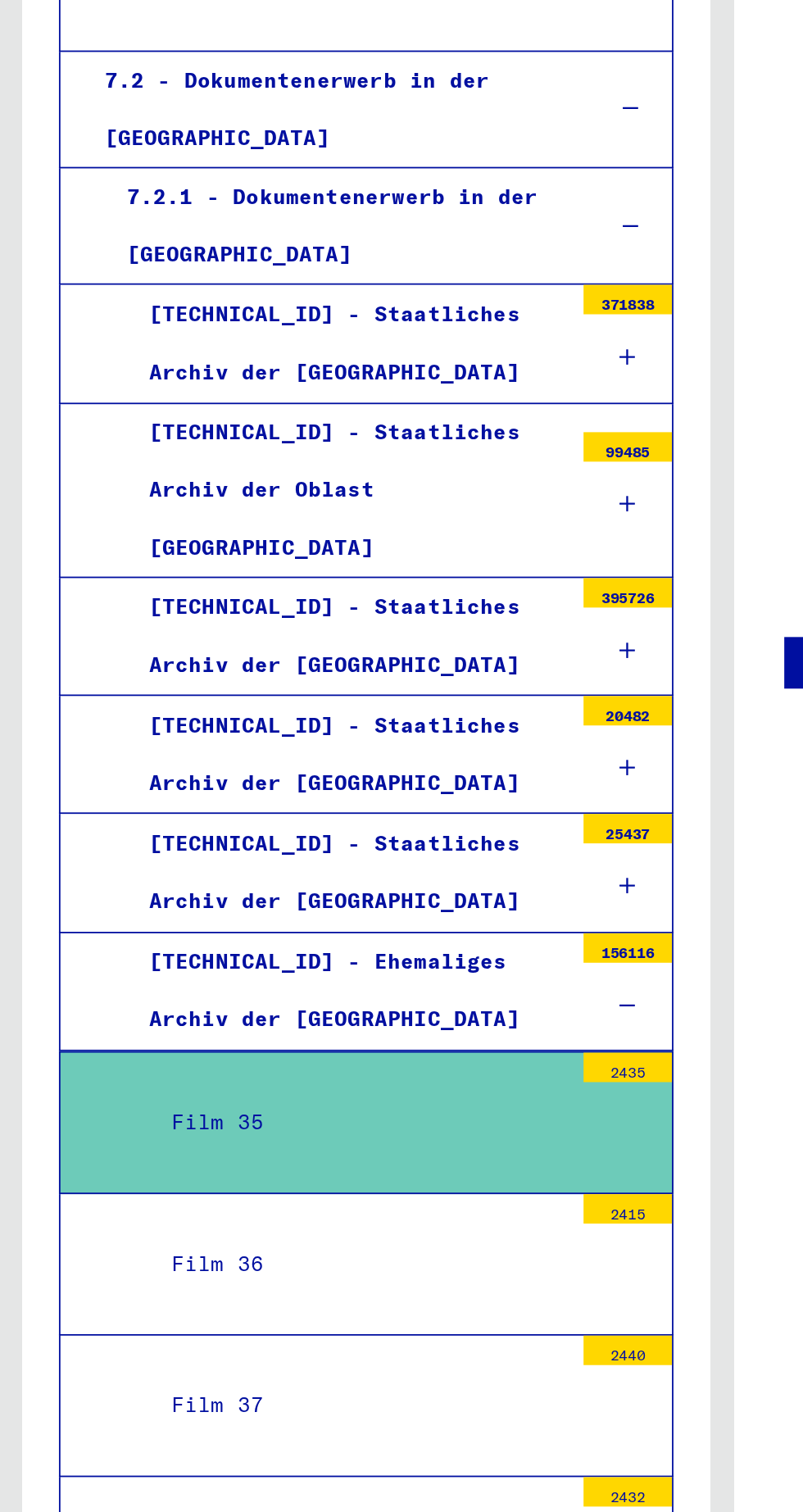
scroll to position [498, 0]
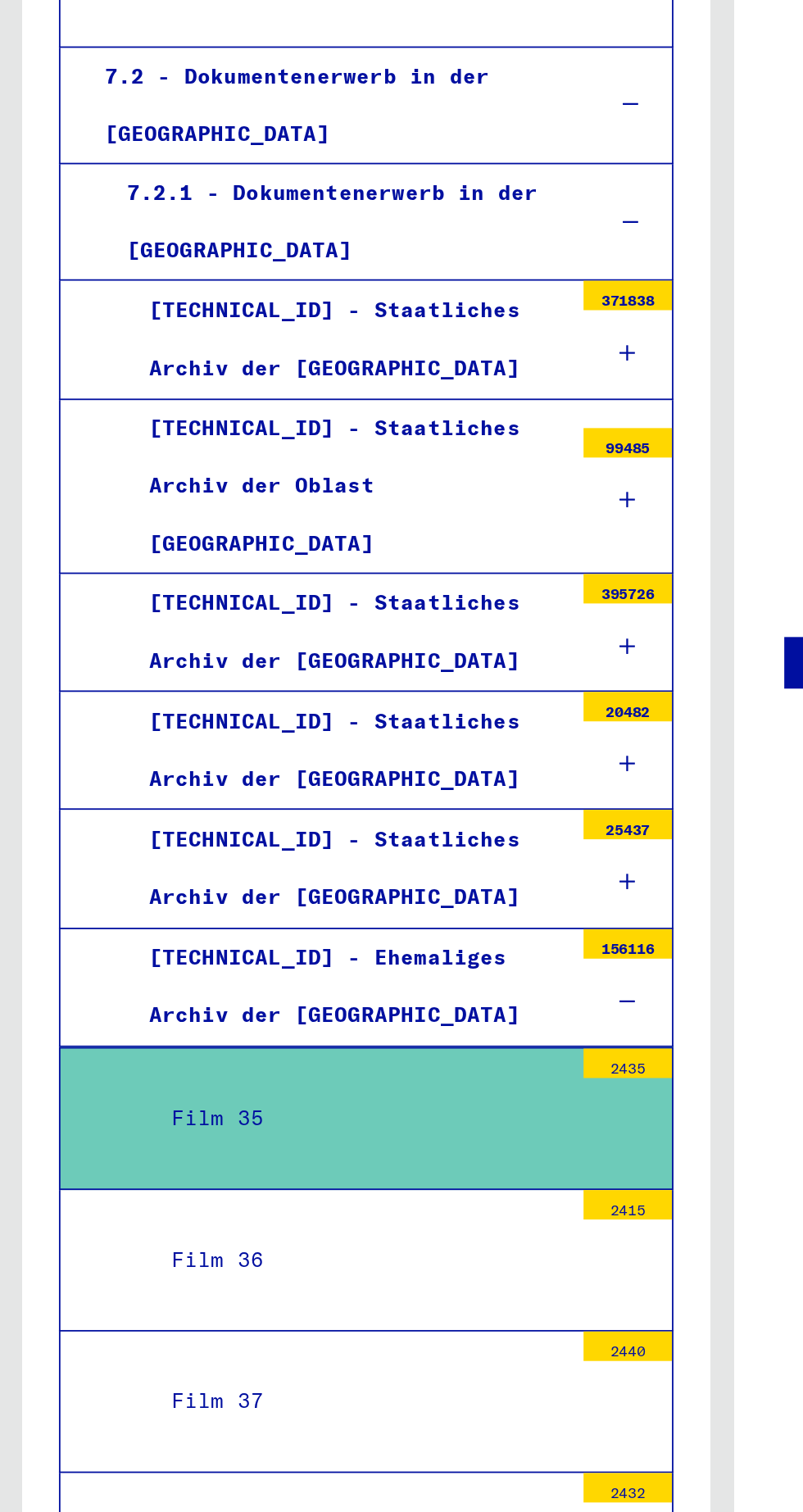
click at [136, 1034] on div "Film 36" at bounding box center [200, 1050] width 234 height 32
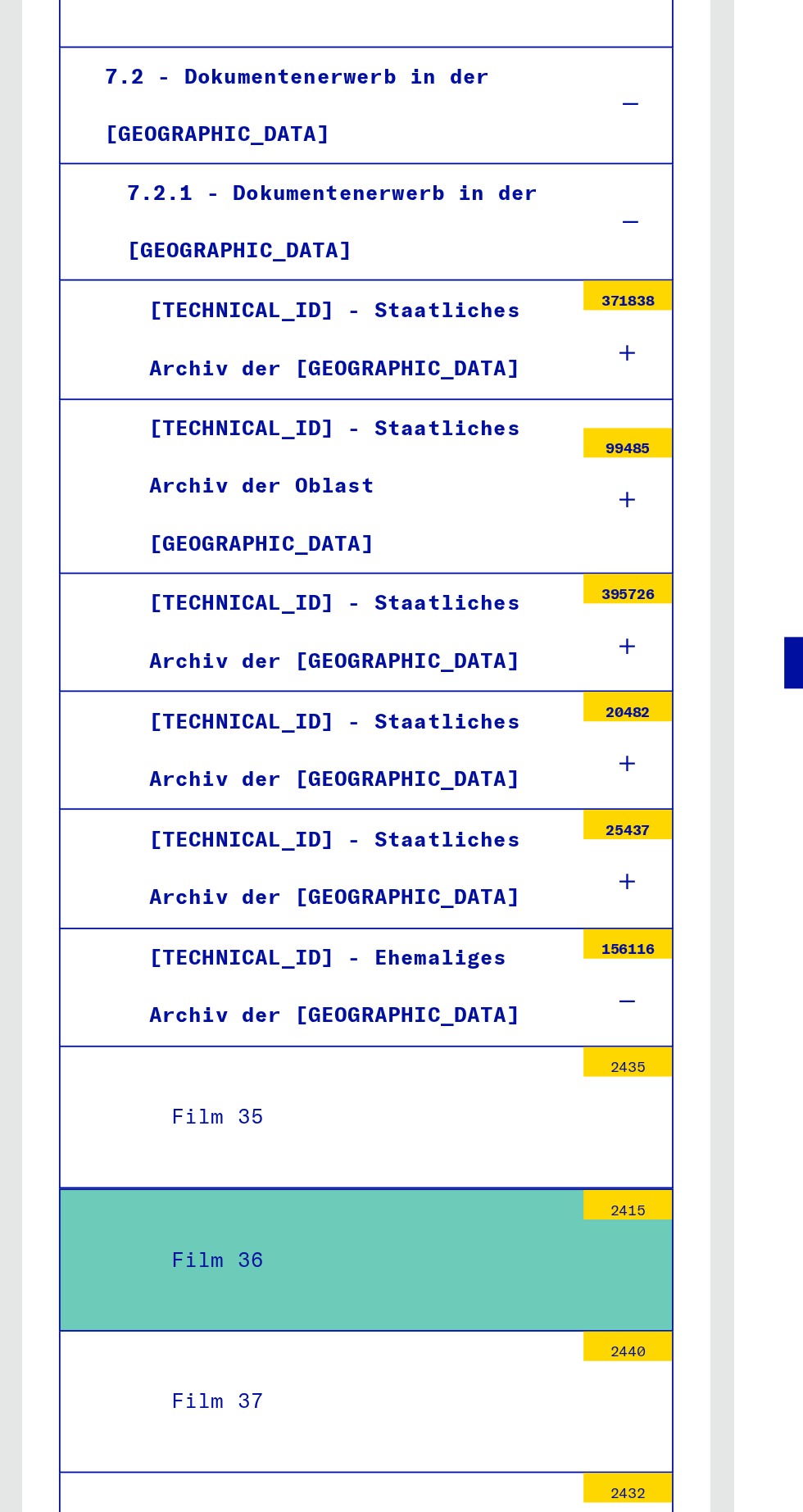
click at [235, 955] on div "Film 35" at bounding box center [200, 970] width 234 height 32
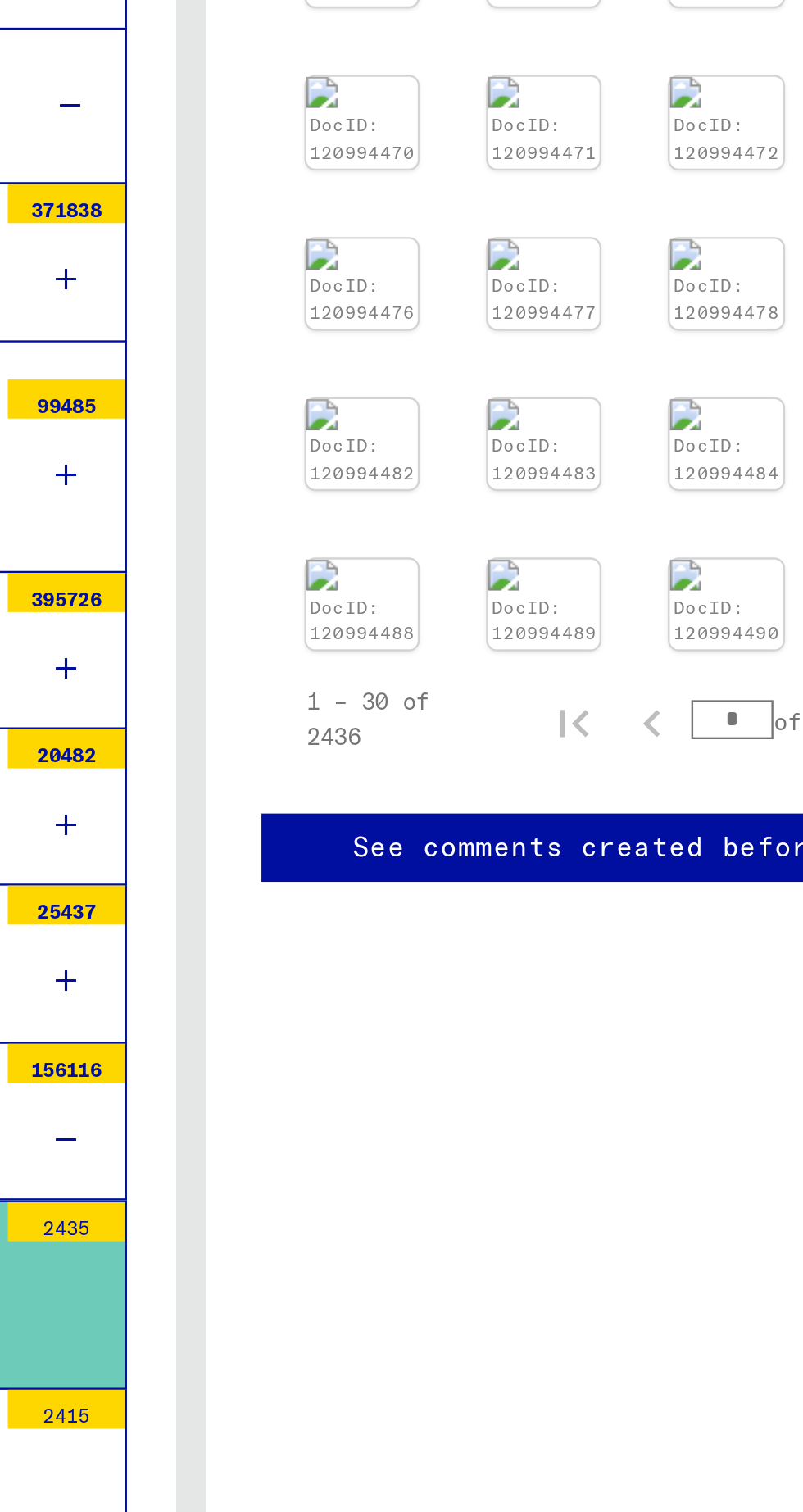
scroll to position [0, 73]
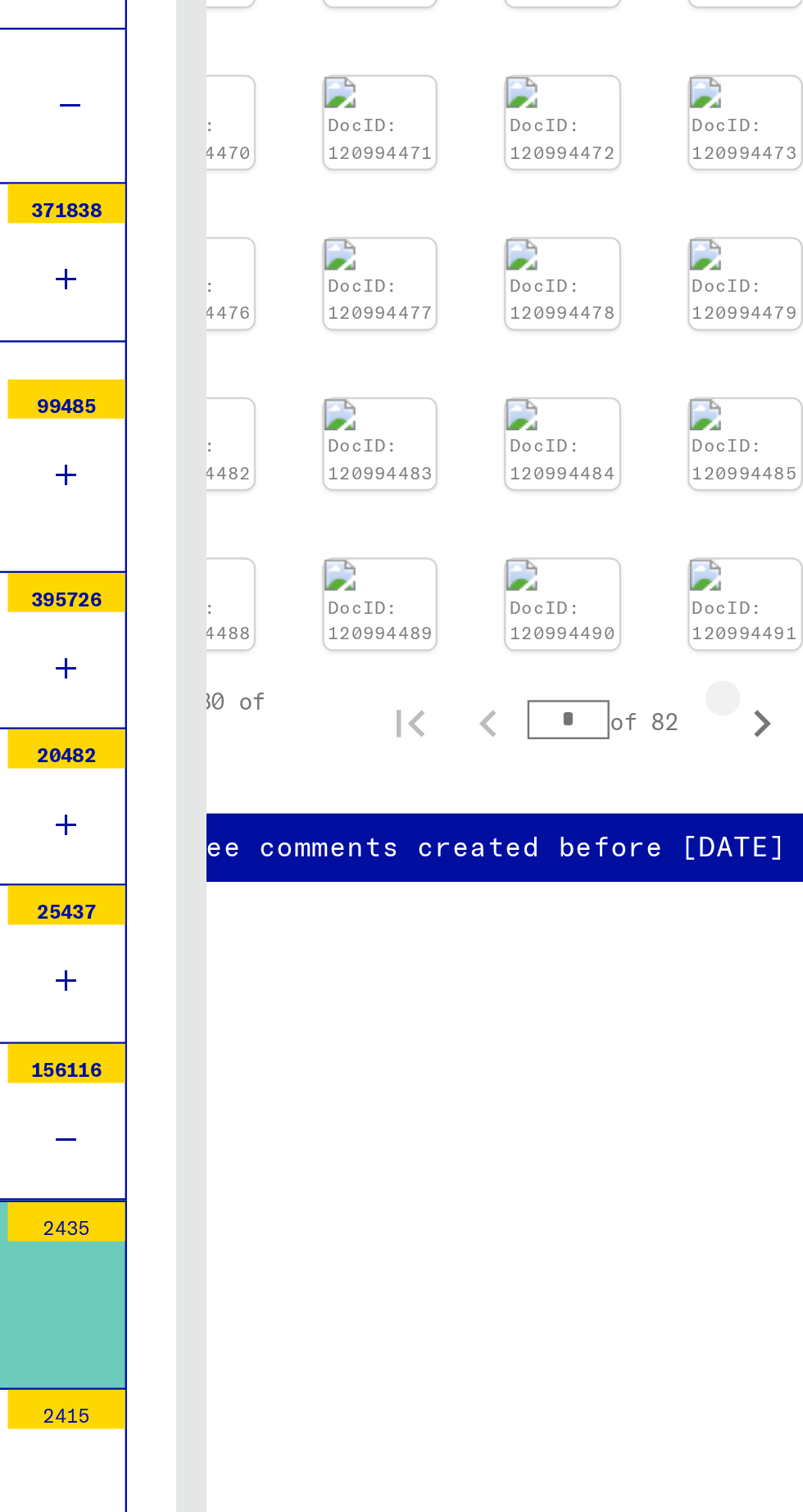
click at [638, 720] on icon "Next page" at bounding box center [641, 732] width 23 height 23
type input "*"
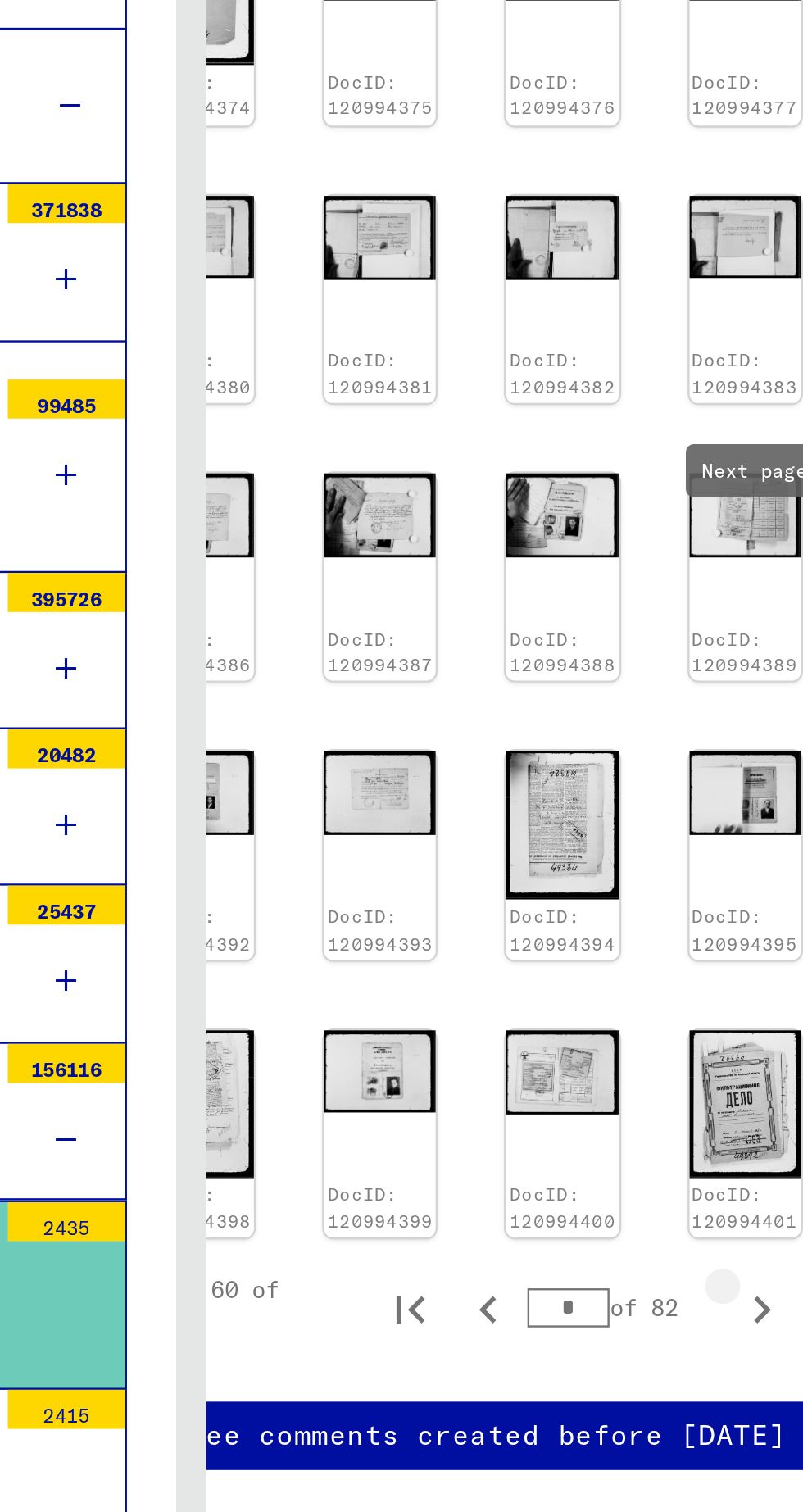
click at [637, 966] on icon "Next page" at bounding box center [641, 978] width 23 height 23
type input "*"
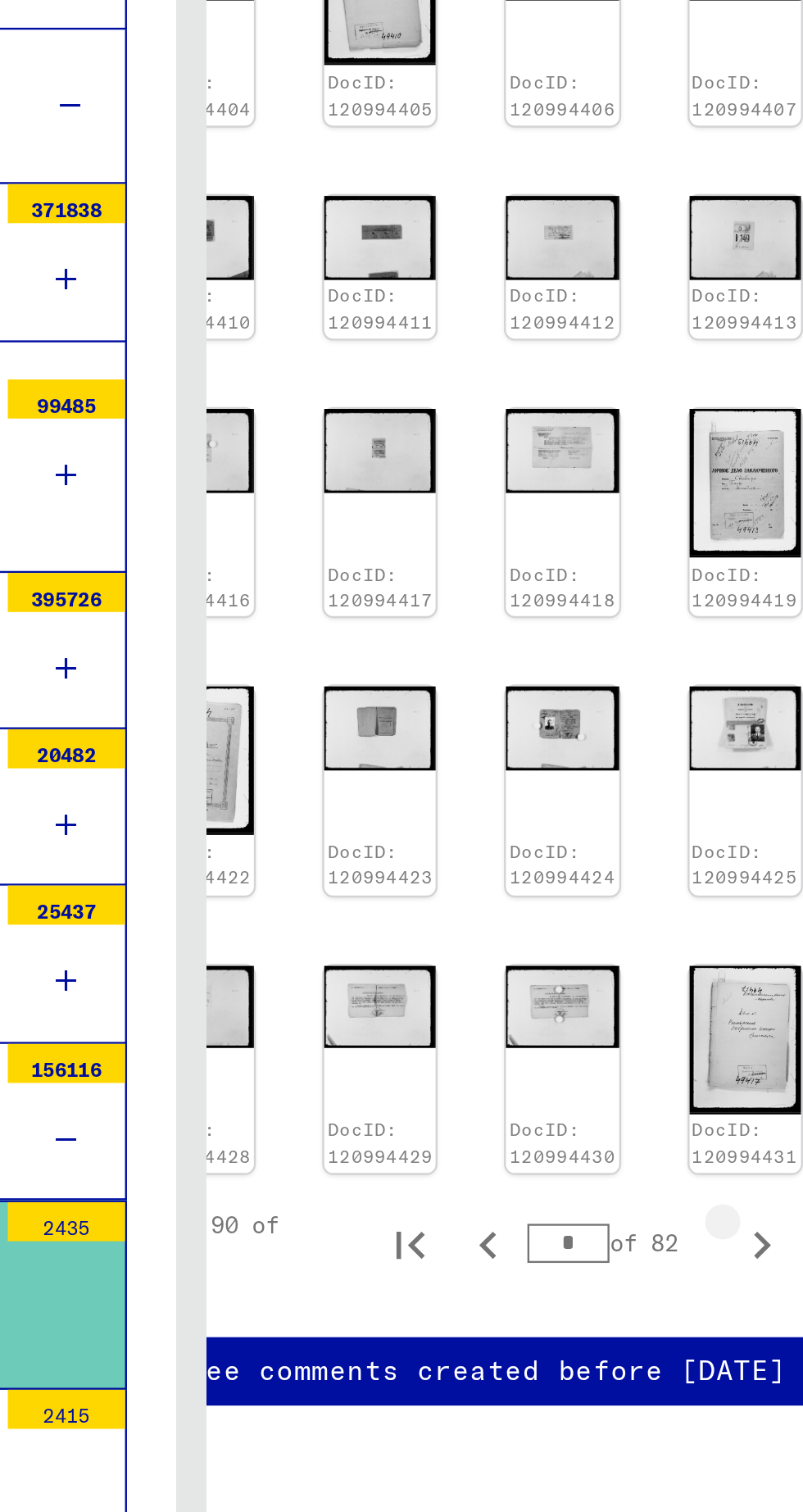
click at [637, 945] on icon "Next page" at bounding box center [641, 951] width 8 height 12
type input "*"
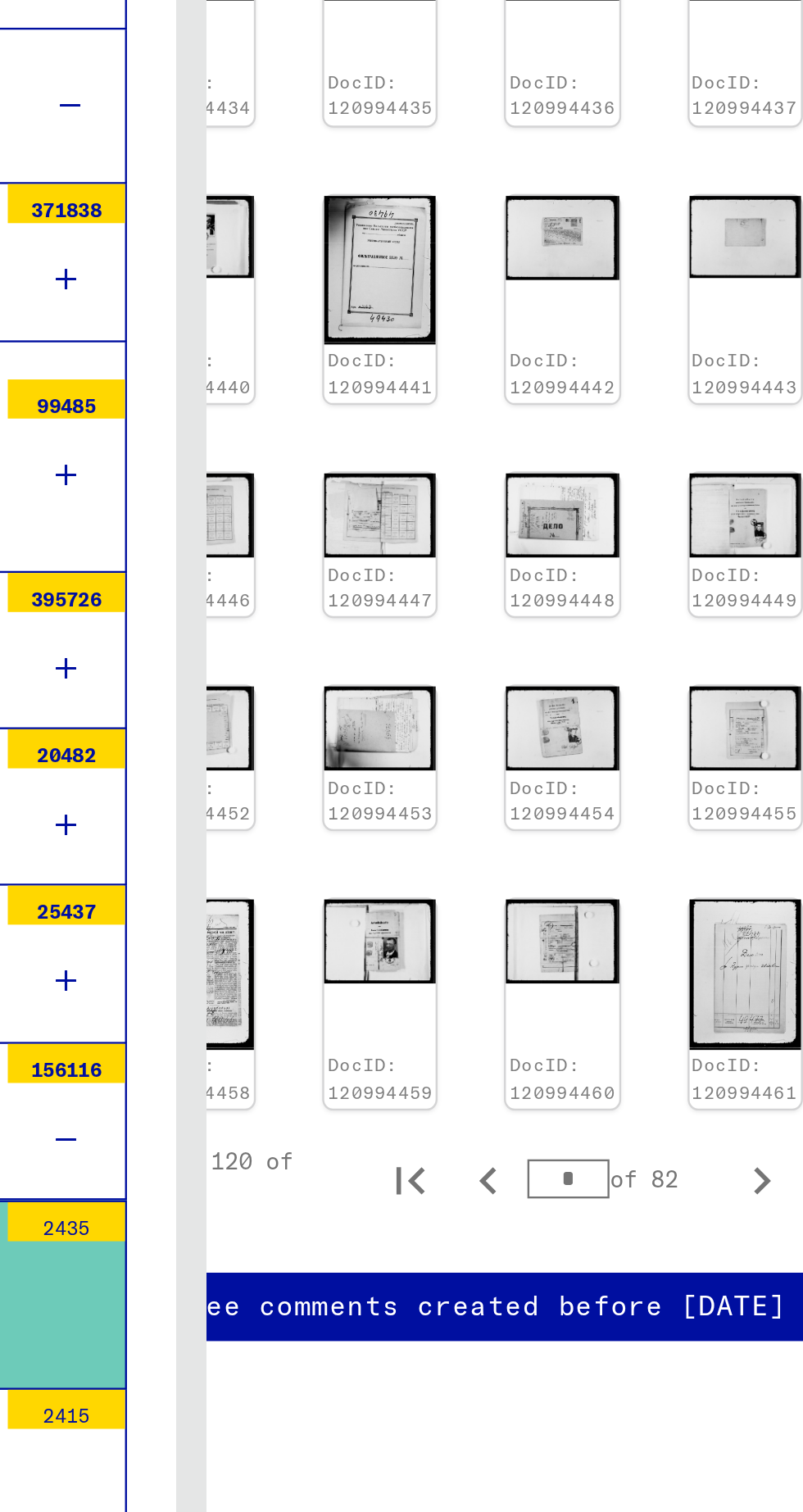
scroll to position [0, 0]
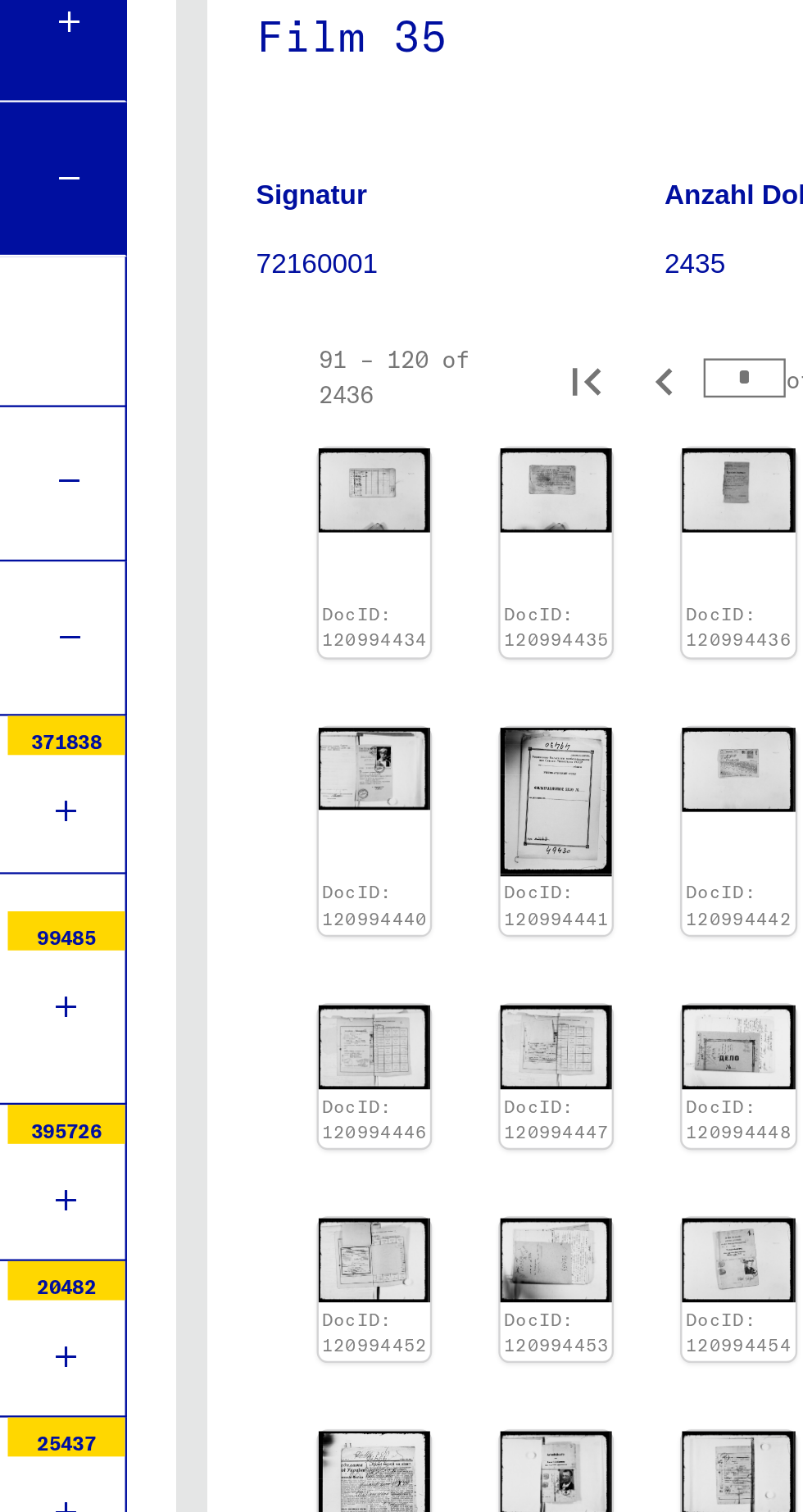
click at [480, 415] on img at bounding box center [478, 410] width 46 height 36
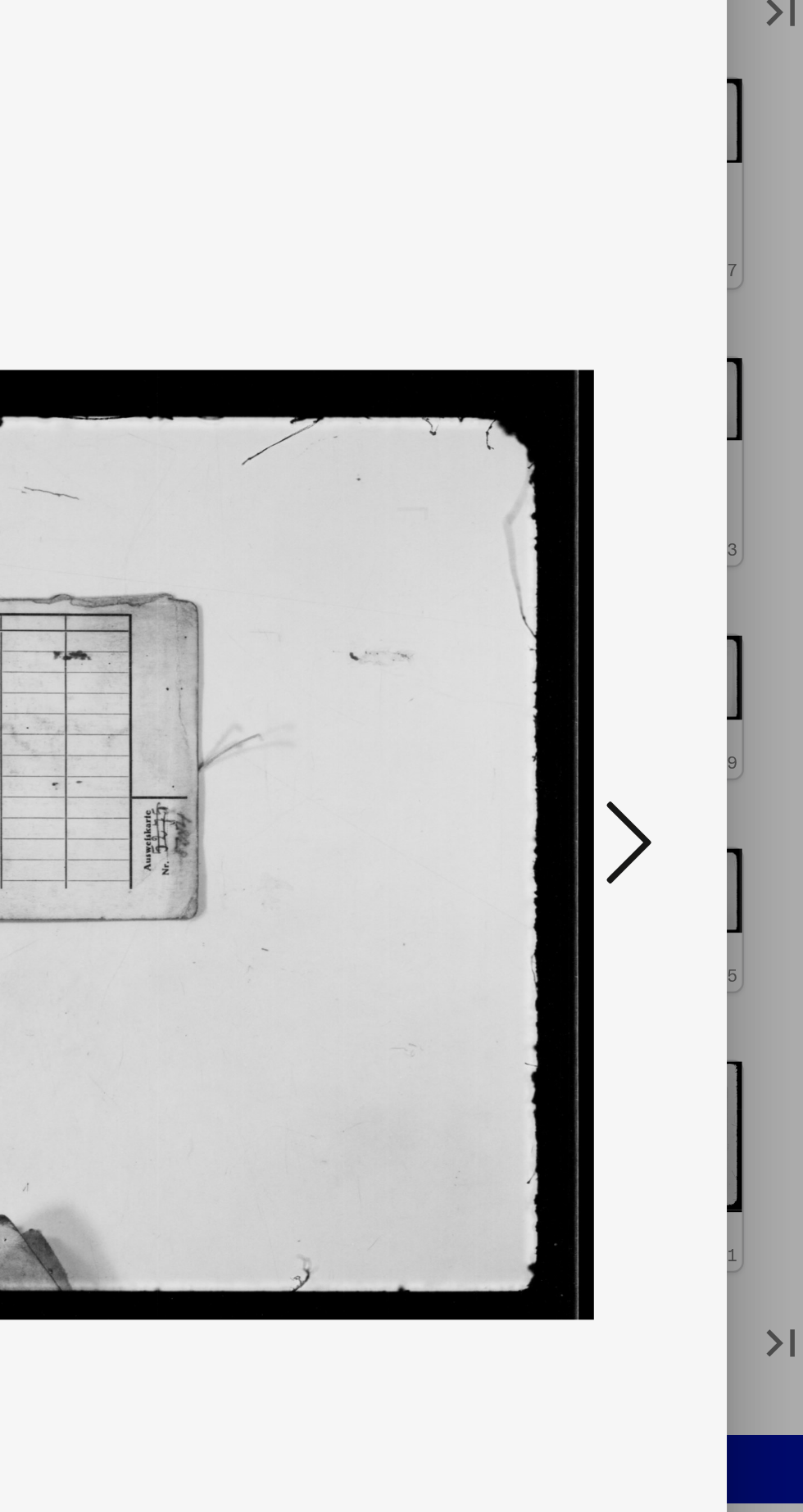
click at [688, 734] on icon at bounding box center [681, 714] width 19 height 40
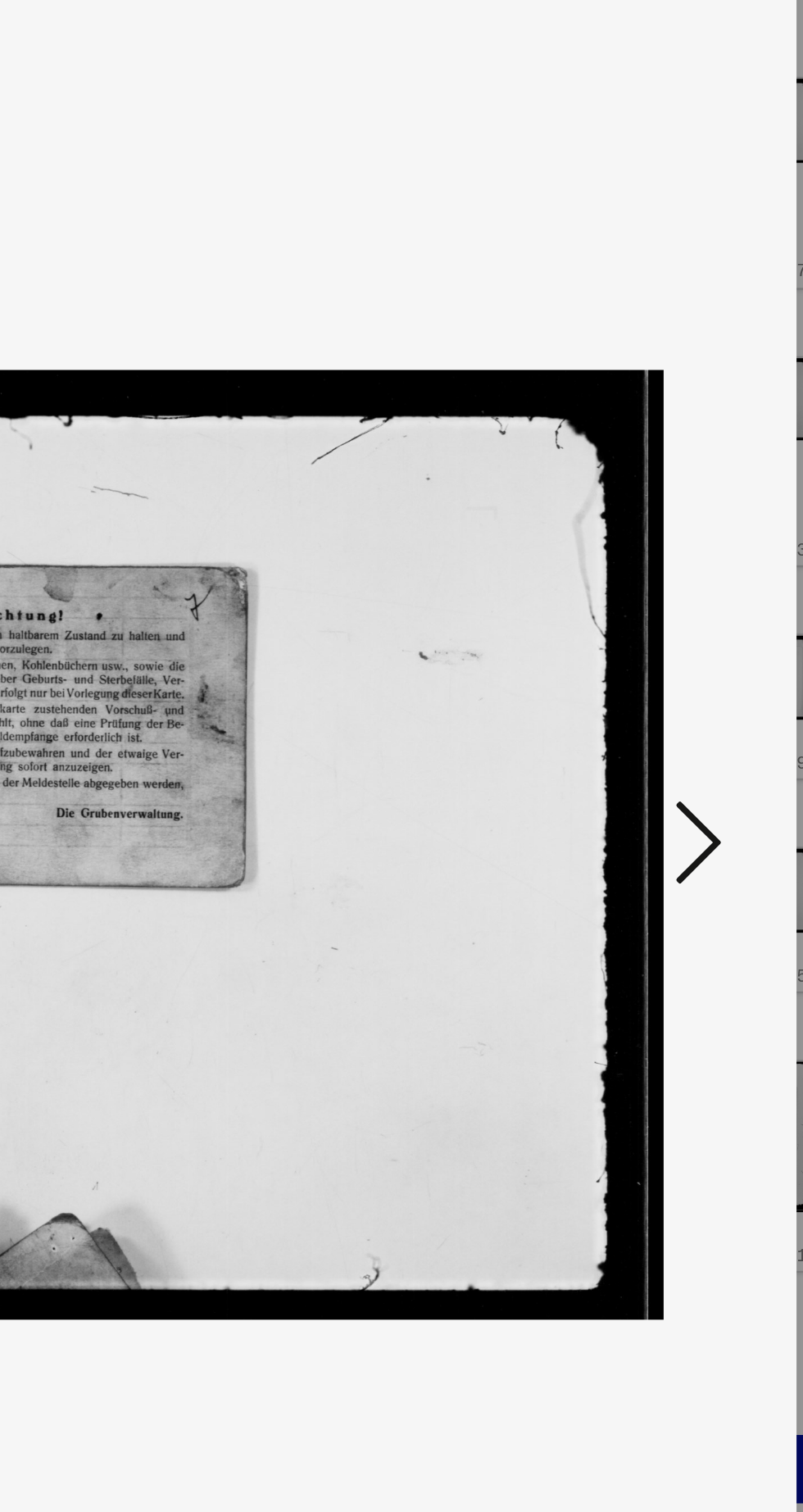
click at [690, 734] on icon at bounding box center [681, 714] width 19 height 40
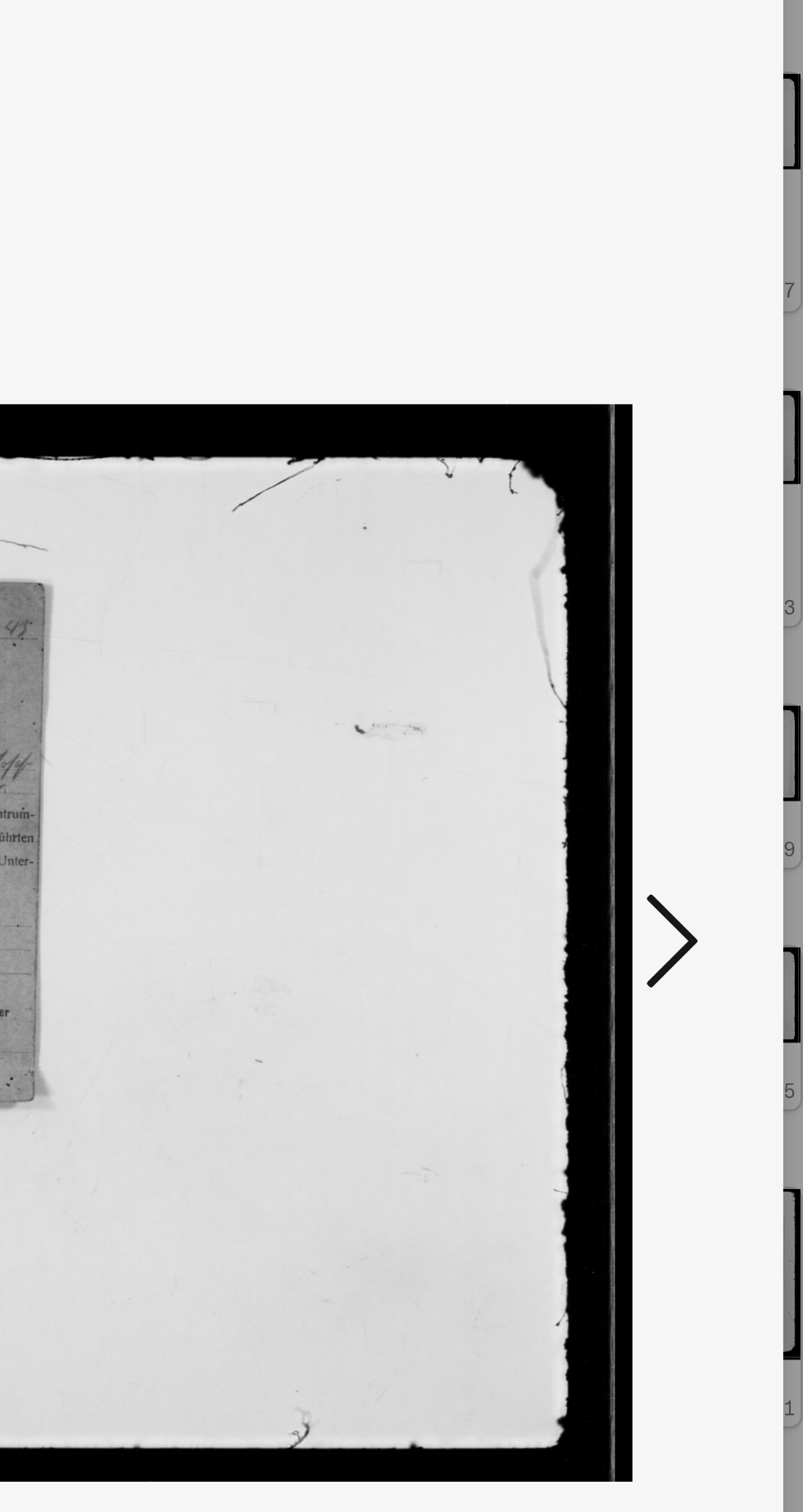
click at [688, 734] on icon at bounding box center [681, 714] width 19 height 40
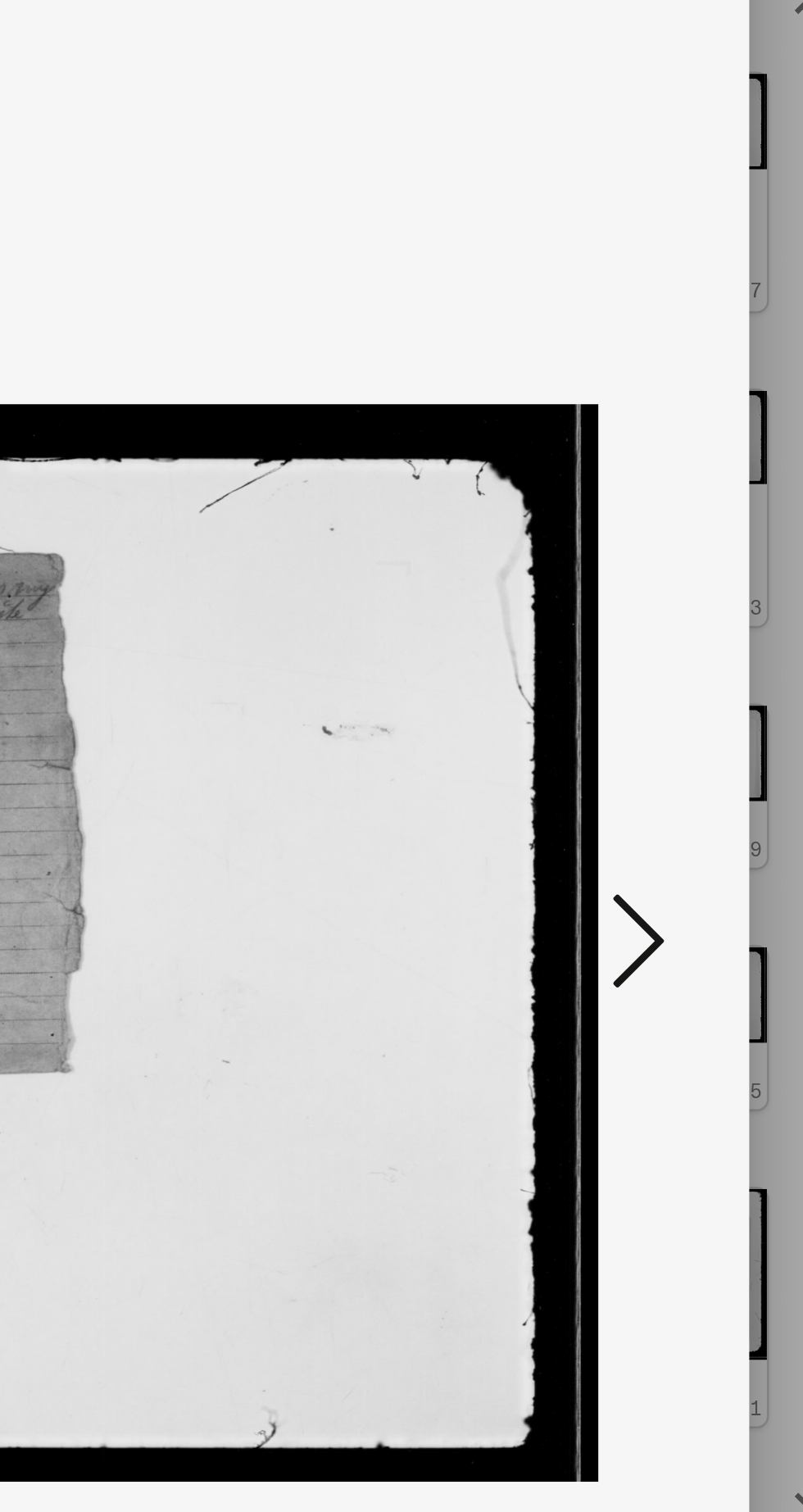
click at [677, 734] on icon at bounding box center [681, 714] width 19 height 40
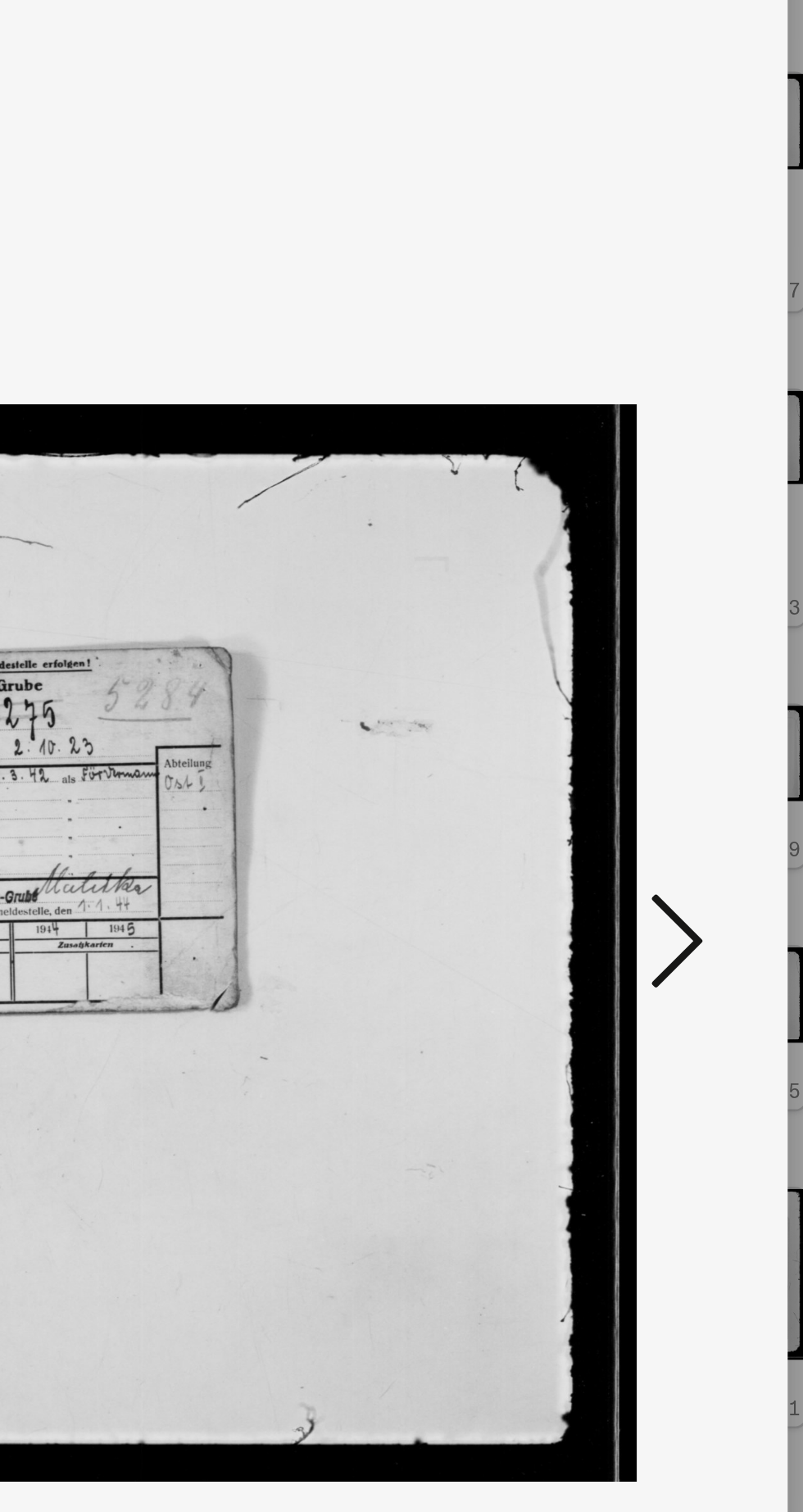
click at [678, 734] on icon at bounding box center [681, 714] width 19 height 40
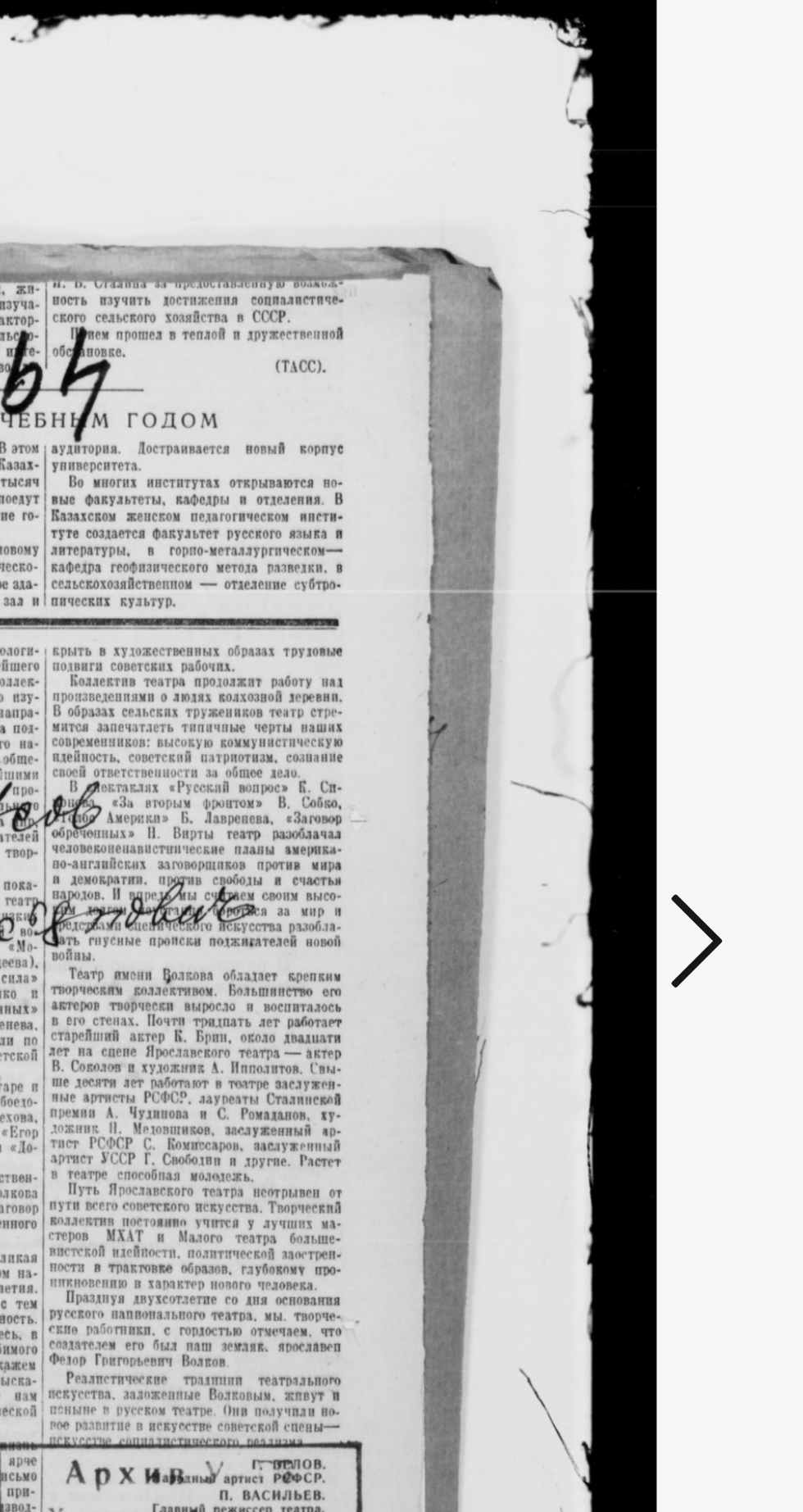
click at [678, 734] on icon at bounding box center [681, 714] width 19 height 40
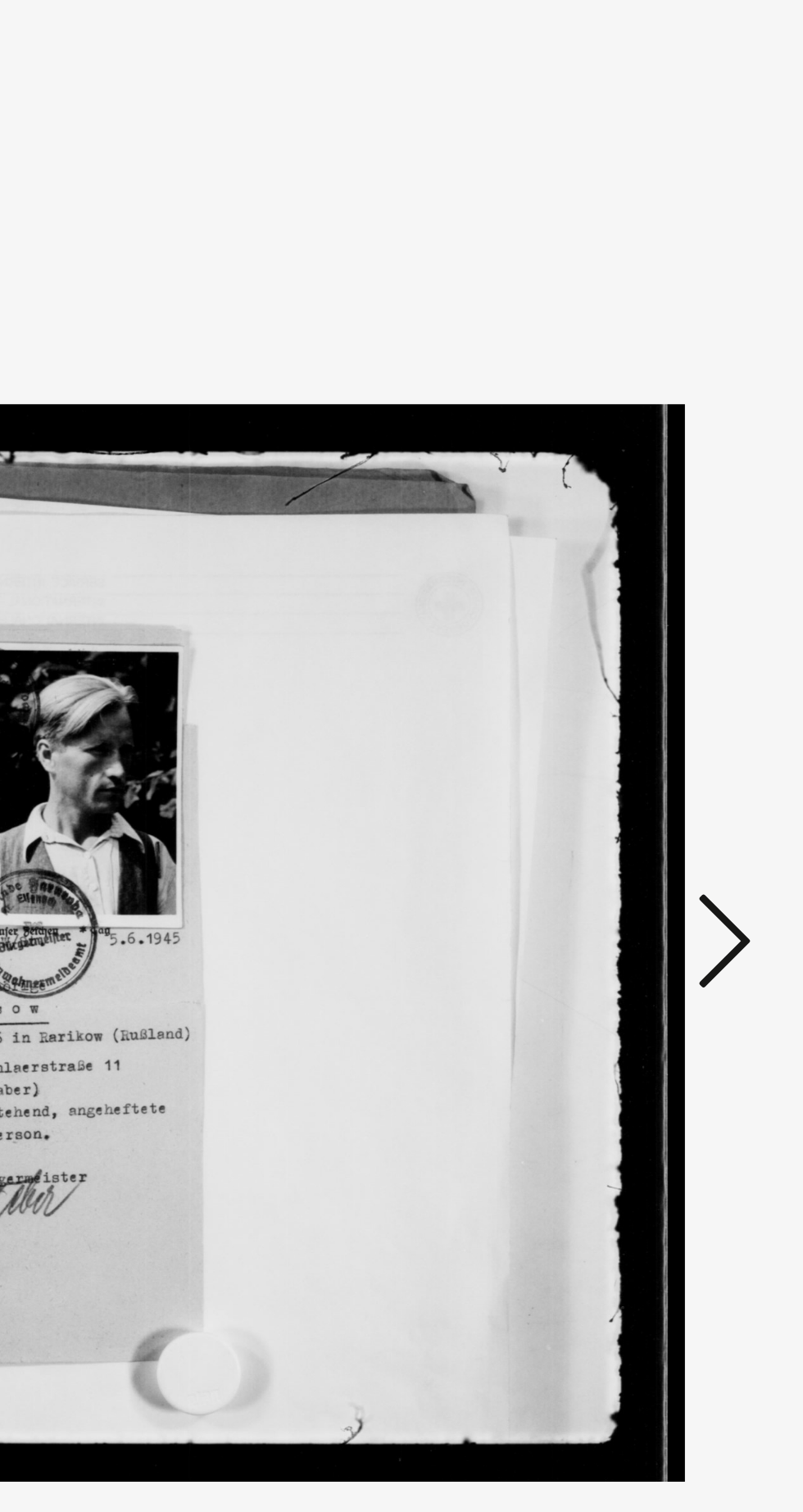
click at [678, 734] on icon at bounding box center [681, 714] width 19 height 40
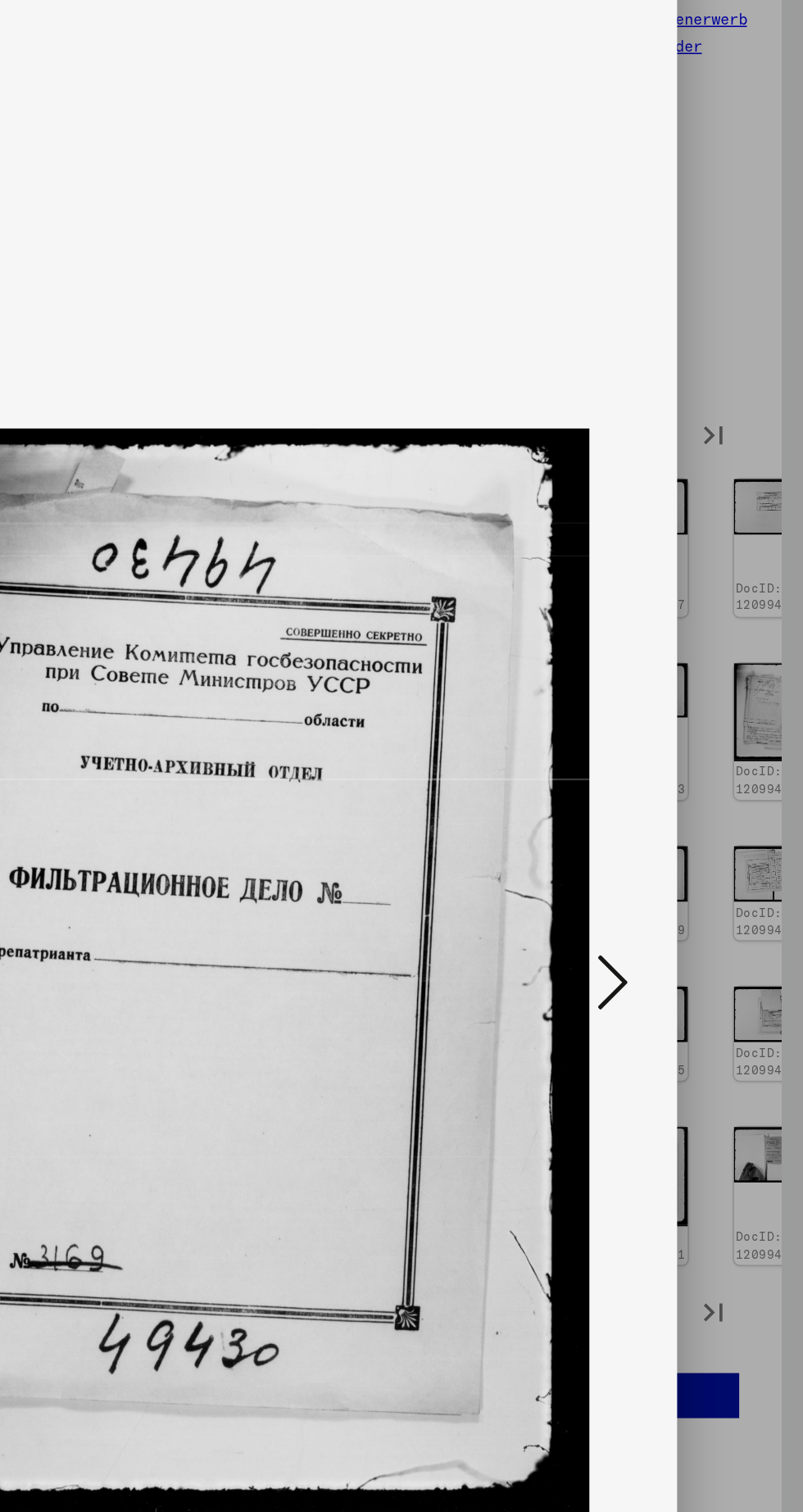
click at [672, 734] on icon at bounding box center [681, 714] width 19 height 40
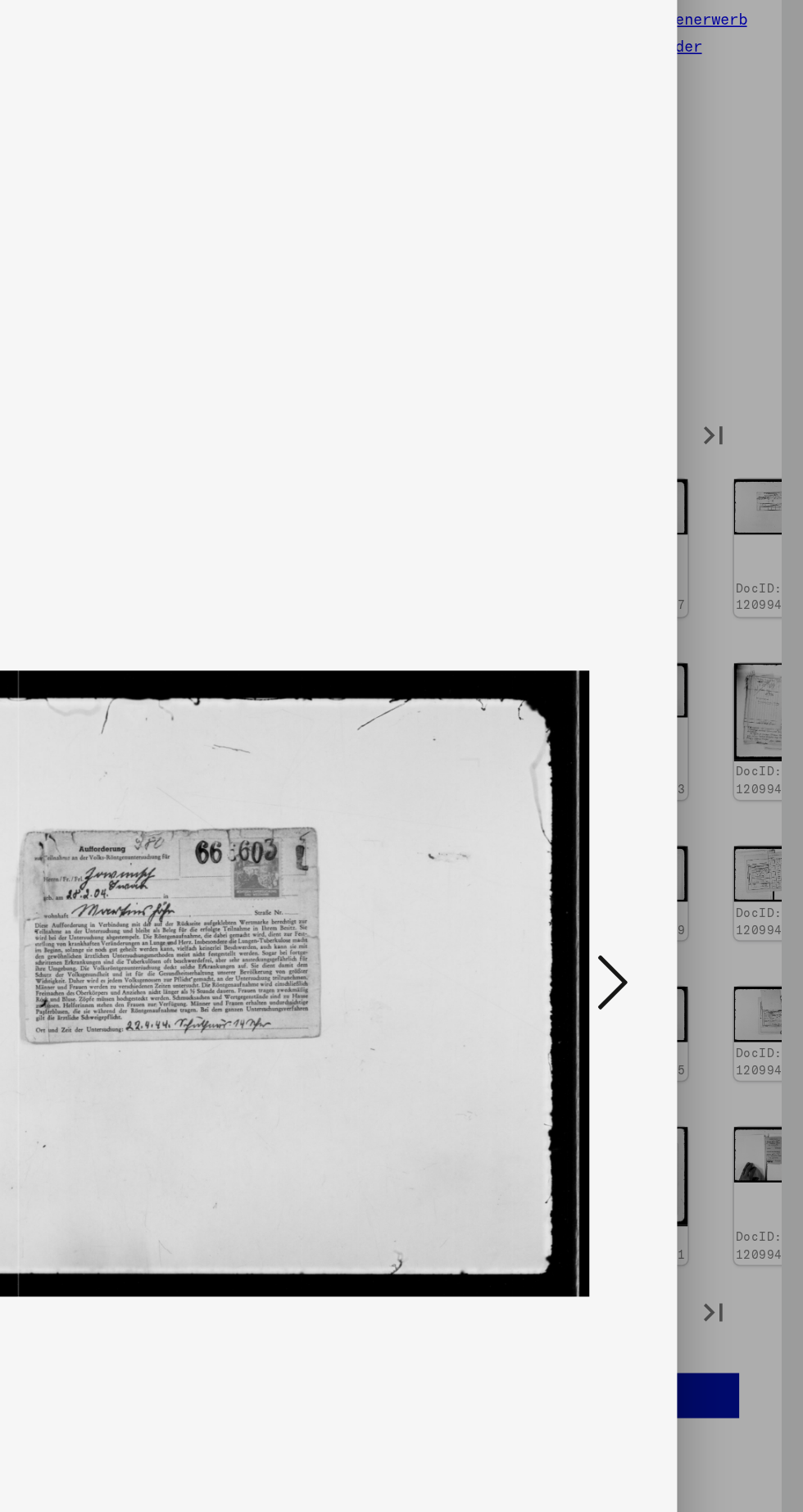
click at [676, 734] on icon at bounding box center [681, 714] width 19 height 40
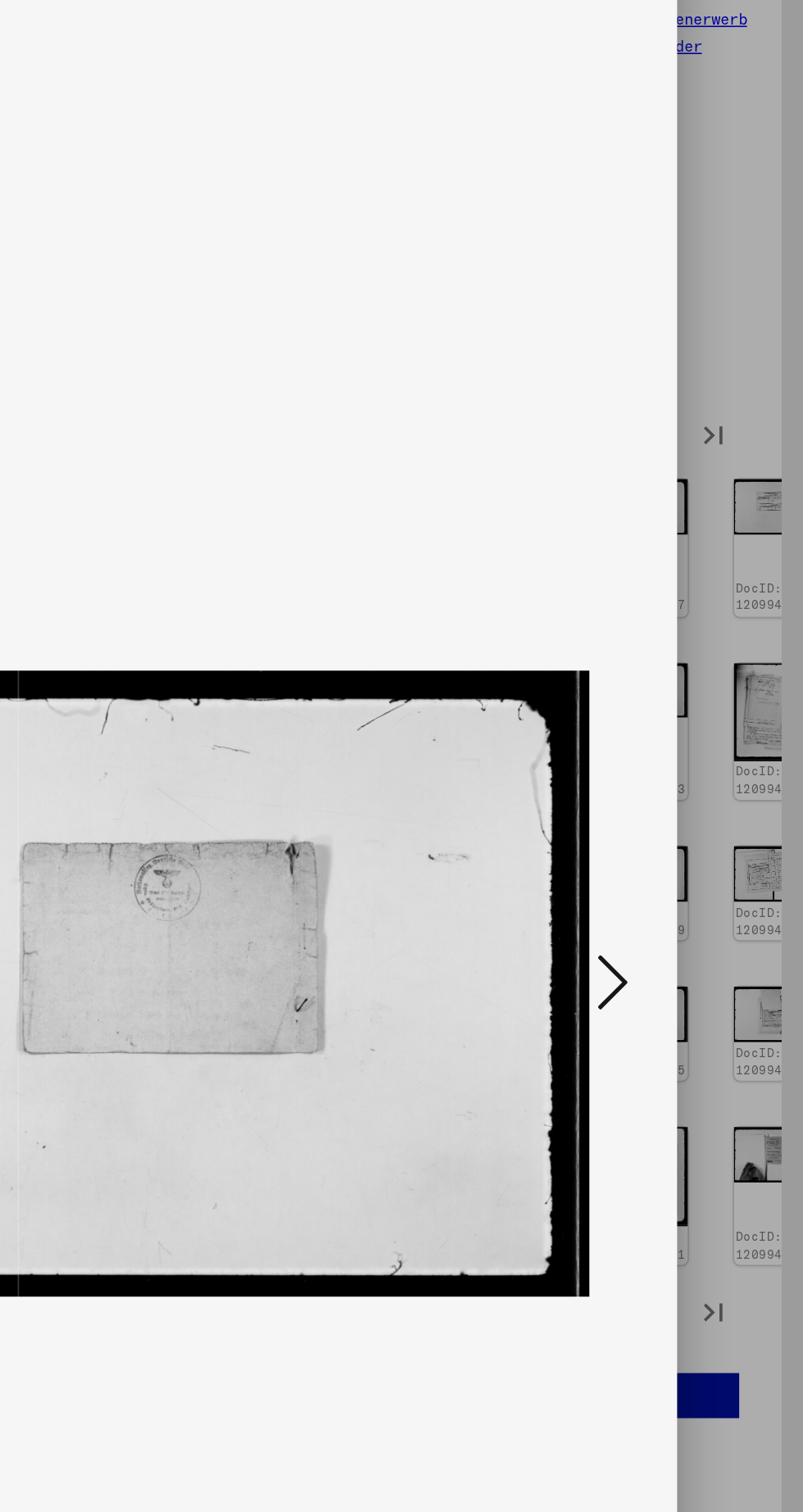
click at [678, 734] on icon at bounding box center [681, 714] width 19 height 40
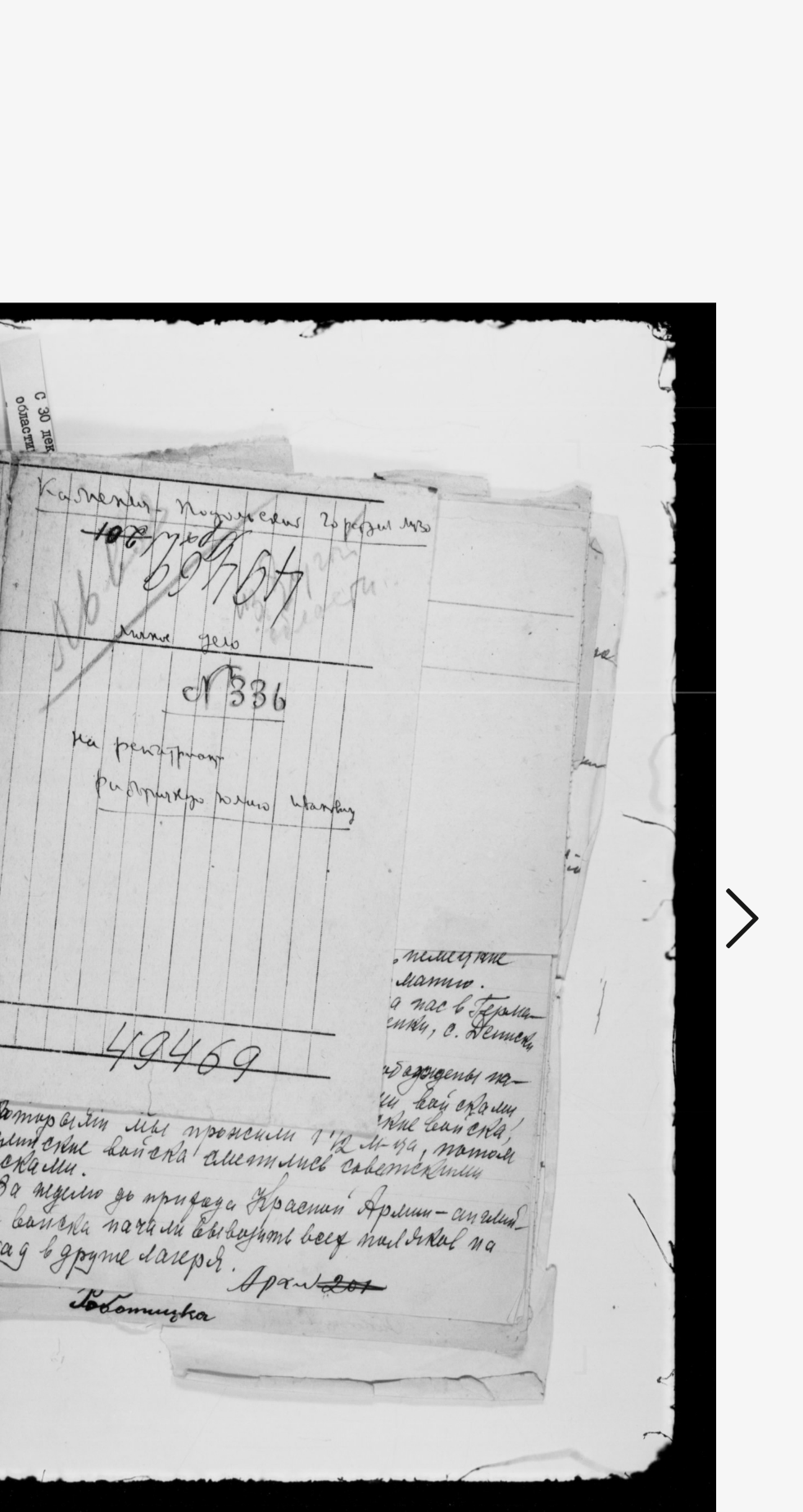
click at [681, 734] on icon at bounding box center [681, 714] width 19 height 40
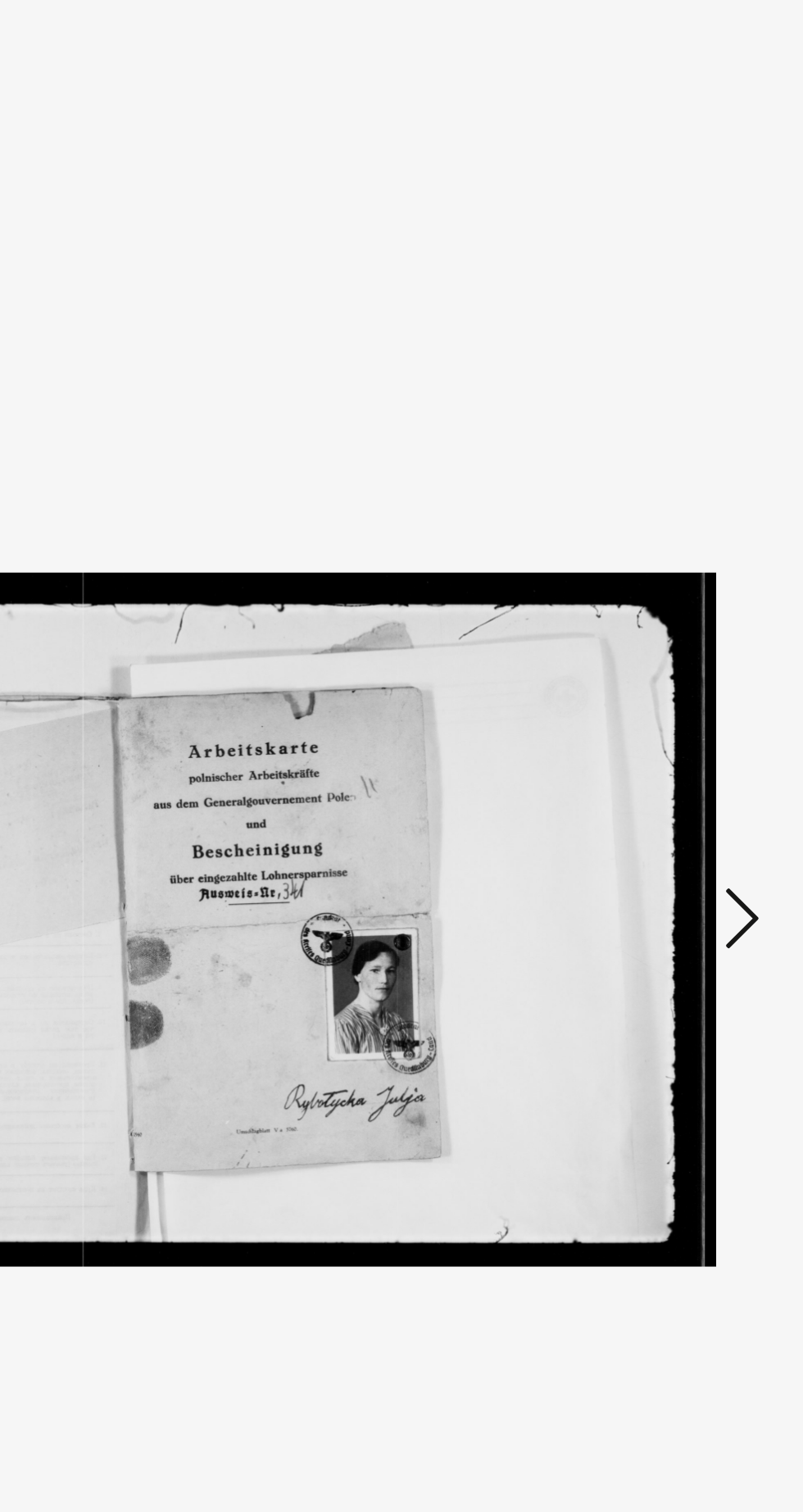
click at [683, 734] on icon at bounding box center [681, 714] width 19 height 40
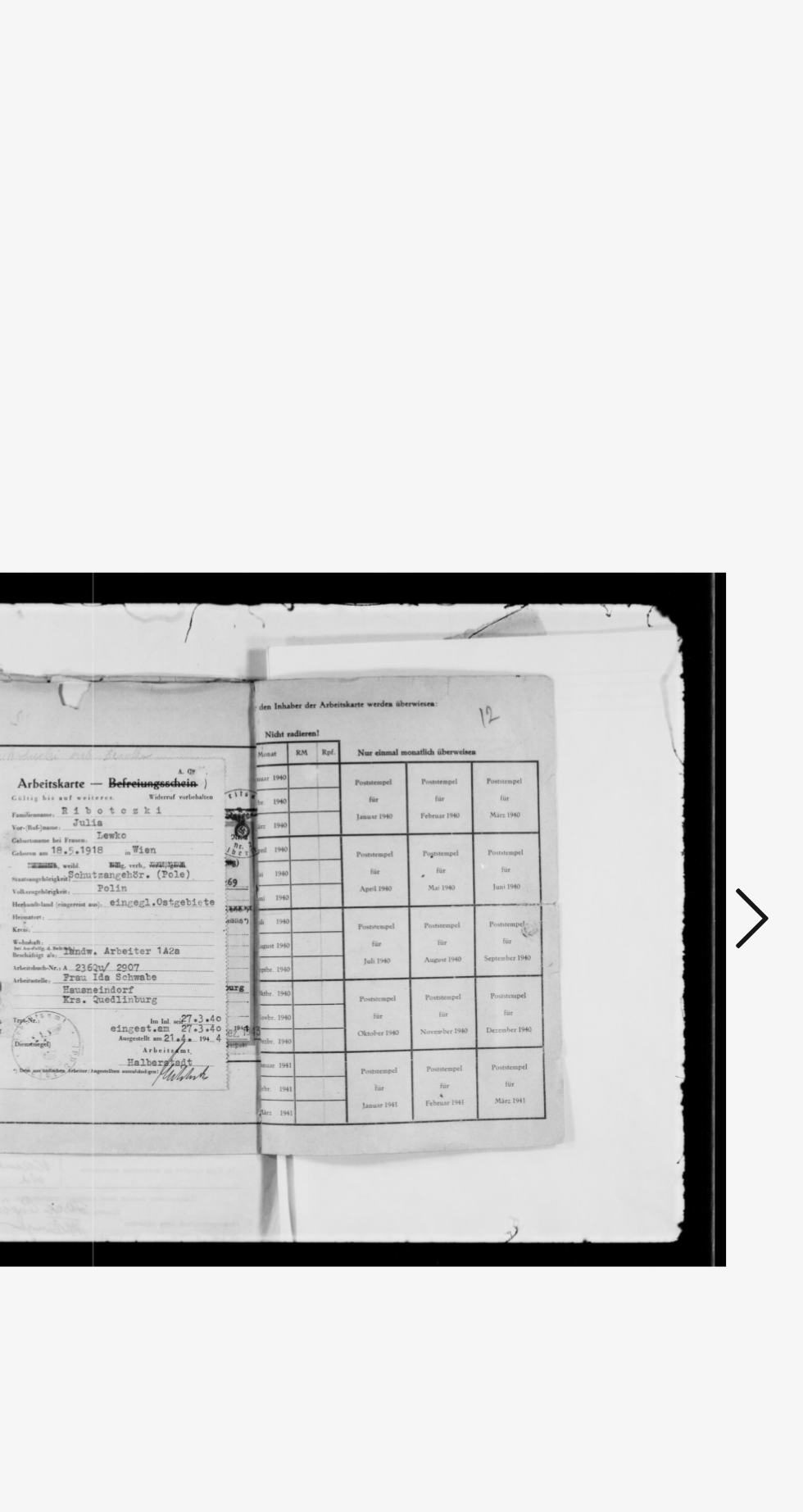
click at [694, 739] on button at bounding box center [681, 715] width 30 height 46
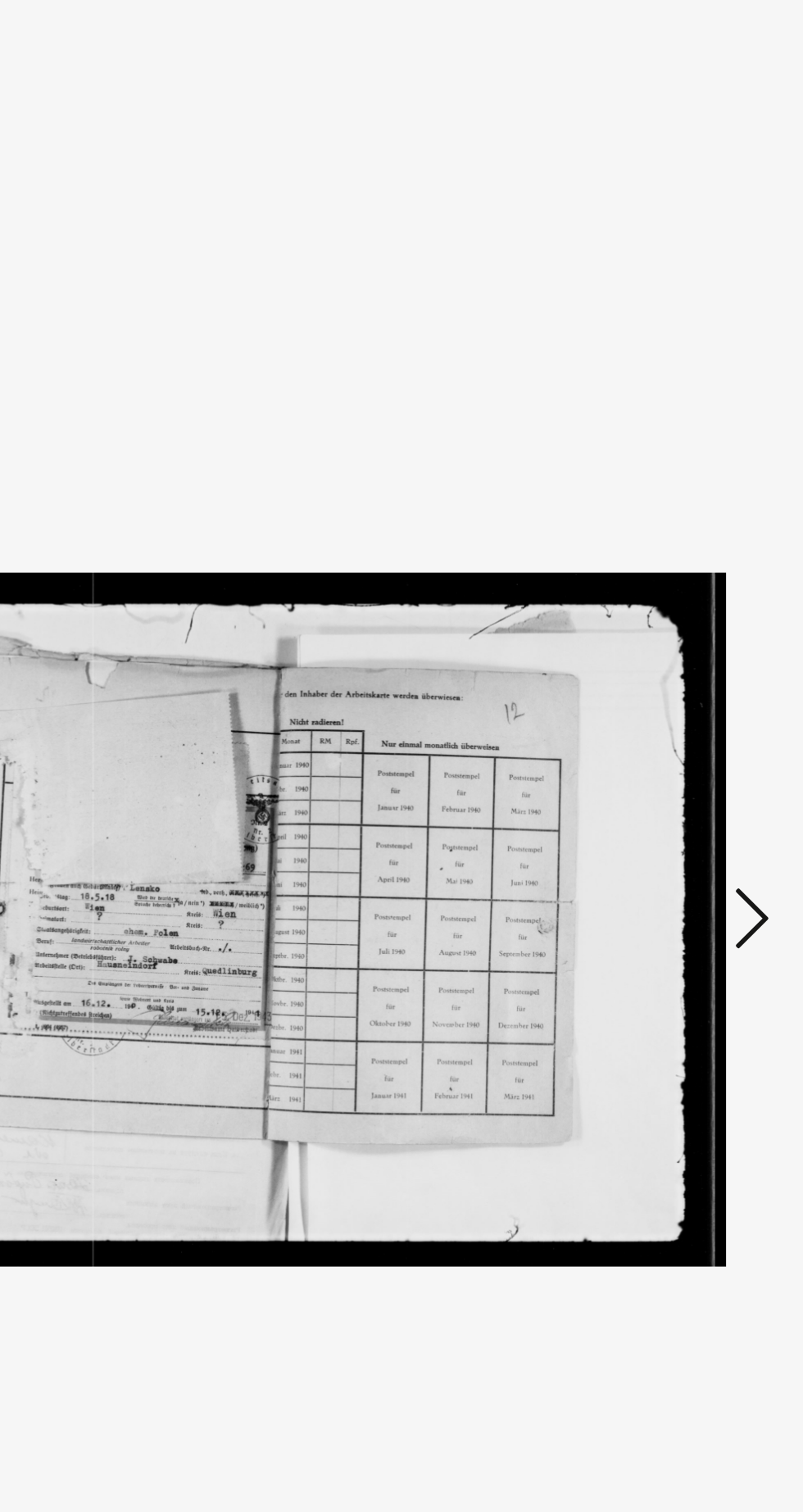
click at [680, 734] on icon at bounding box center [681, 714] width 19 height 40
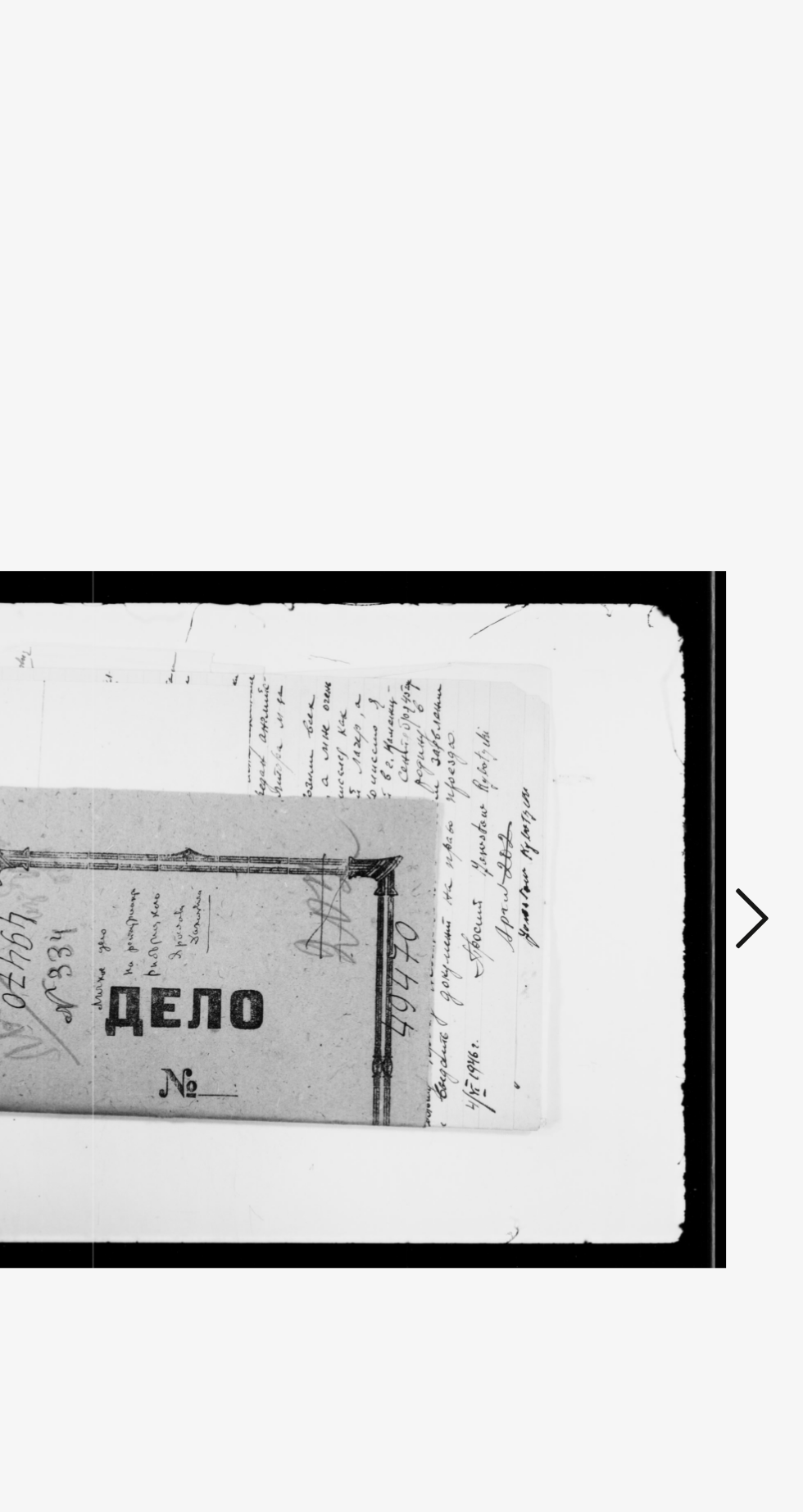
click at [685, 734] on icon at bounding box center [681, 714] width 19 height 40
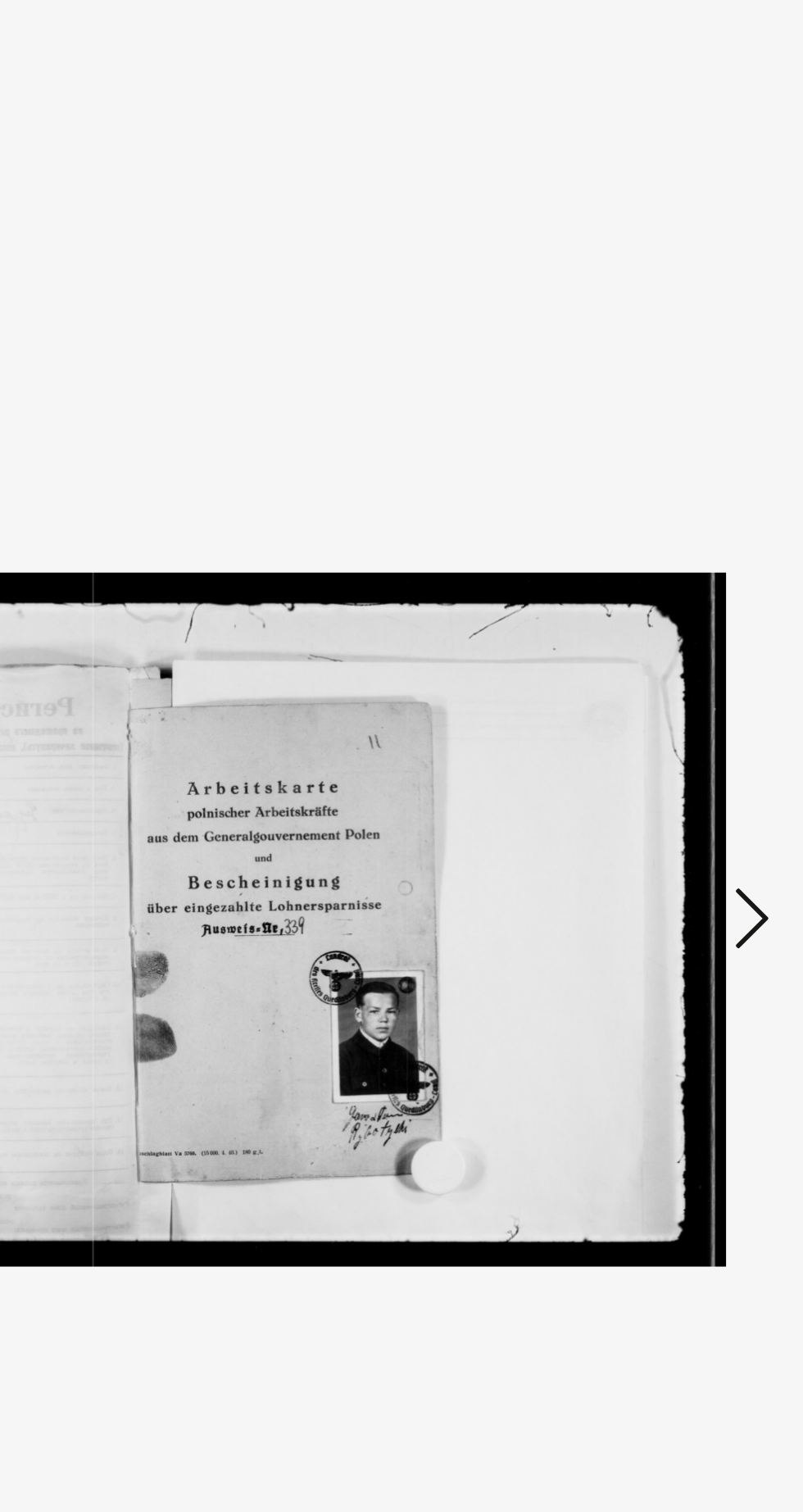
click at [690, 734] on icon at bounding box center [681, 714] width 19 height 40
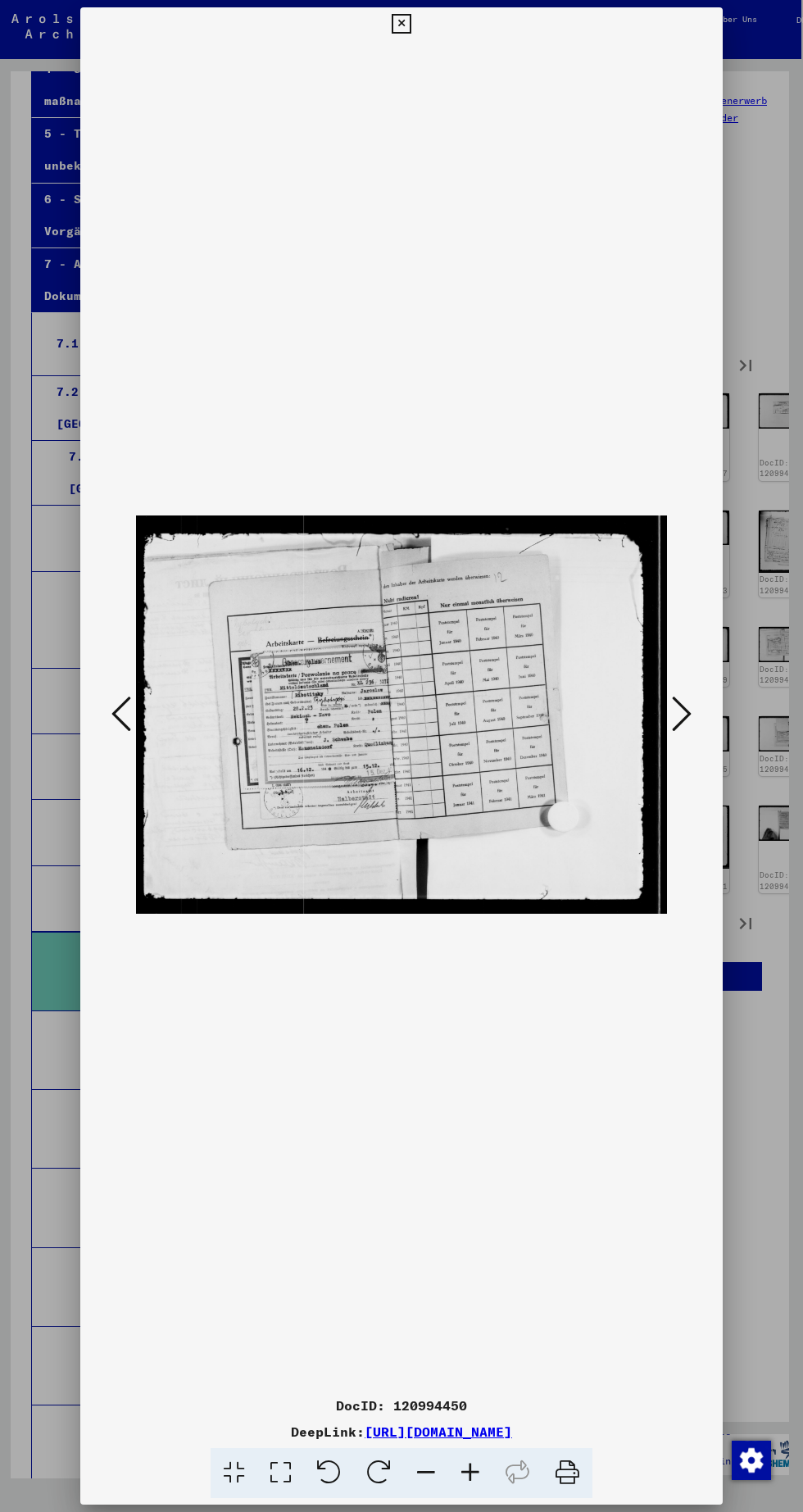
click at [402, 34] on icon at bounding box center [402, 23] width 19 height 19
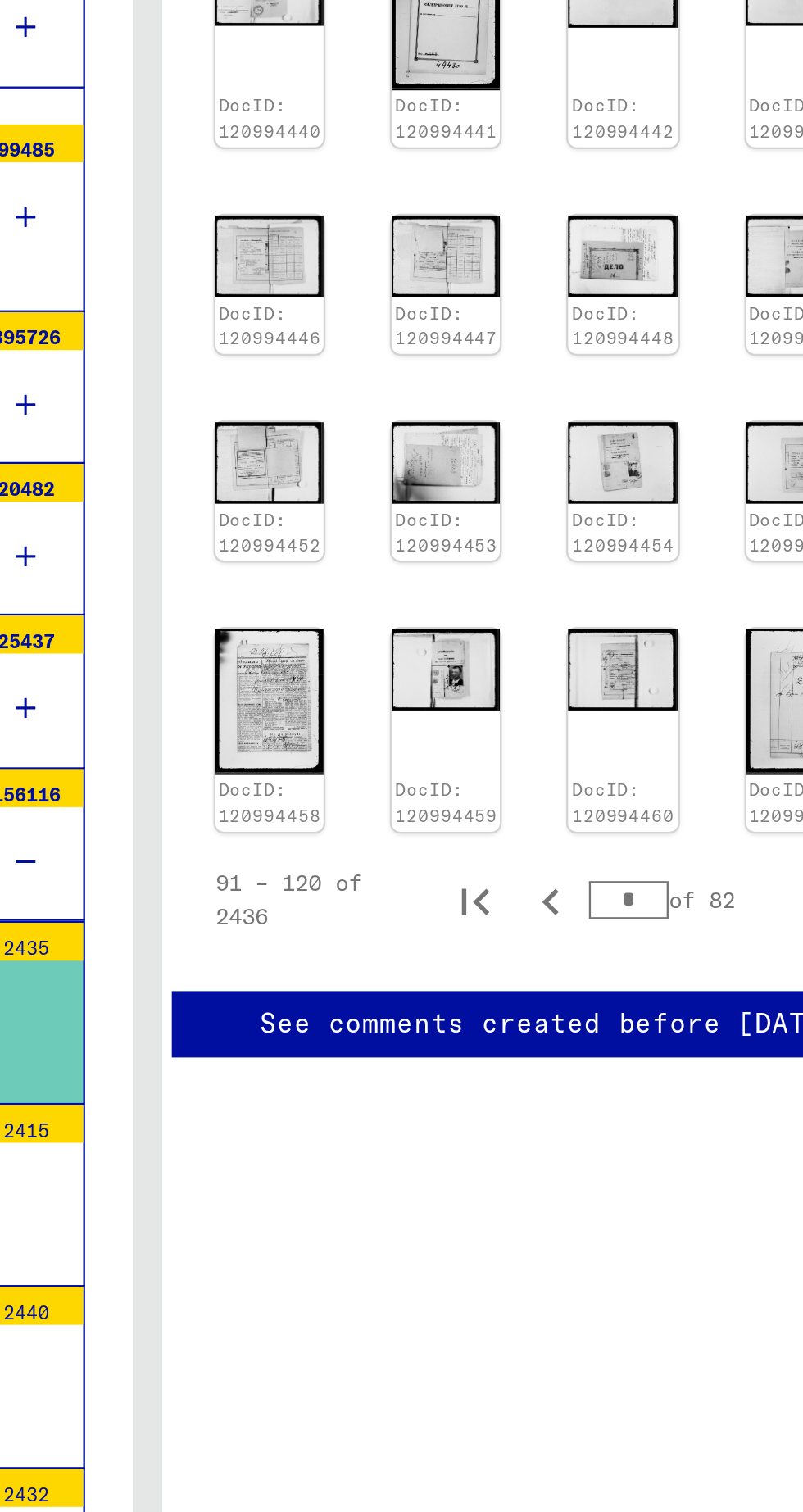
scroll to position [0, 73]
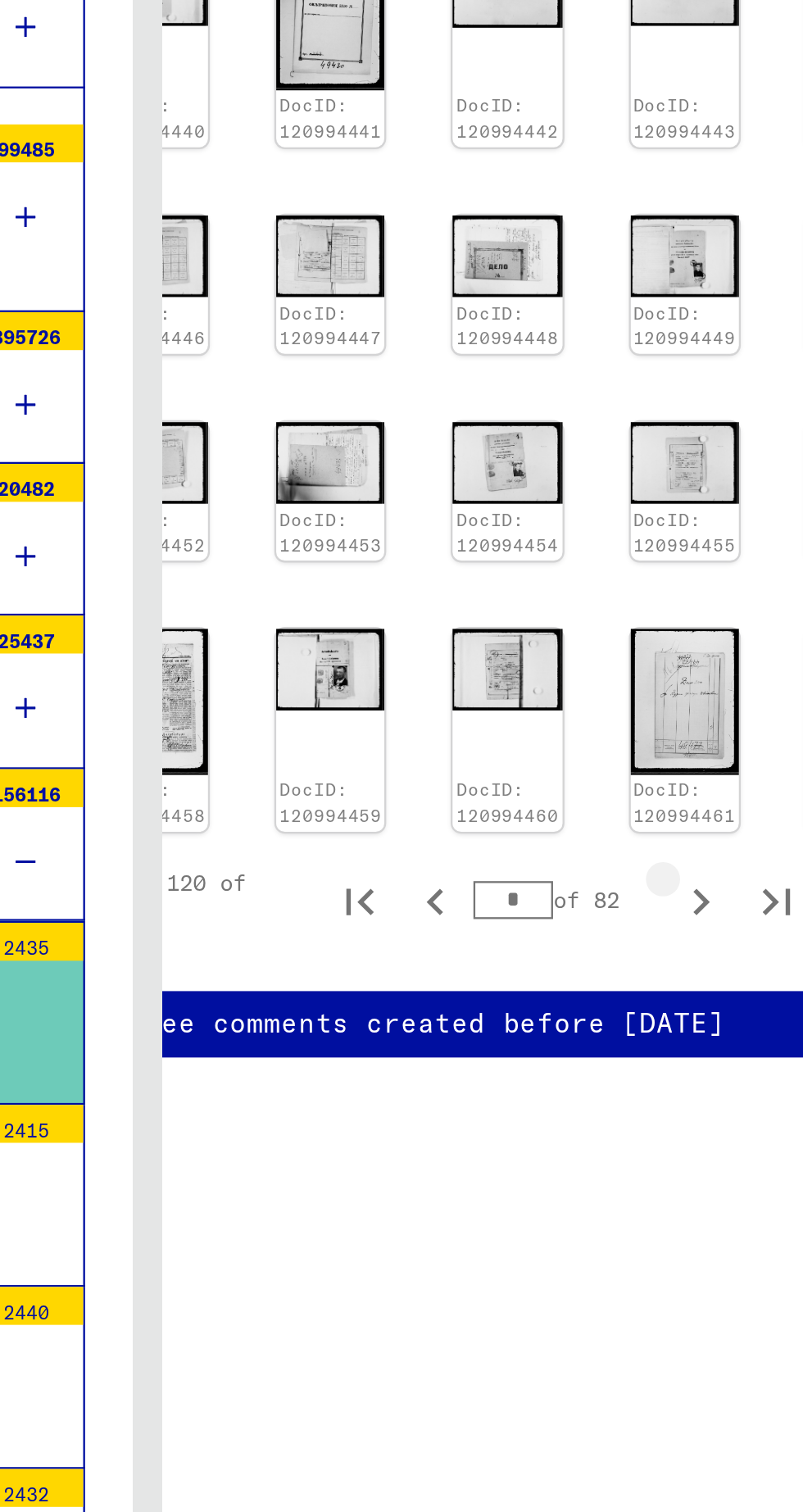
click at [637, 912] on icon "Next page" at bounding box center [639, 924] width 23 height 23
type input "*"
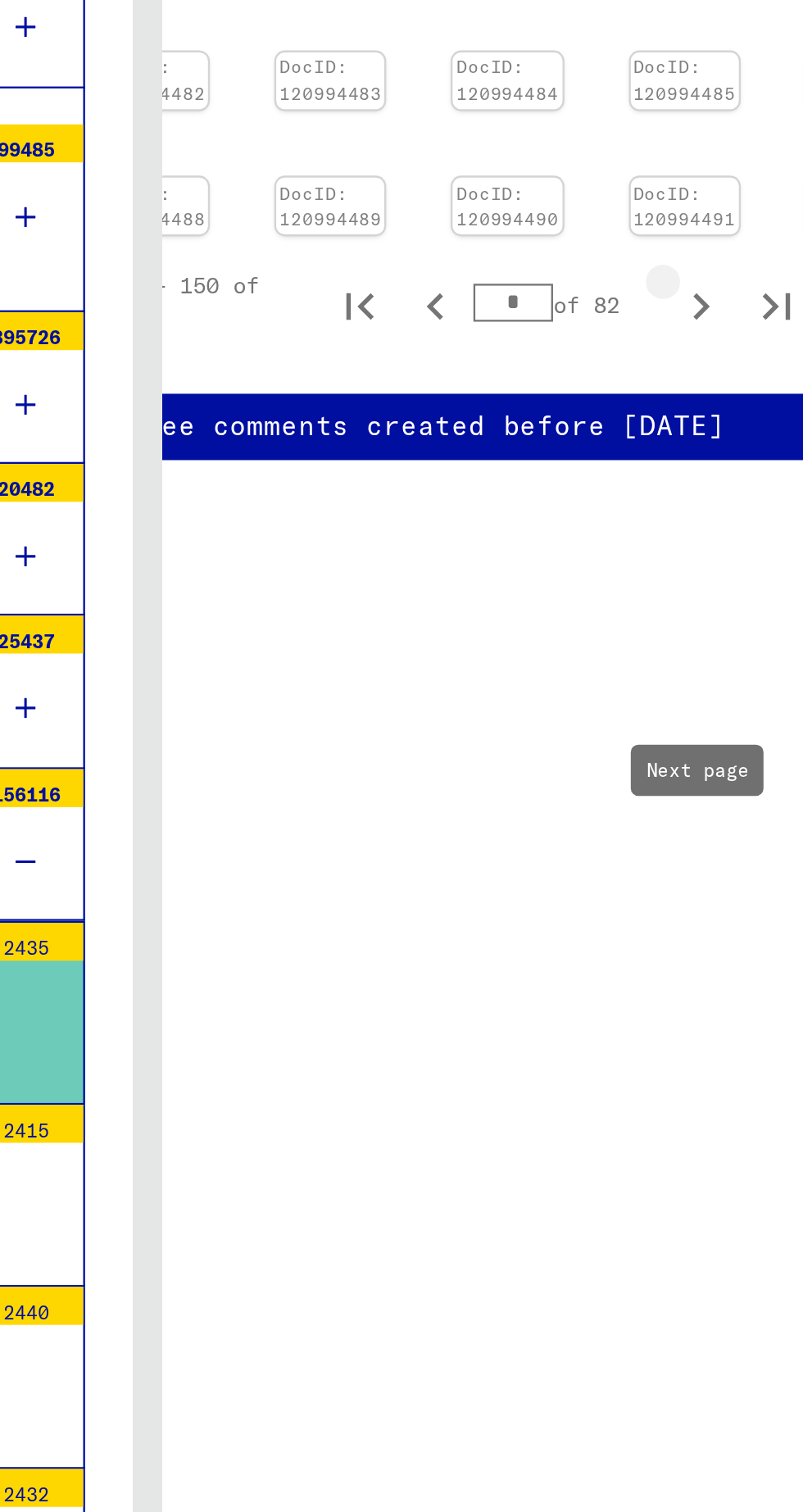
click at [637, 666] on icon "Next page" at bounding box center [639, 666] width 23 height 23
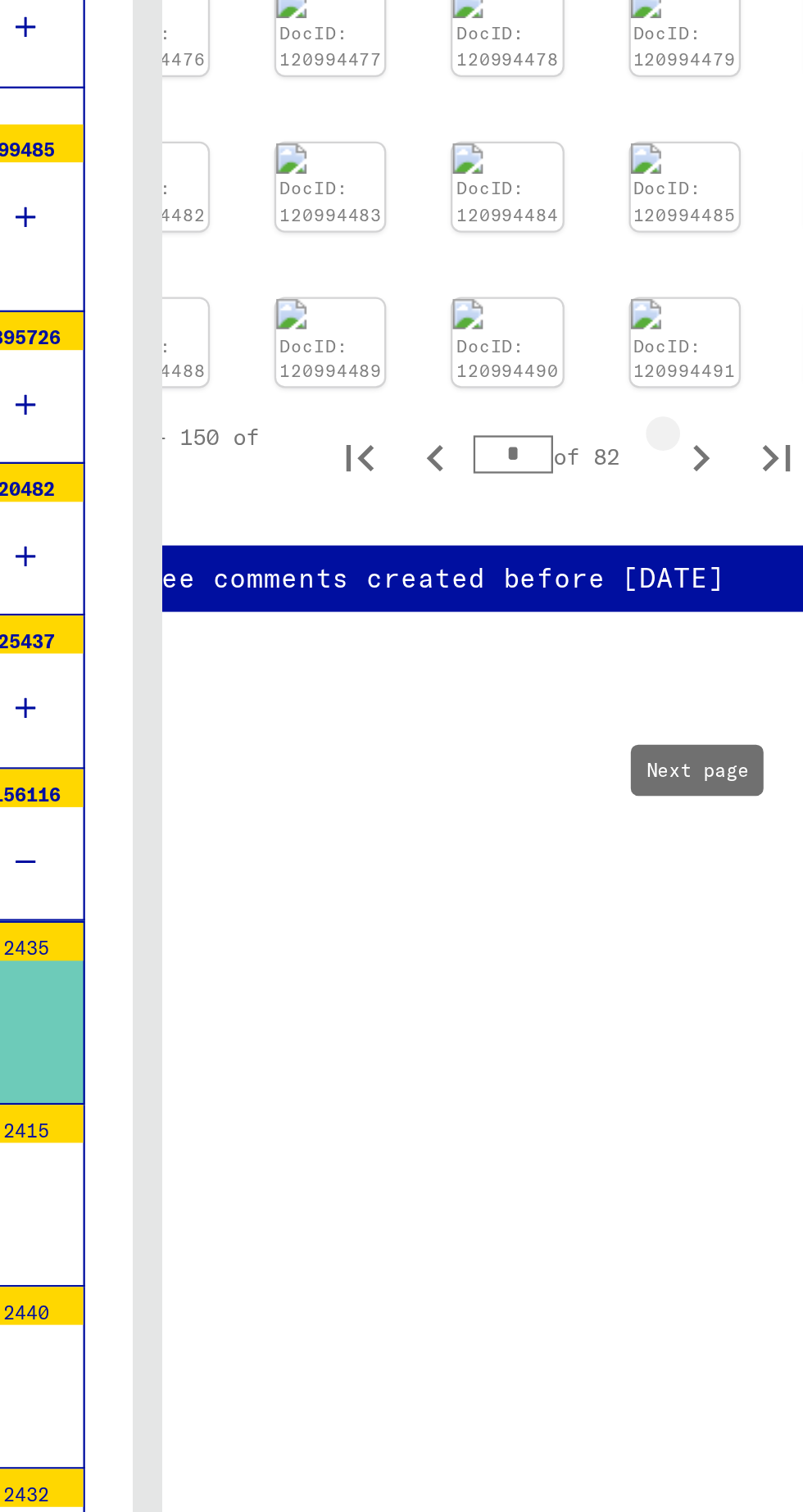
type input "*"
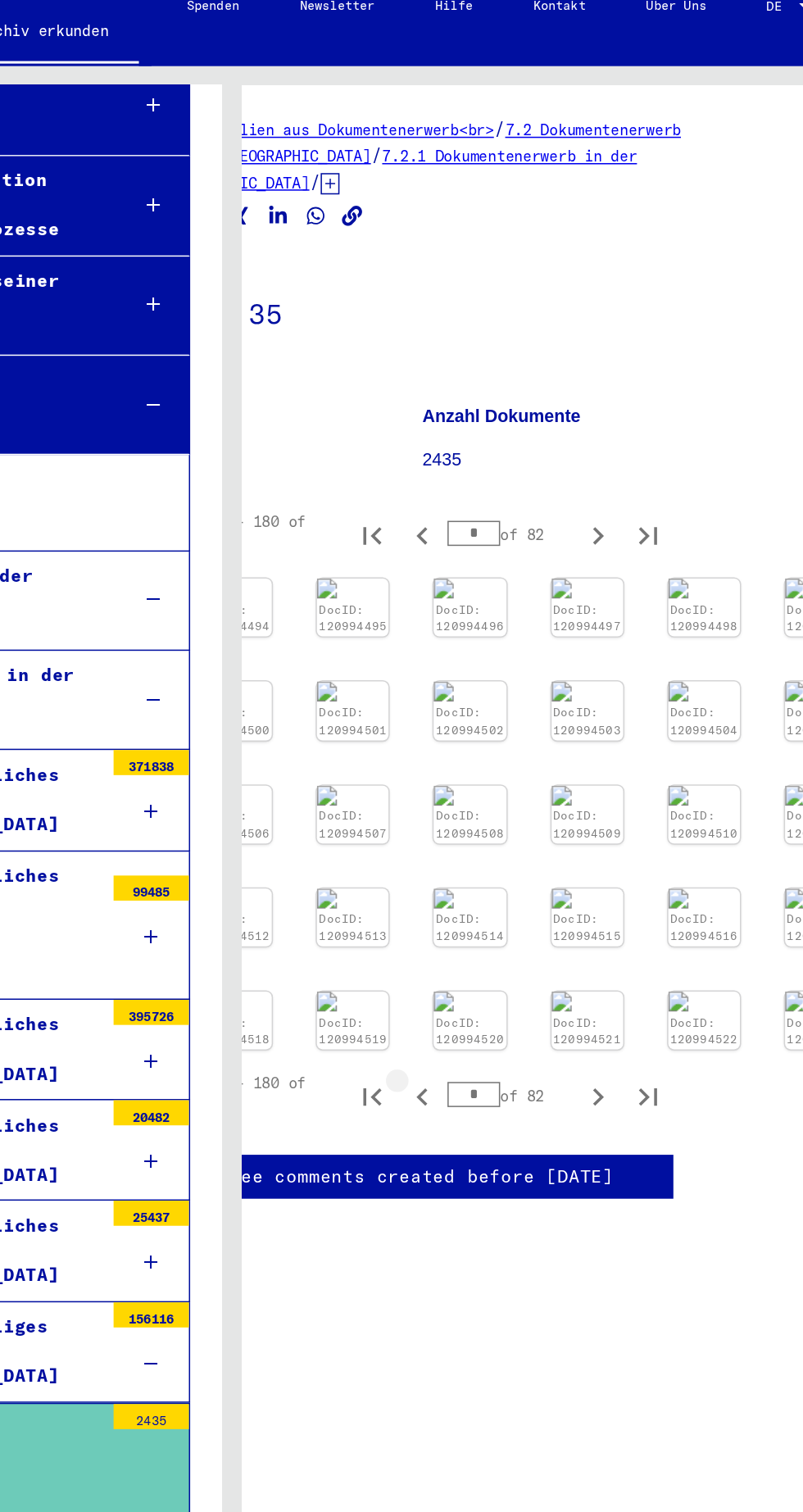
click at [523, 720] on icon "Previous page" at bounding box center [526, 732] width 23 height 23
type input "*"
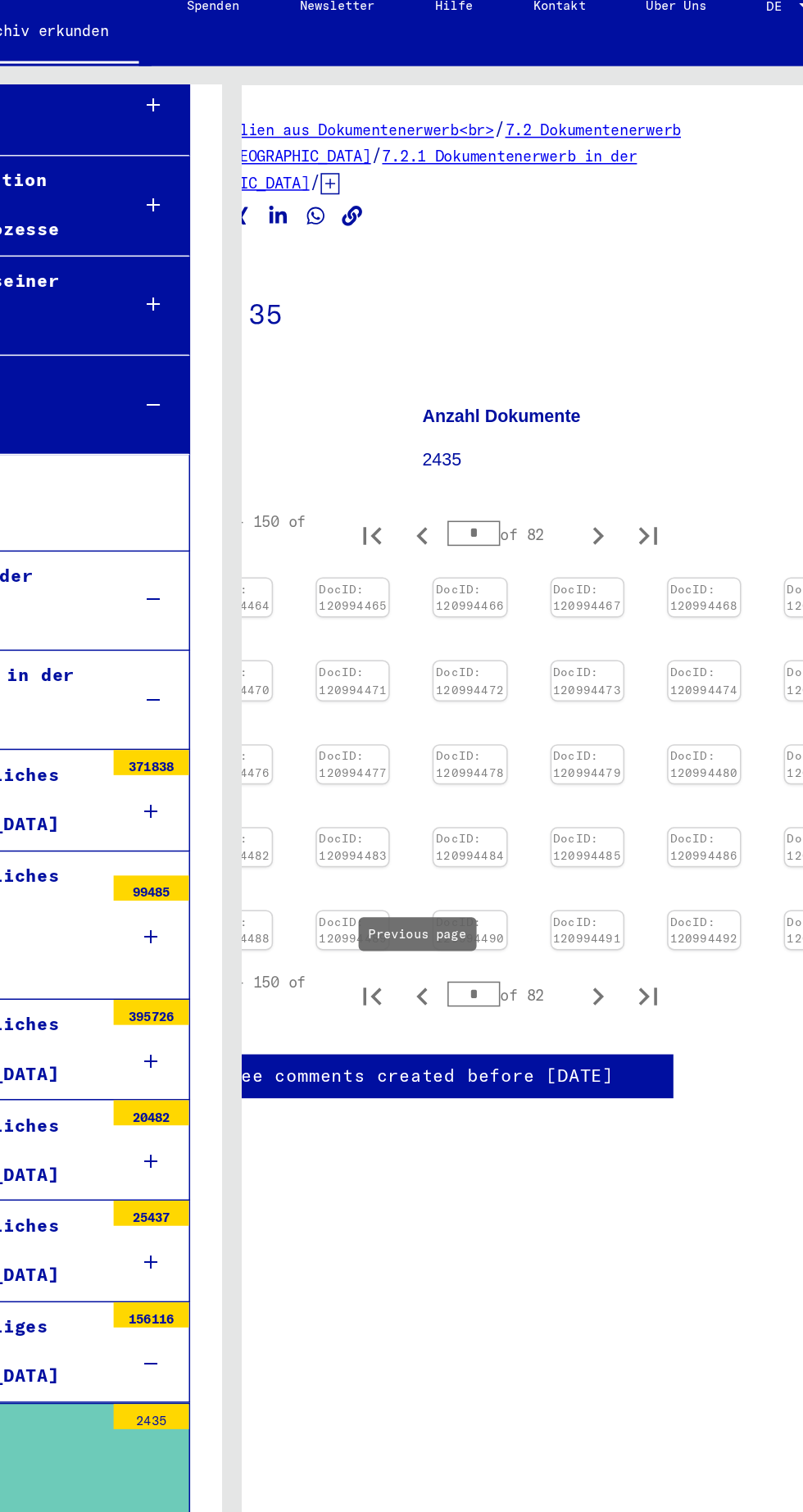
scroll to position [0, 0]
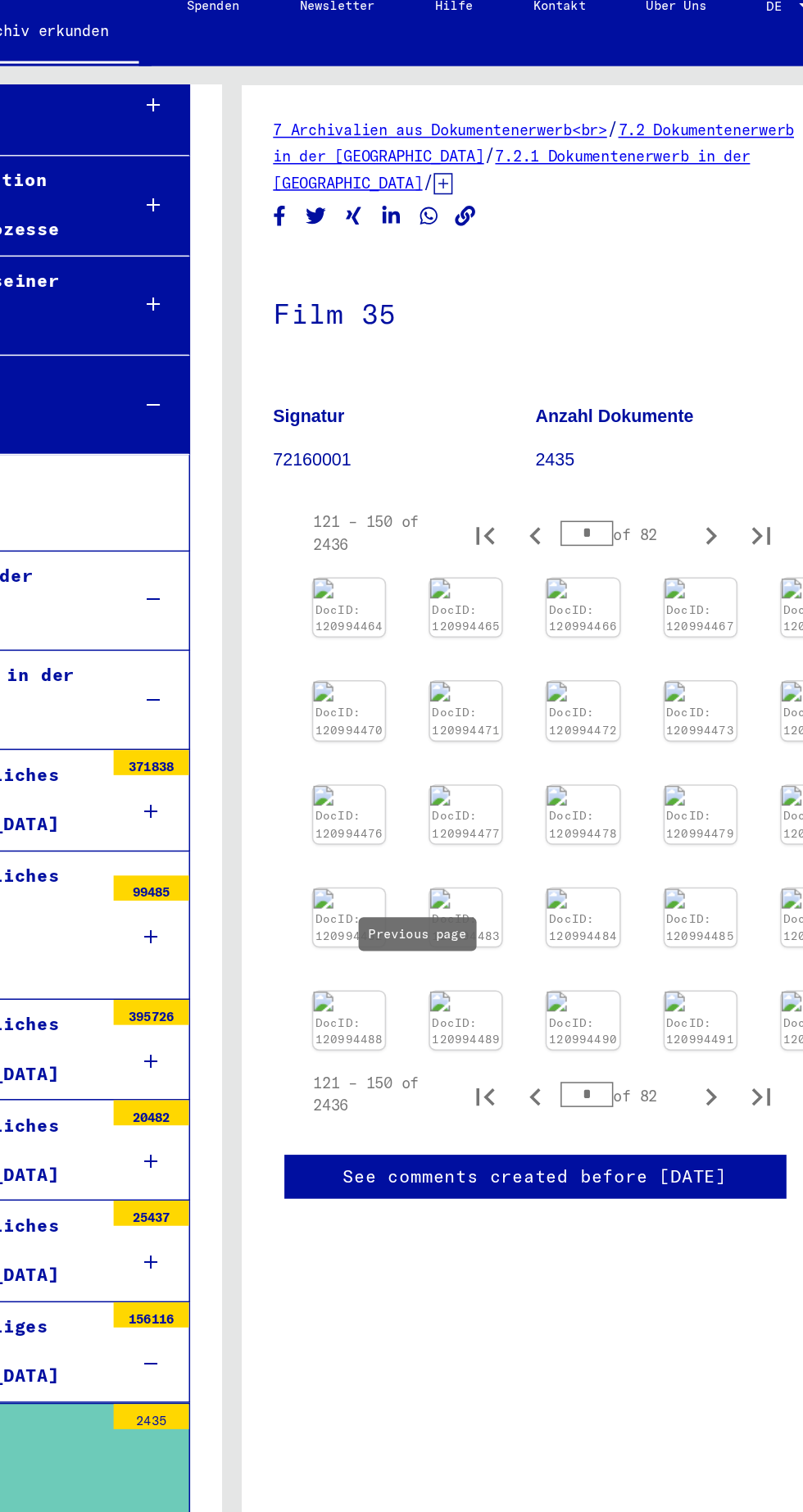
click at [475, 409] on link "DocID: 120994464" at bounding box center [479, 419] width 44 height 20
click at [469, 411] on link "DocID: 120994464" at bounding box center [479, 419] width 44 height 20
